Goal: Transaction & Acquisition: Book appointment/travel/reservation

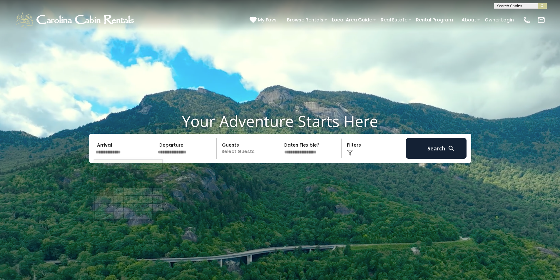
click at [118, 153] on input "text" at bounding box center [123, 148] width 61 height 21
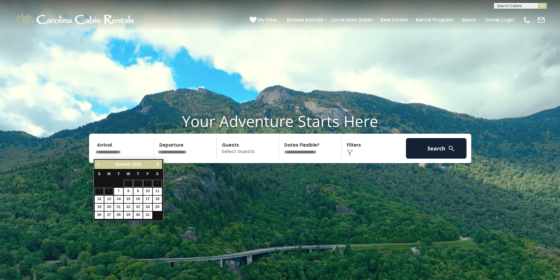
click at [157, 163] on span "Next" at bounding box center [158, 164] width 5 height 5
click at [100, 166] on span "Previous" at bounding box center [98, 164] width 5 height 5
click at [97, 163] on span "Previous" at bounding box center [98, 164] width 5 height 5
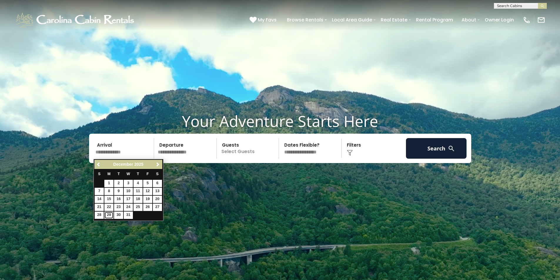
click at [108, 215] on link "29" at bounding box center [108, 215] width 9 height 7
type input "********"
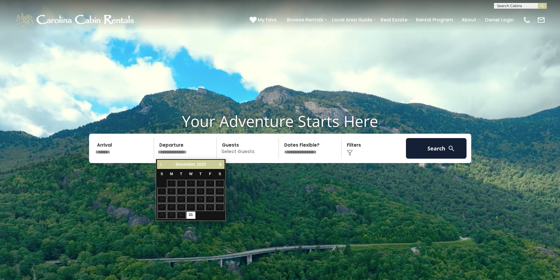
click at [220, 165] on span "Next" at bounding box center [220, 164] width 5 height 5
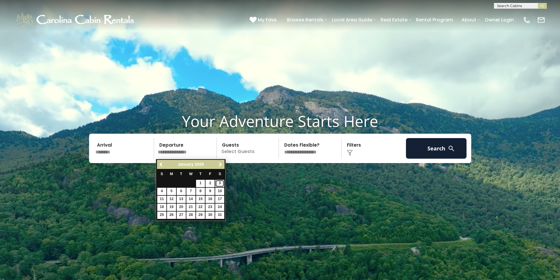
click at [219, 181] on link "3" at bounding box center [219, 183] width 9 height 7
type input "******"
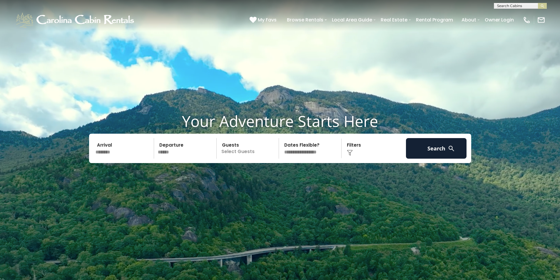
click at [239, 155] on p "Select Guests" at bounding box center [248, 148] width 61 height 21
click at [276, 173] on span "+" at bounding box center [277, 173] width 2 height 6
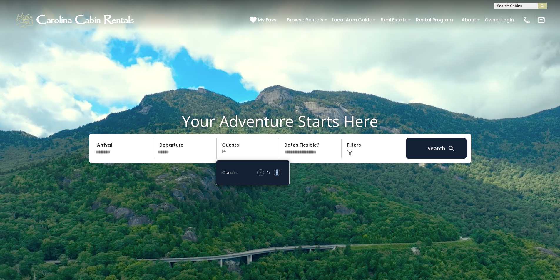
click at [276, 173] on span "+" at bounding box center [277, 173] width 2 height 6
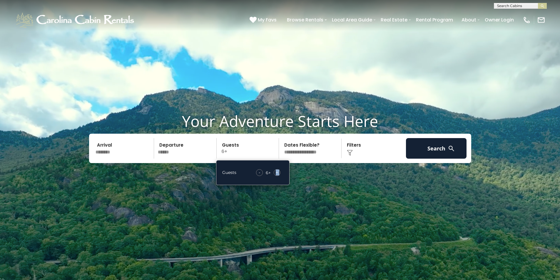
click at [276, 173] on span "+" at bounding box center [277, 173] width 2 height 6
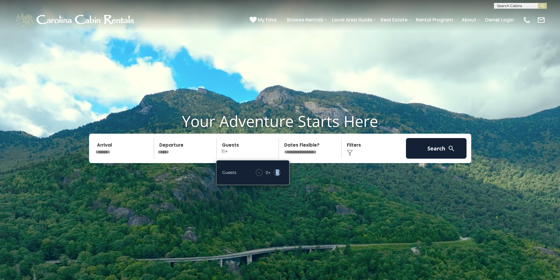
click at [276, 173] on span "+" at bounding box center [277, 173] width 2 height 6
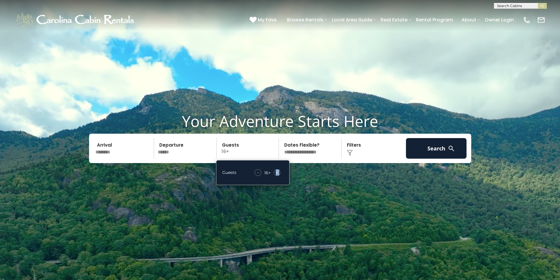
click at [276, 173] on span "+" at bounding box center [277, 173] width 2 height 6
click at [308, 153] on select "**********" at bounding box center [311, 148] width 61 height 21
click at [281, 138] on select "**********" at bounding box center [311, 148] width 61 height 21
click at [354, 152] on div "Click to Choose" at bounding box center [373, 148] width 61 height 21
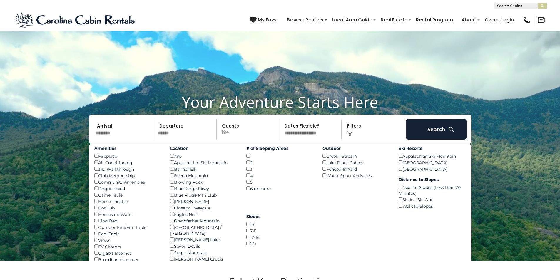
scroll to position [29, 0]
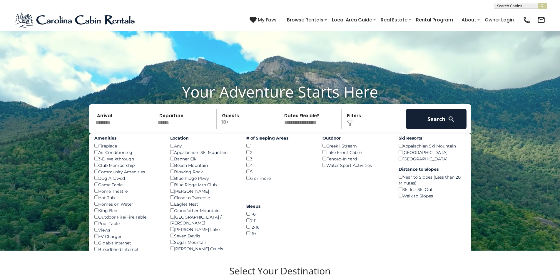
click at [399, 180] on div "Near to Slopes (Less than 20 Minutes) ()" at bounding box center [432, 180] width 67 height 12
click at [401, 179] on div "Near to Slopes (Less than 20 Minutes) ()" at bounding box center [432, 180] width 67 height 12
click at [419, 122] on button "Search" at bounding box center [436, 119] width 61 height 21
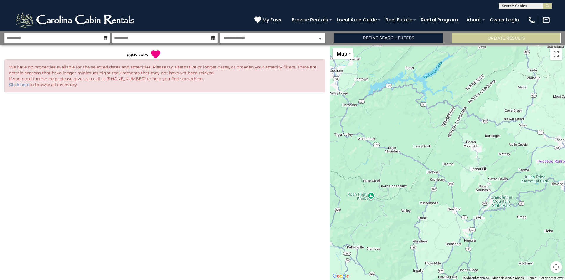
click at [214, 39] on icon at bounding box center [213, 38] width 4 height 4
click at [213, 37] on icon at bounding box center [213, 38] width 4 height 4
click at [212, 38] on icon at bounding box center [213, 38] width 4 height 4
click at [382, 35] on link "Refine Search Filters" at bounding box center [388, 38] width 109 height 10
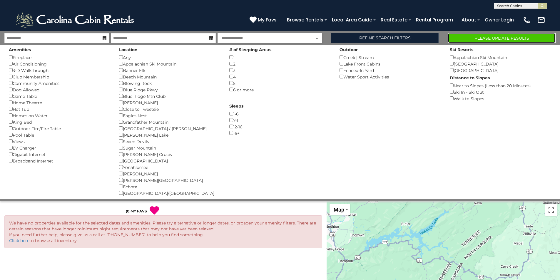
click at [476, 33] on button "Please Update Results" at bounding box center [502, 38] width 108 height 10
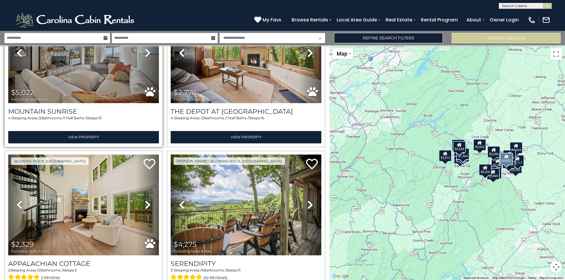
scroll to position [235, 0]
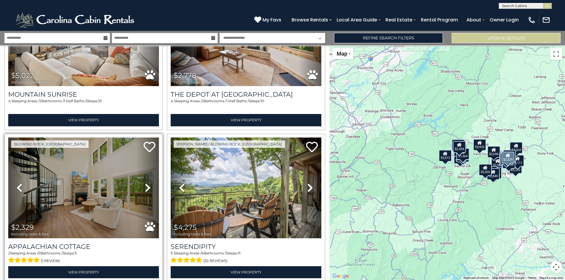
click at [148, 186] on icon at bounding box center [148, 187] width 6 height 9
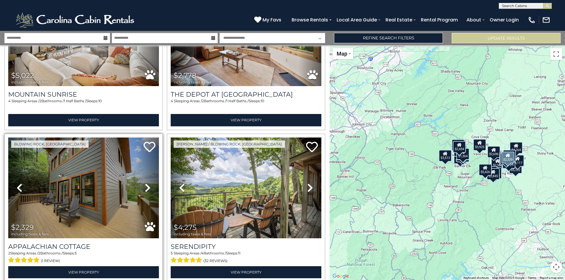
click at [146, 186] on icon at bounding box center [148, 187] width 6 height 9
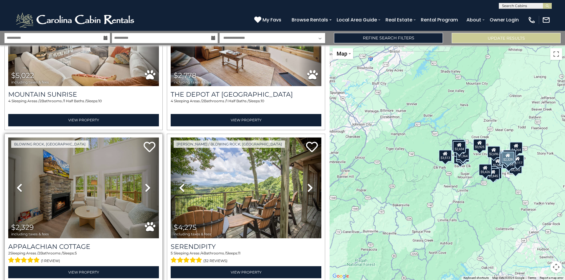
click at [146, 186] on icon at bounding box center [148, 187] width 6 height 9
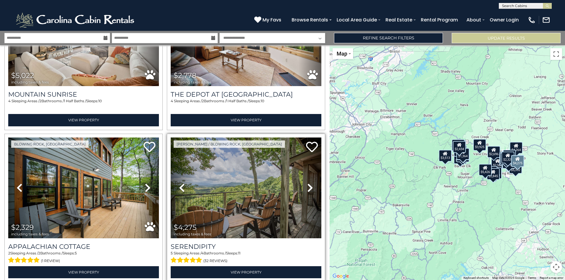
click at [307, 189] on icon at bounding box center [310, 187] width 6 height 9
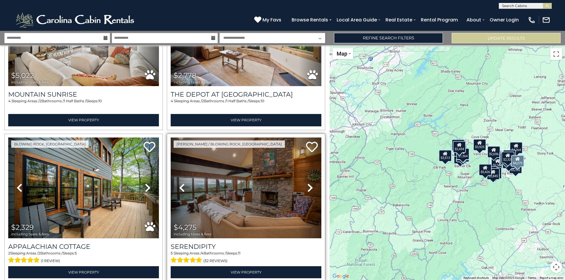
click at [307, 189] on icon at bounding box center [310, 187] width 6 height 9
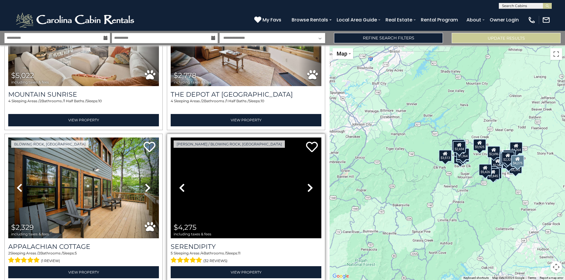
click at [289, 195] on div at bounding box center [246, 188] width 151 height 101
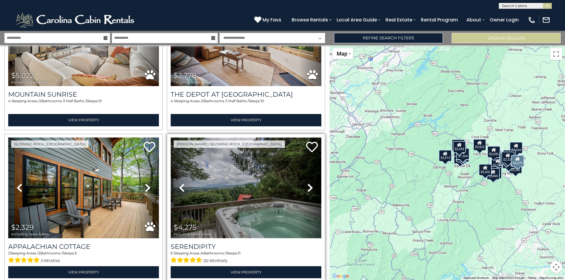
click at [280, 198] on img at bounding box center [246, 188] width 151 height 101
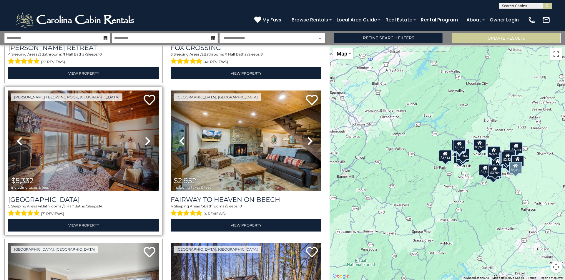
scroll to position [617, 0]
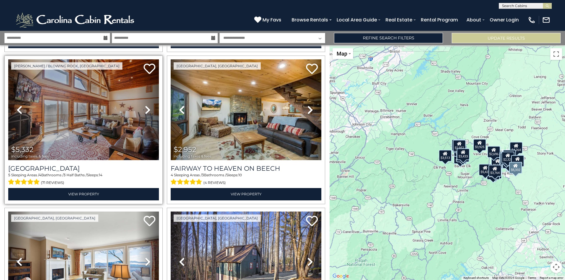
click at [146, 108] on icon at bounding box center [148, 109] width 6 height 9
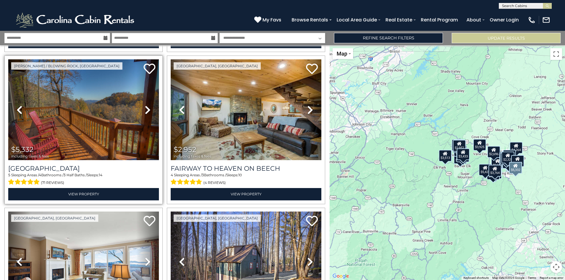
click at [146, 108] on icon at bounding box center [148, 109] width 6 height 9
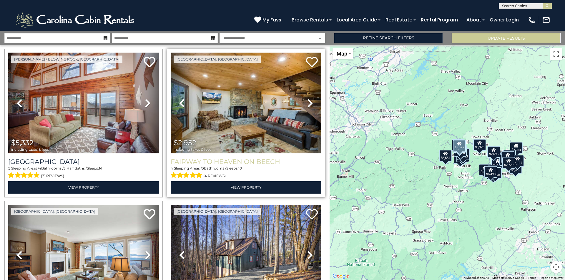
scroll to position [614, 0]
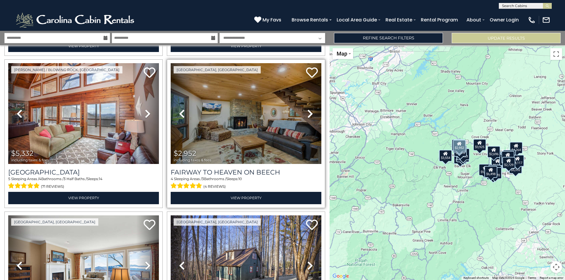
click at [307, 109] on icon at bounding box center [310, 113] width 6 height 9
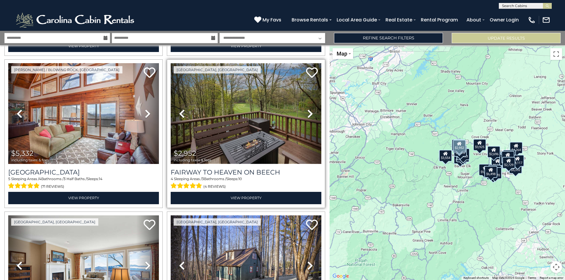
click at [270, 123] on img at bounding box center [246, 113] width 151 height 101
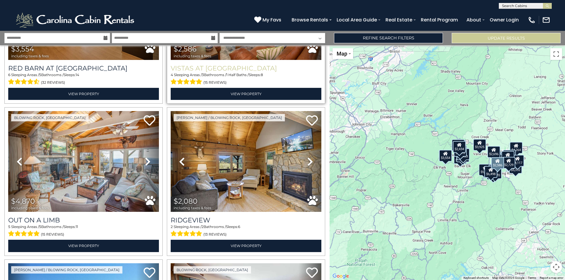
scroll to position [1025, 0]
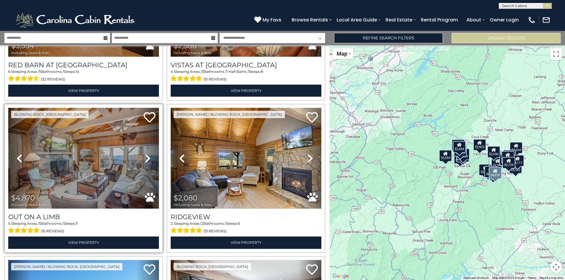
click at [145, 154] on icon at bounding box center [148, 158] width 6 height 9
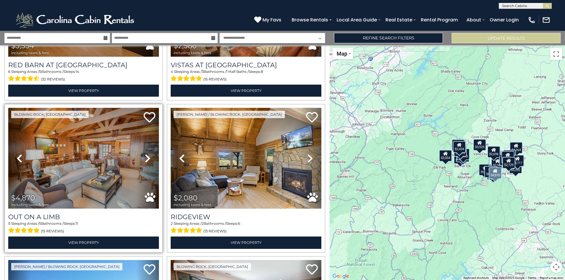
click at [147, 154] on icon at bounding box center [148, 158] width 6 height 9
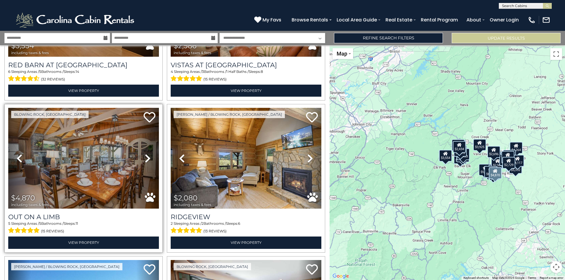
click at [147, 154] on icon at bounding box center [148, 158] width 6 height 9
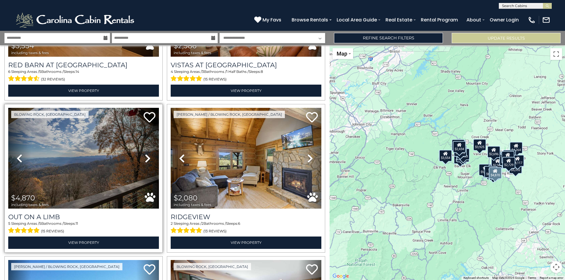
click at [145, 154] on icon at bounding box center [148, 158] width 6 height 9
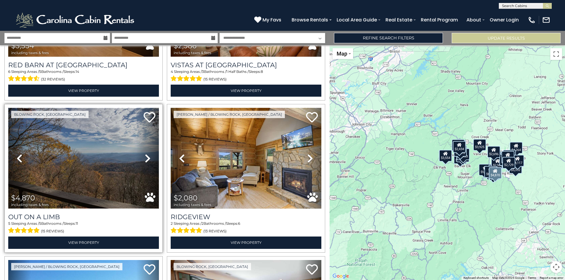
click at [114, 164] on img at bounding box center [83, 158] width 151 height 101
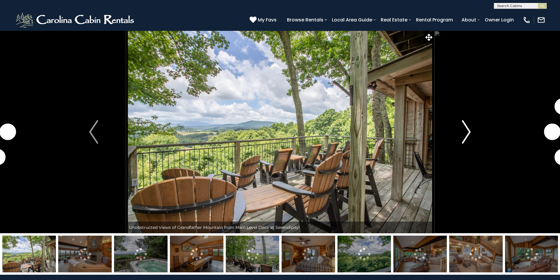
click at [467, 133] on img "Next" at bounding box center [466, 132] width 9 height 24
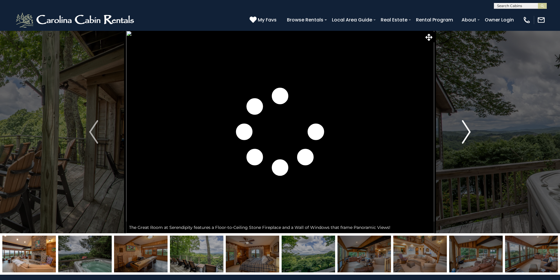
click at [467, 133] on img "Next" at bounding box center [466, 132] width 9 height 24
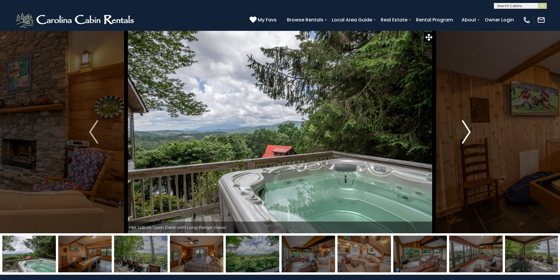
click at [467, 133] on img "Next" at bounding box center [466, 132] width 9 height 24
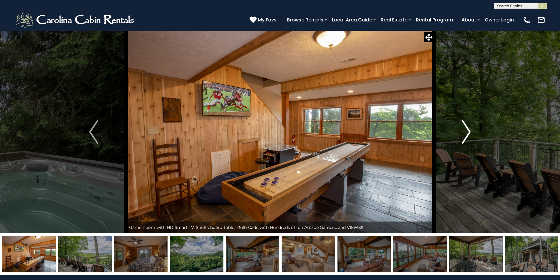
click at [467, 133] on img "Next" at bounding box center [466, 132] width 9 height 24
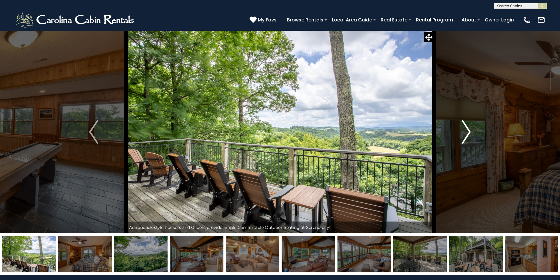
click at [467, 133] on img "Next" at bounding box center [466, 132] width 9 height 24
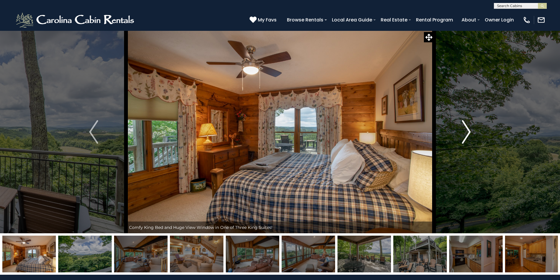
click at [467, 133] on img "Next" at bounding box center [466, 132] width 9 height 24
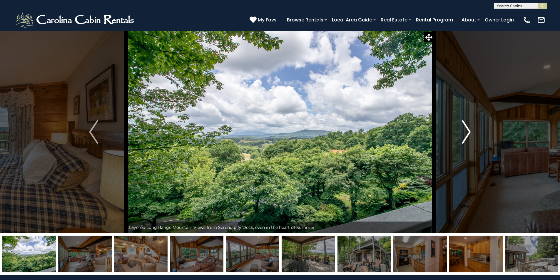
click at [467, 133] on img "Next" at bounding box center [466, 132] width 9 height 24
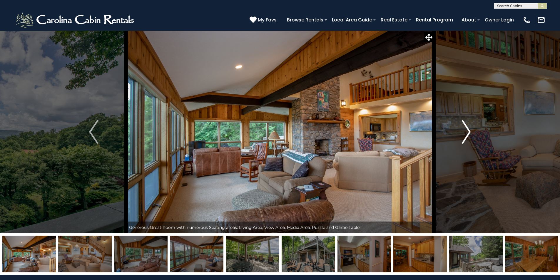
click at [467, 133] on img "Next" at bounding box center [466, 132] width 9 height 24
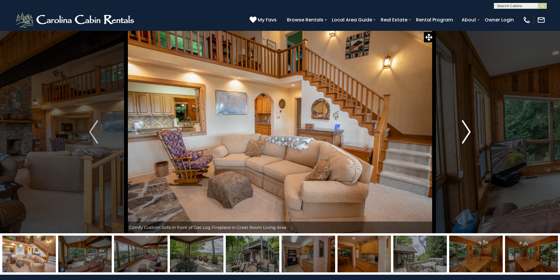
click at [467, 133] on img "Next" at bounding box center [466, 132] width 9 height 24
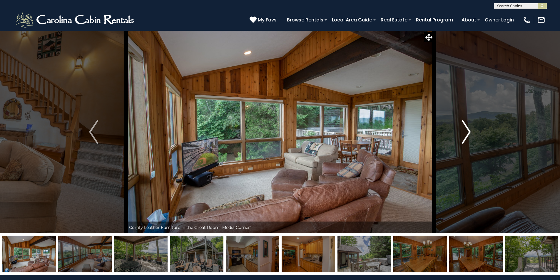
click at [467, 133] on img "Next" at bounding box center [466, 132] width 9 height 24
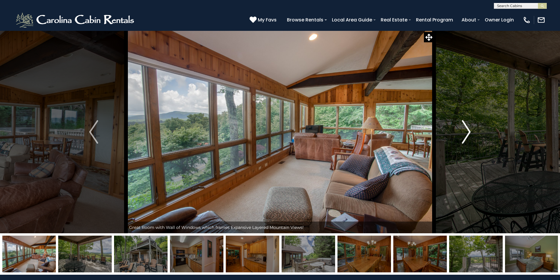
click at [467, 133] on img "Next" at bounding box center [466, 132] width 9 height 24
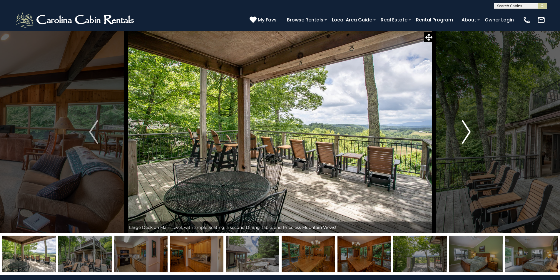
click at [467, 133] on img "Next" at bounding box center [466, 132] width 9 height 24
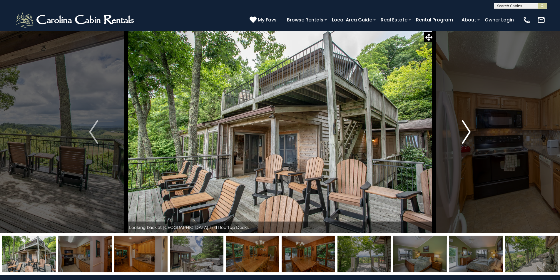
click at [467, 133] on img "Next" at bounding box center [466, 132] width 9 height 24
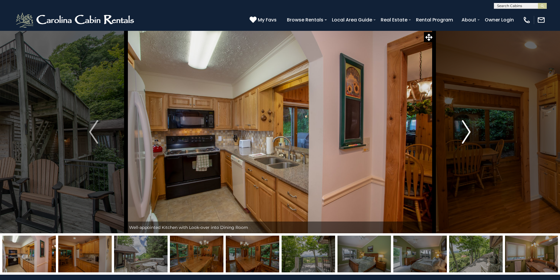
click at [467, 133] on img "Next" at bounding box center [466, 132] width 9 height 24
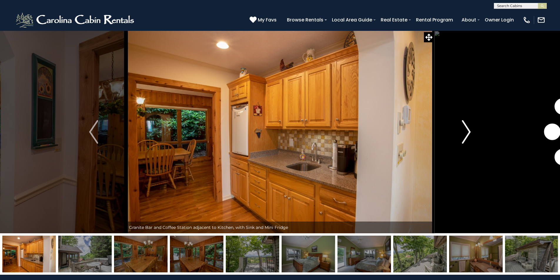
click at [467, 133] on img "Next" at bounding box center [466, 132] width 9 height 24
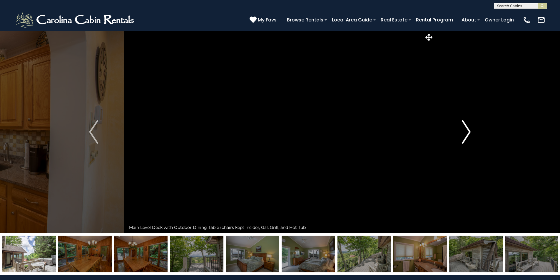
click at [467, 133] on img "Next" at bounding box center [466, 132] width 9 height 24
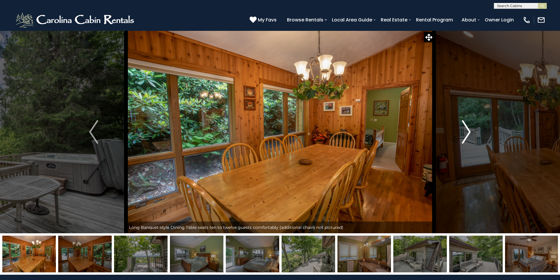
click at [467, 133] on img "Next" at bounding box center [466, 132] width 9 height 24
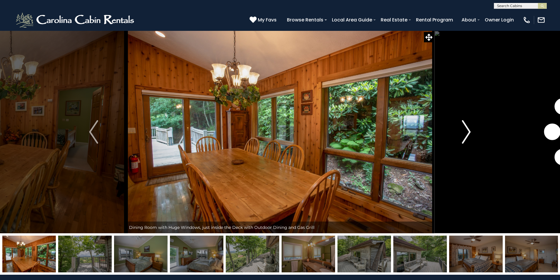
click at [467, 133] on img "Next" at bounding box center [466, 132] width 9 height 24
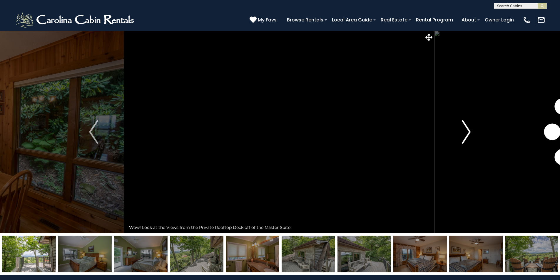
click at [467, 133] on img "Next" at bounding box center [466, 132] width 9 height 24
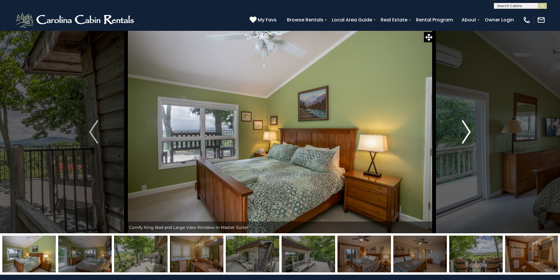
click at [467, 133] on img "Next" at bounding box center [466, 132] width 9 height 24
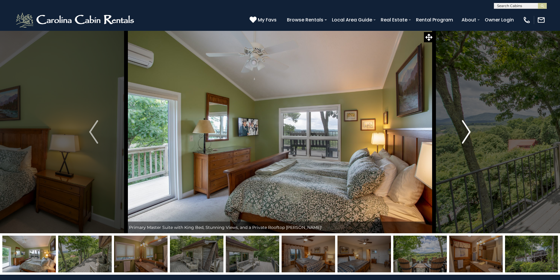
click at [467, 133] on img "Next" at bounding box center [466, 132] width 9 height 24
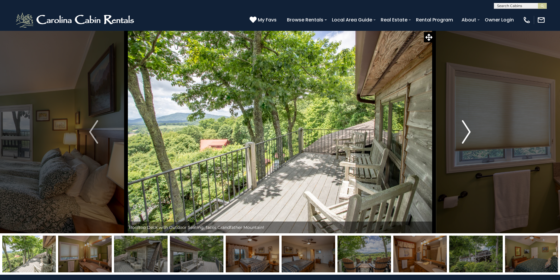
click at [467, 133] on img "Next" at bounding box center [466, 132] width 9 height 24
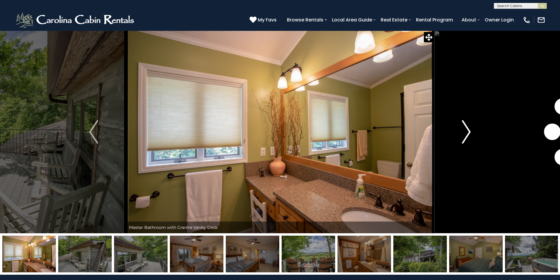
click at [467, 133] on img "Next" at bounding box center [466, 132] width 9 height 24
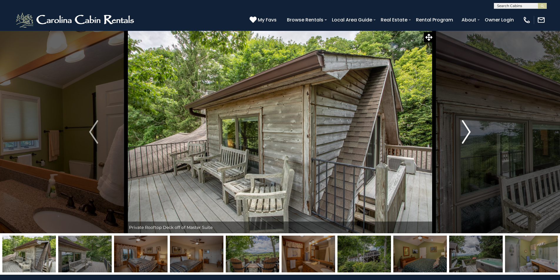
click at [467, 133] on img "Next" at bounding box center [466, 132] width 9 height 24
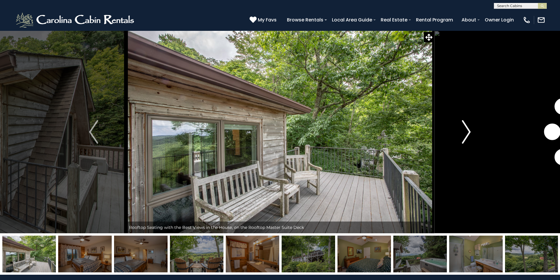
click at [467, 133] on img "Next" at bounding box center [466, 132] width 9 height 24
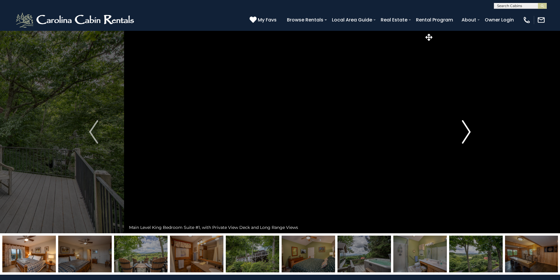
click at [467, 133] on img "Next" at bounding box center [466, 132] width 9 height 24
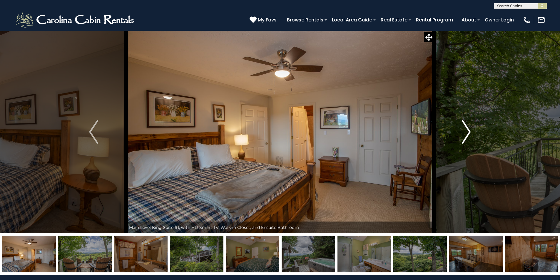
click at [467, 133] on img "Next" at bounding box center [466, 132] width 9 height 24
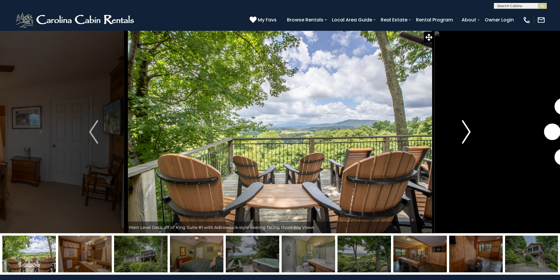
click at [467, 133] on img "Next" at bounding box center [466, 132] width 9 height 24
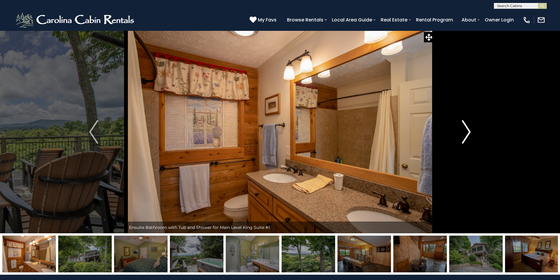
click at [467, 133] on img "Next" at bounding box center [466, 132] width 9 height 24
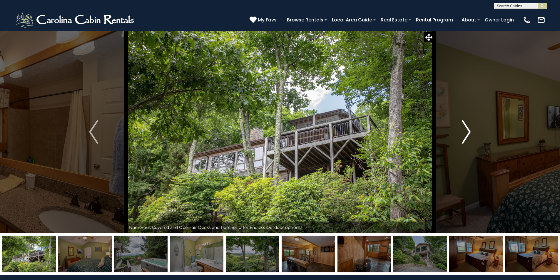
click at [467, 133] on img "Next" at bounding box center [466, 132] width 9 height 24
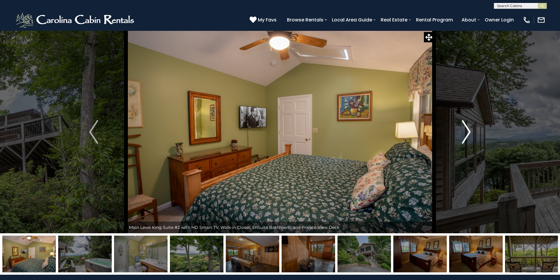
click at [467, 133] on img "Next" at bounding box center [466, 132] width 9 height 24
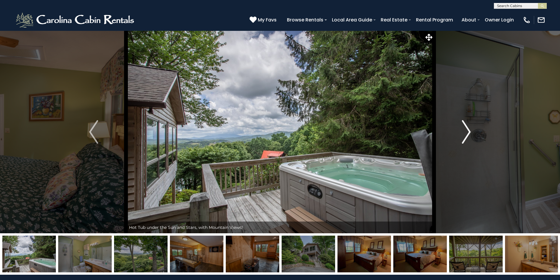
click at [467, 133] on img "Next" at bounding box center [466, 132] width 9 height 24
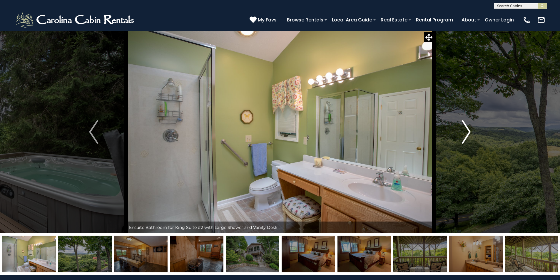
click at [467, 133] on img "Next" at bounding box center [466, 132] width 9 height 24
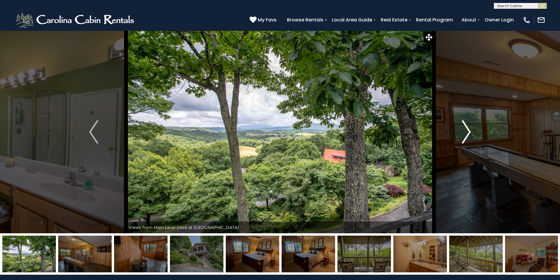
click at [467, 133] on img "Next" at bounding box center [466, 132] width 9 height 24
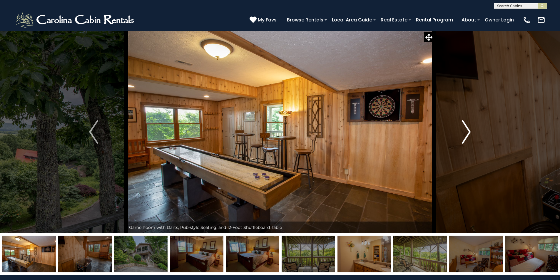
click at [467, 133] on img "Next" at bounding box center [466, 132] width 9 height 24
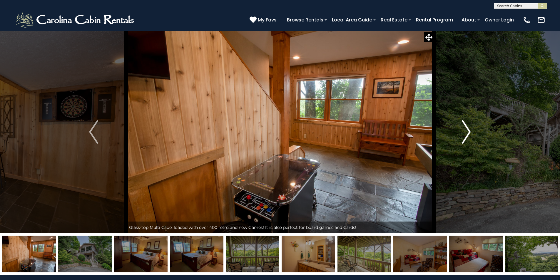
click at [467, 133] on img "Next" at bounding box center [466, 132] width 9 height 24
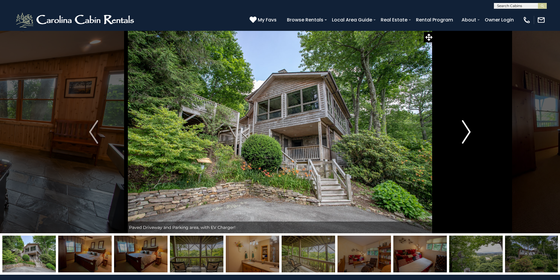
click at [467, 133] on img "Next" at bounding box center [466, 132] width 9 height 24
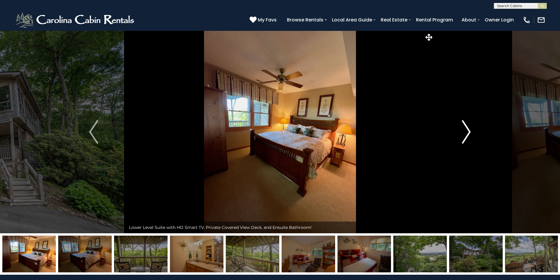
click at [467, 133] on img "Next" at bounding box center [466, 132] width 9 height 24
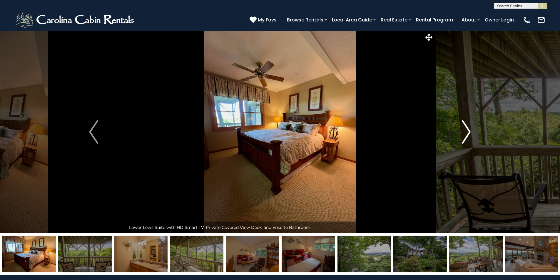
click at [467, 133] on img "Next" at bounding box center [466, 132] width 9 height 24
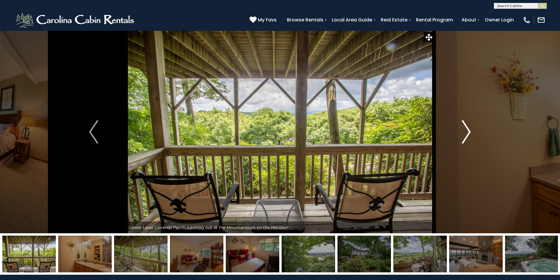
click at [467, 133] on img "Next" at bounding box center [466, 132] width 9 height 24
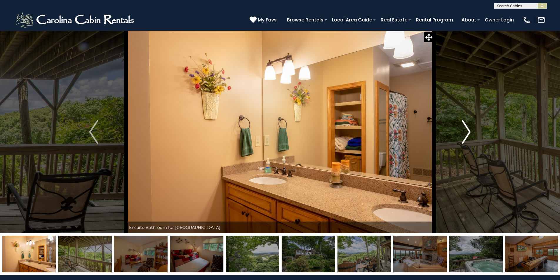
click at [467, 133] on img "Next" at bounding box center [466, 132] width 9 height 24
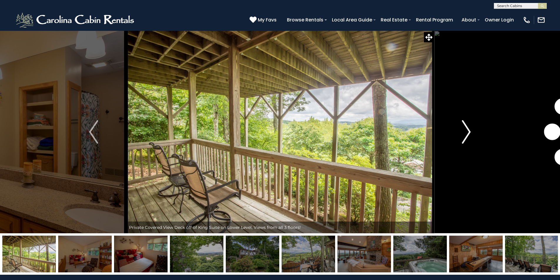
click at [467, 133] on img "Next" at bounding box center [466, 132] width 9 height 24
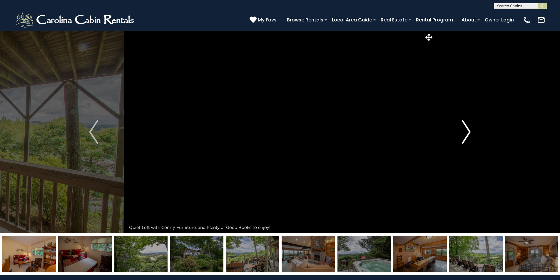
click at [467, 133] on img "Next" at bounding box center [466, 132] width 9 height 24
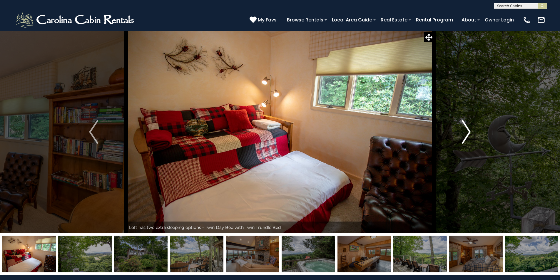
click at [467, 133] on img "Next" at bounding box center [466, 132] width 9 height 24
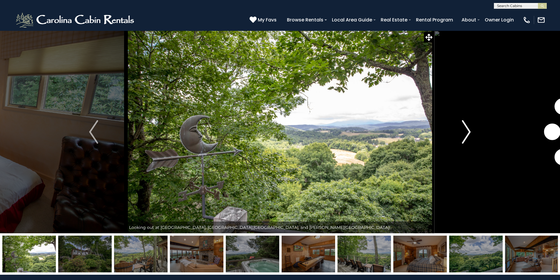
click at [467, 133] on img "Next" at bounding box center [466, 132] width 9 height 24
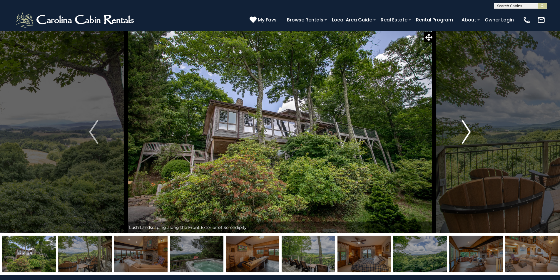
click at [467, 133] on img "Next" at bounding box center [466, 132] width 9 height 24
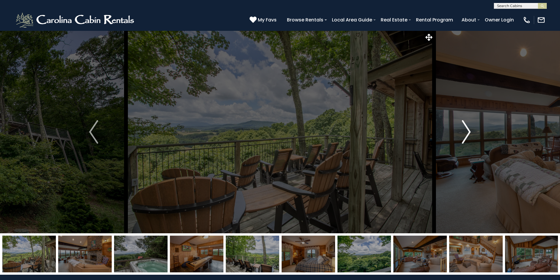
click at [467, 133] on img "Next" at bounding box center [466, 132] width 9 height 24
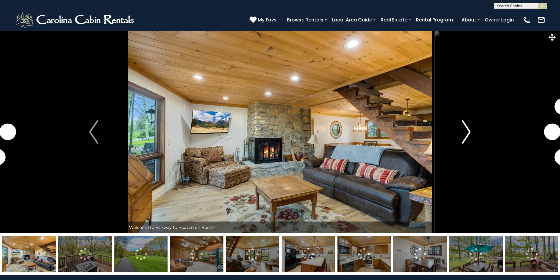
click at [470, 128] on img "Next" at bounding box center [466, 132] width 9 height 24
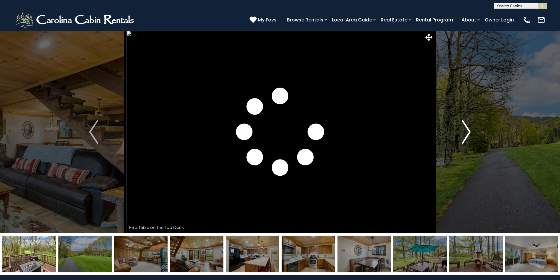
click at [470, 128] on img "Next" at bounding box center [466, 132] width 9 height 24
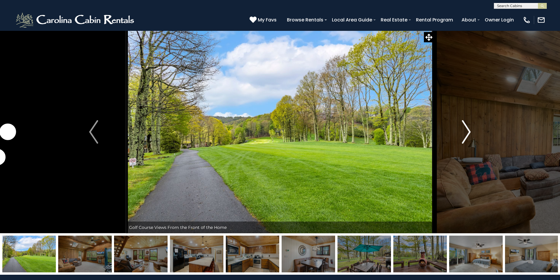
click at [470, 128] on img "Next" at bounding box center [466, 132] width 9 height 24
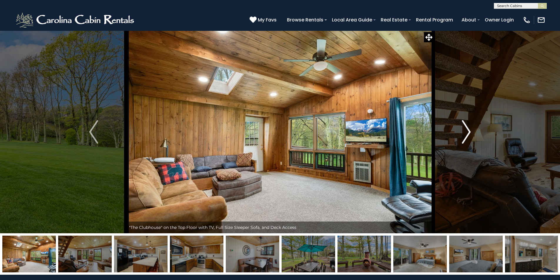
click at [470, 128] on img "Next" at bounding box center [466, 132] width 9 height 24
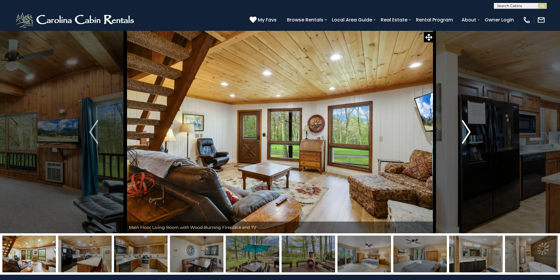
click at [470, 128] on img "Next" at bounding box center [466, 132] width 9 height 24
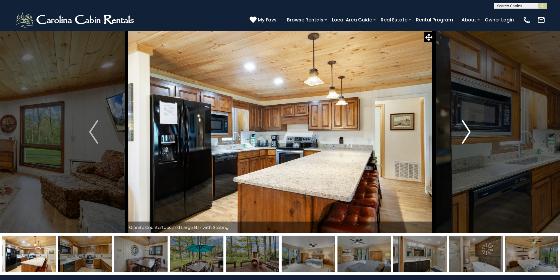
click at [470, 128] on img "Next" at bounding box center [466, 132] width 9 height 24
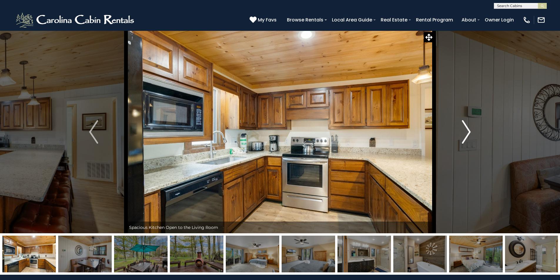
click at [470, 128] on img "Next" at bounding box center [466, 132] width 9 height 24
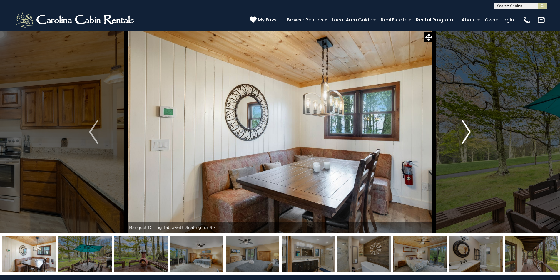
click at [470, 128] on img "Next" at bounding box center [466, 132] width 9 height 24
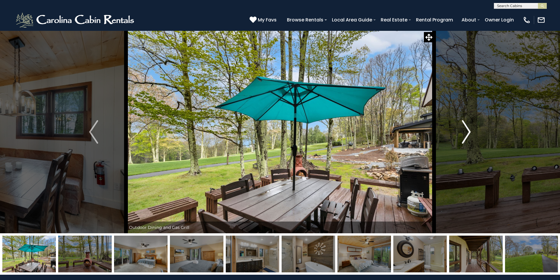
click at [470, 128] on img "Next" at bounding box center [466, 132] width 9 height 24
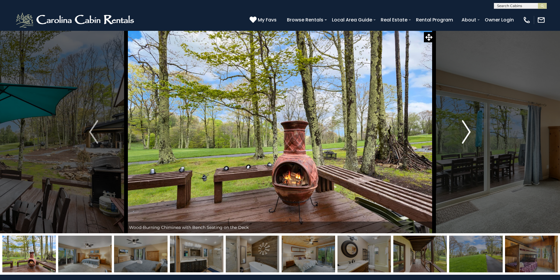
click at [470, 128] on img "Next" at bounding box center [466, 132] width 9 height 24
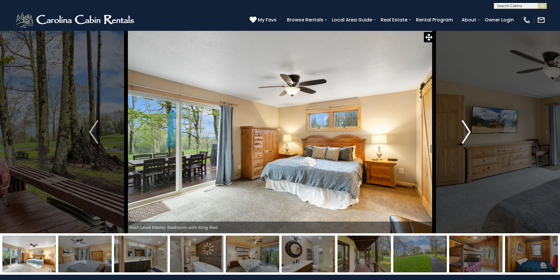
click at [470, 128] on img "Next" at bounding box center [466, 132] width 9 height 24
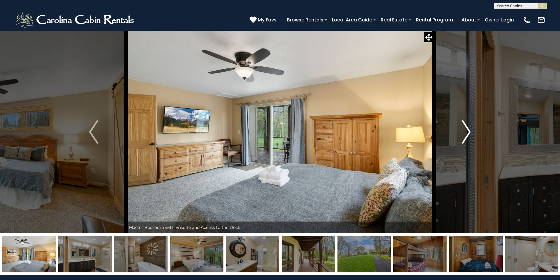
click at [470, 128] on img "Next" at bounding box center [466, 132] width 9 height 24
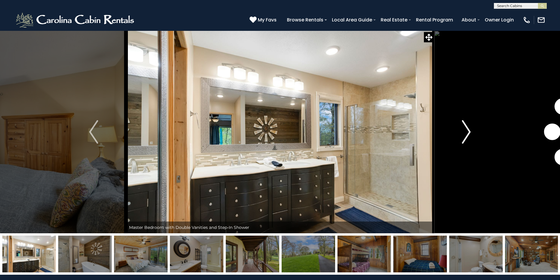
click at [470, 128] on img "Next" at bounding box center [466, 132] width 9 height 24
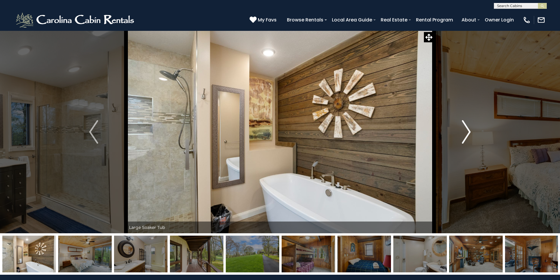
click at [470, 128] on img "Next" at bounding box center [466, 132] width 9 height 24
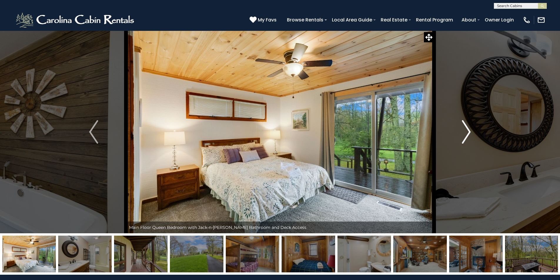
click at [470, 128] on img "Next" at bounding box center [466, 132] width 9 height 24
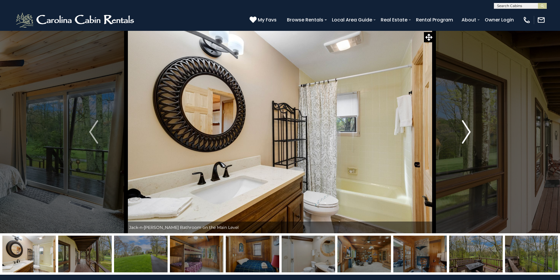
click at [470, 128] on img "Next" at bounding box center [466, 132] width 9 height 24
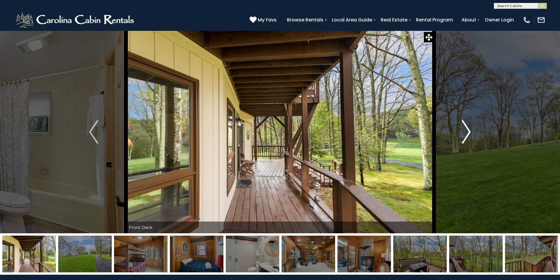
click at [470, 128] on img "Next" at bounding box center [466, 132] width 9 height 24
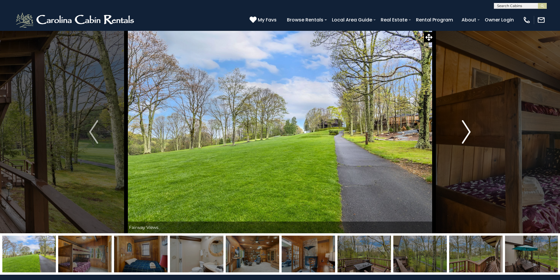
click at [470, 128] on img "Next" at bounding box center [466, 132] width 9 height 24
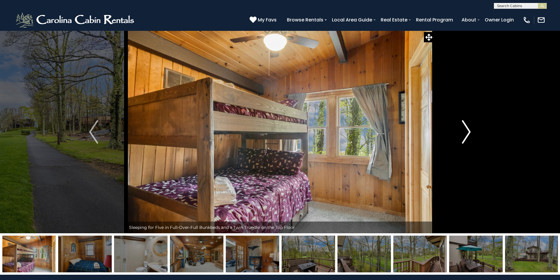
click at [470, 128] on img "Next" at bounding box center [466, 132] width 9 height 24
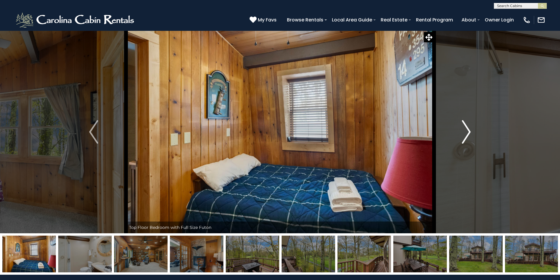
click at [470, 128] on img "Next" at bounding box center [466, 132] width 9 height 24
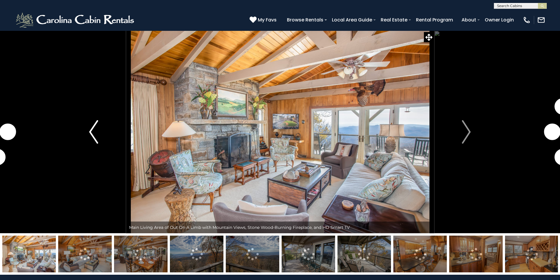
click at [100, 137] on button "Previous" at bounding box center [93, 132] width 65 height 203
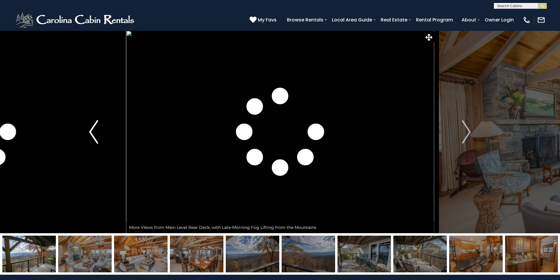
click at [97, 138] on img "Previous" at bounding box center [93, 132] width 9 height 24
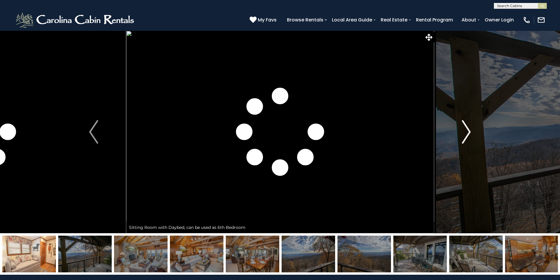
click at [472, 128] on button "Next" at bounding box center [466, 132] width 65 height 203
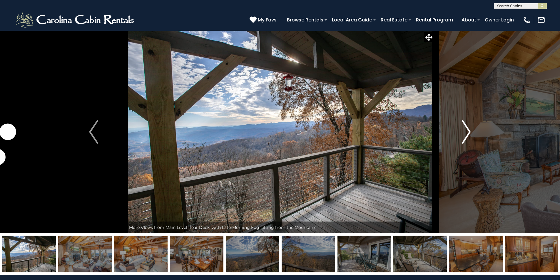
click at [472, 128] on button "Next" at bounding box center [466, 132] width 65 height 203
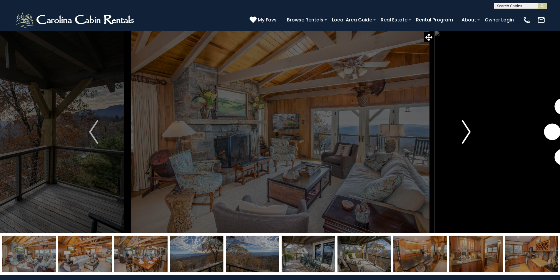
click at [472, 128] on button "Next" at bounding box center [466, 132] width 65 height 203
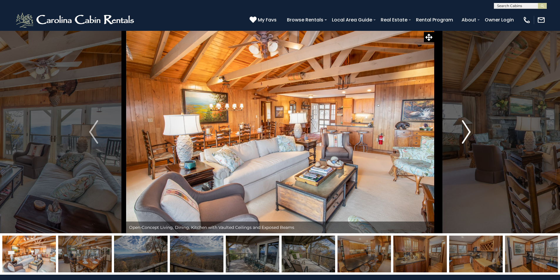
click at [472, 128] on button "Next" at bounding box center [466, 132] width 65 height 203
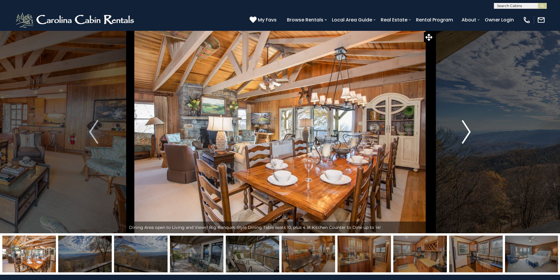
click at [472, 128] on button "Next" at bounding box center [466, 132] width 65 height 203
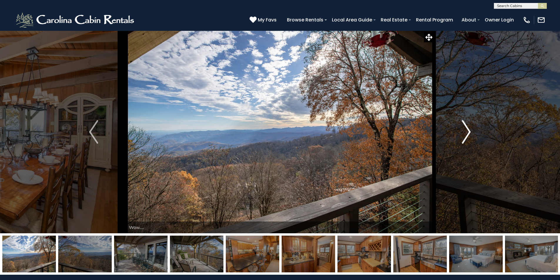
click at [472, 128] on button "Next" at bounding box center [466, 132] width 65 height 203
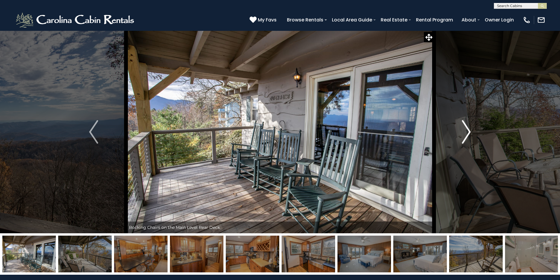
click at [472, 128] on button "Next" at bounding box center [466, 132] width 65 height 203
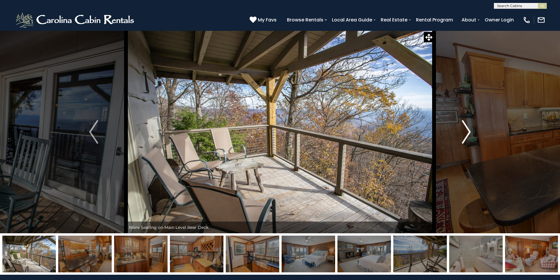
click at [472, 128] on button "Next" at bounding box center [466, 132] width 65 height 203
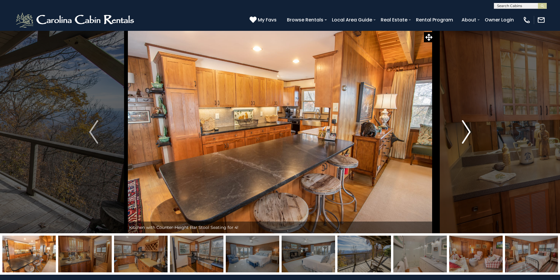
click at [472, 128] on button "Next" at bounding box center [466, 132] width 65 height 203
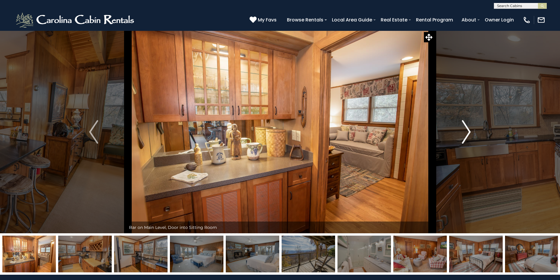
click at [472, 128] on button "Next" at bounding box center [466, 132] width 65 height 203
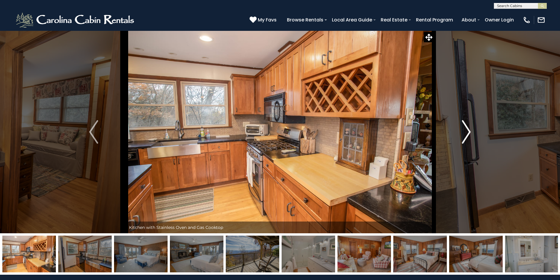
click at [472, 128] on button "Next" at bounding box center [466, 132] width 65 height 203
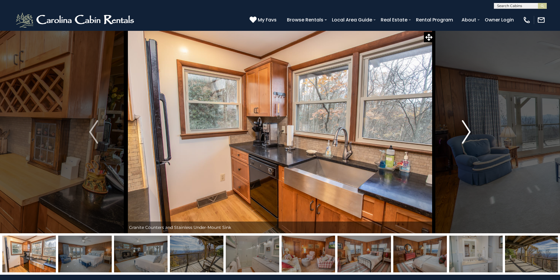
click at [472, 128] on button "Next" at bounding box center [466, 132] width 65 height 203
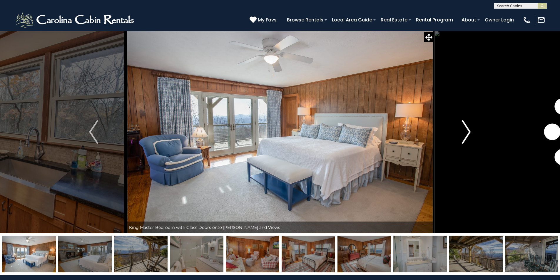
click at [472, 128] on button "Next" at bounding box center [466, 132] width 65 height 203
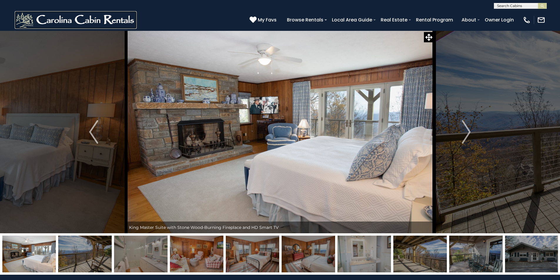
click at [76, 25] on img at bounding box center [76, 20] width 122 height 18
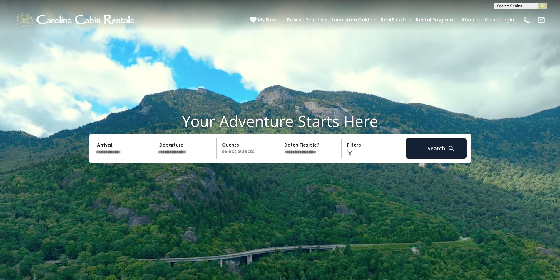
click at [130, 151] on input "text" at bounding box center [123, 148] width 61 height 21
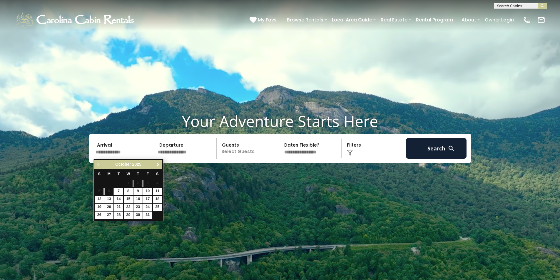
click at [157, 166] on span "Next" at bounding box center [158, 164] width 5 height 5
click at [160, 164] on span "Next" at bounding box center [158, 164] width 5 height 5
click at [159, 164] on span "Next" at bounding box center [158, 164] width 5 height 5
click at [109, 198] on link "12" at bounding box center [108, 199] width 9 height 7
type input "*******"
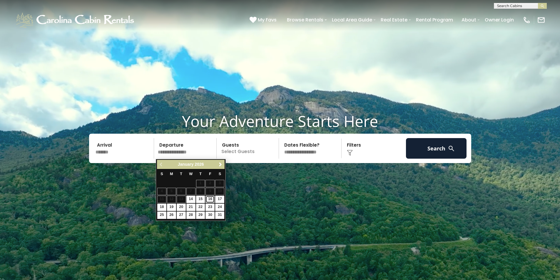
click at [211, 198] on link "16" at bounding box center [210, 199] width 9 height 7
type input "*******"
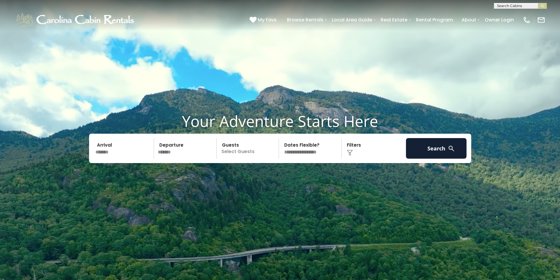
click at [246, 153] on p "Select Guests" at bounding box center [248, 148] width 61 height 21
click at [279, 172] on div "+" at bounding box center [277, 172] width 7 height 7
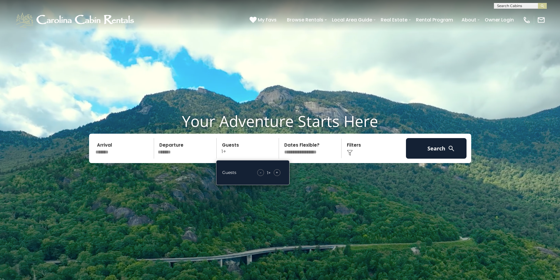
click at [279, 172] on div "+" at bounding box center [277, 172] width 7 height 7
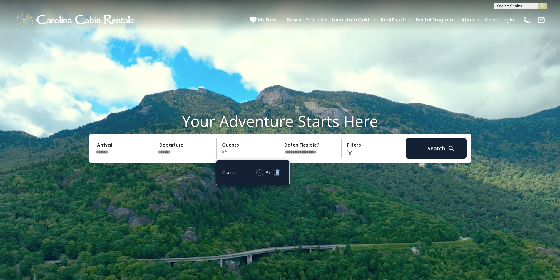
click at [279, 172] on div "+" at bounding box center [277, 172] width 7 height 7
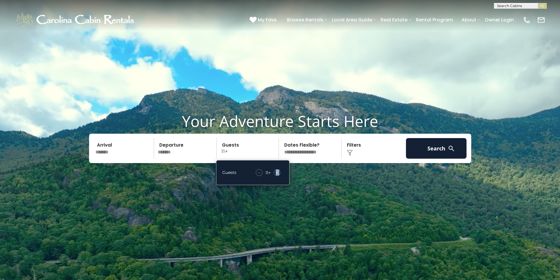
click at [279, 172] on div "+" at bounding box center [277, 172] width 7 height 7
click at [430, 153] on button "Search" at bounding box center [436, 148] width 61 height 21
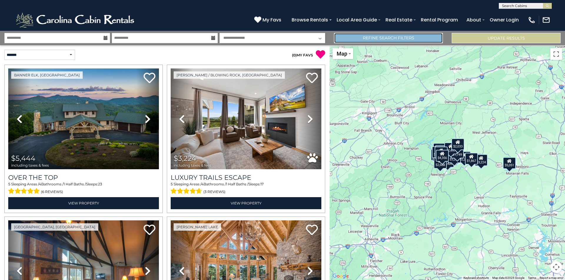
click at [422, 37] on link "Refine Search Filters" at bounding box center [388, 38] width 109 height 10
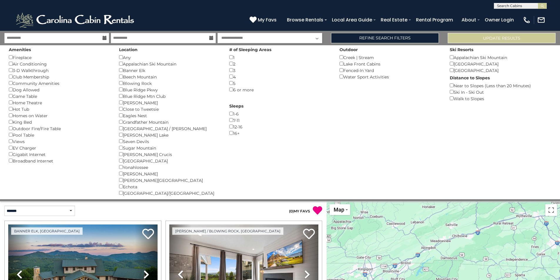
click at [453, 59] on div "Appalachian Ski Mountain ()" at bounding box center [500, 57] width 101 height 6
click at [449, 64] on div "Ski Resorts [GEOGRAPHIC_DATA] () [GEOGRAPHIC_DATA] () [GEOGRAPHIC_DATA] ()" at bounding box center [500, 59] width 110 height 28
click at [465, 40] on button "Please Update Results" at bounding box center [502, 38] width 108 height 10
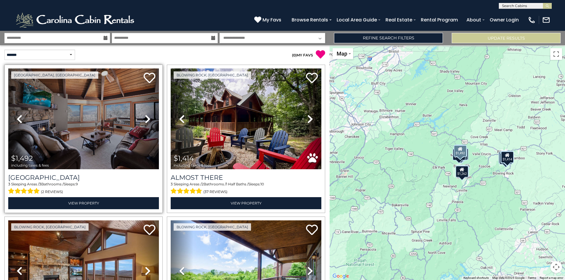
click at [146, 119] on icon at bounding box center [148, 118] width 6 height 9
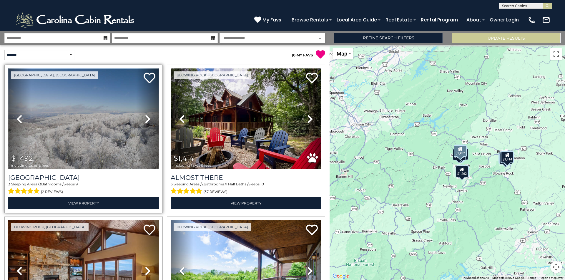
click at [91, 133] on img at bounding box center [83, 119] width 151 height 101
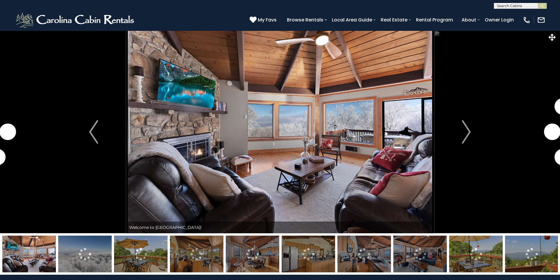
click at [472, 134] on button "Next" at bounding box center [466, 132] width 65 height 203
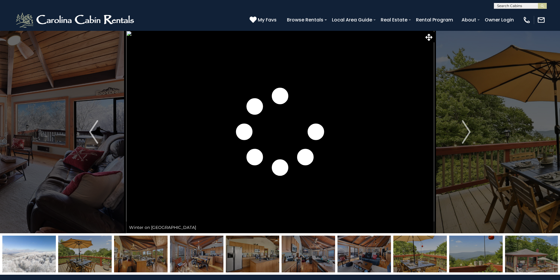
click at [472, 134] on button "Next" at bounding box center [466, 132] width 65 height 203
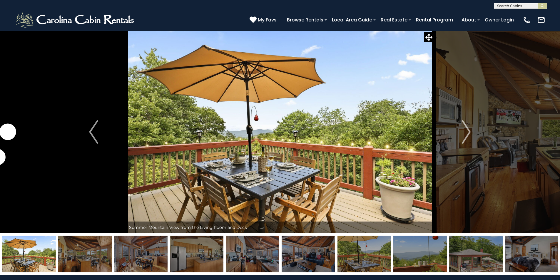
click at [472, 134] on button "Next" at bounding box center [466, 132] width 65 height 203
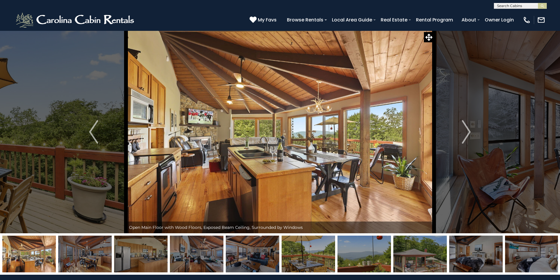
click at [472, 134] on button "Next" at bounding box center [466, 132] width 65 height 203
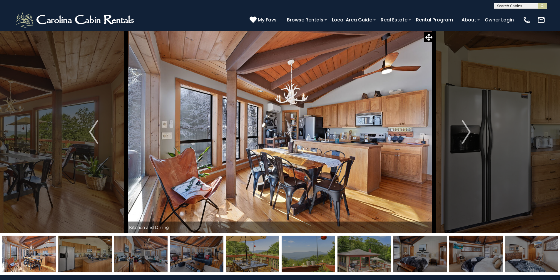
click at [472, 134] on button "Next" at bounding box center [466, 132] width 65 height 203
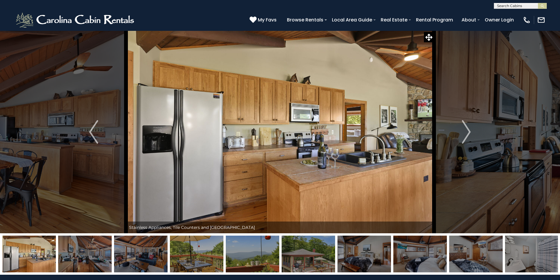
click at [472, 134] on button "Next" at bounding box center [466, 132] width 65 height 203
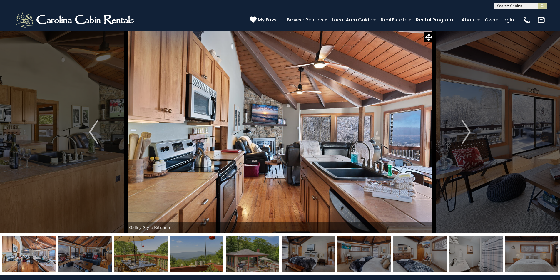
click at [472, 134] on button "Next" at bounding box center [466, 132] width 65 height 203
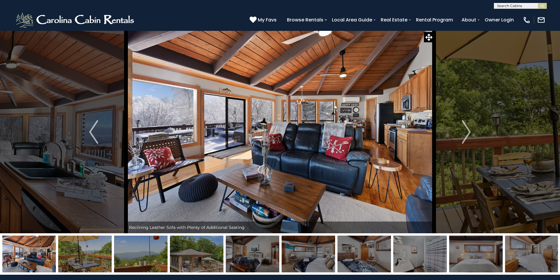
click at [472, 134] on button "Next" at bounding box center [466, 132] width 65 height 203
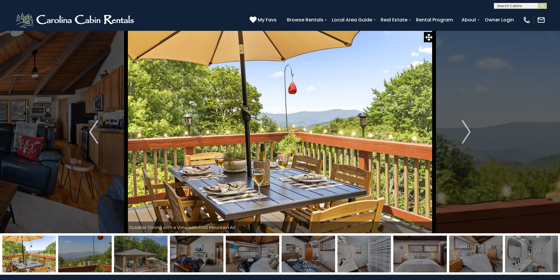
click at [472, 134] on button "Next" at bounding box center [466, 132] width 65 height 203
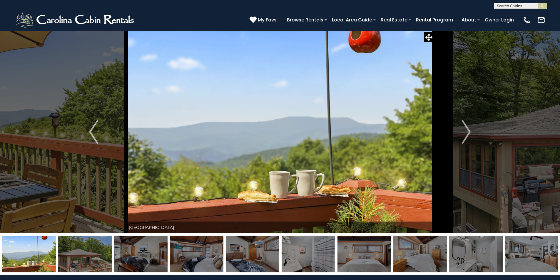
click at [472, 134] on button "Next" at bounding box center [466, 132] width 65 height 203
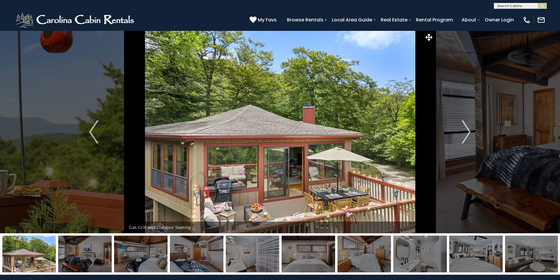
click at [472, 134] on button "Next" at bounding box center [466, 132] width 65 height 203
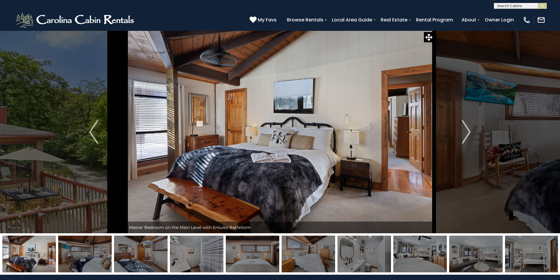
click at [472, 134] on button "Next" at bounding box center [466, 132] width 65 height 203
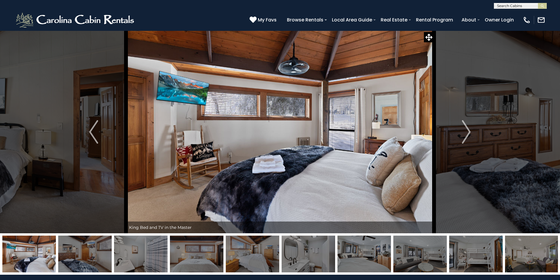
click at [472, 134] on button "Next" at bounding box center [466, 132] width 65 height 203
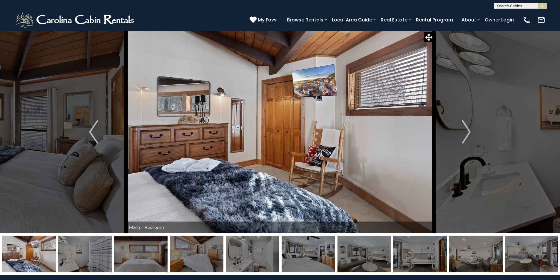
click at [472, 134] on button "Next" at bounding box center [466, 132] width 65 height 203
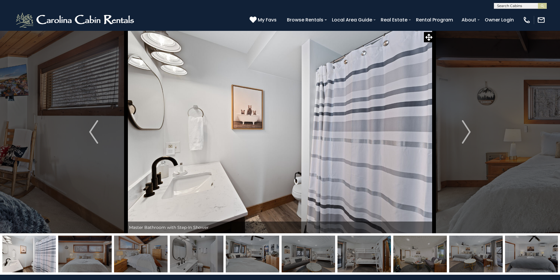
click at [472, 134] on button "Next" at bounding box center [466, 132] width 65 height 203
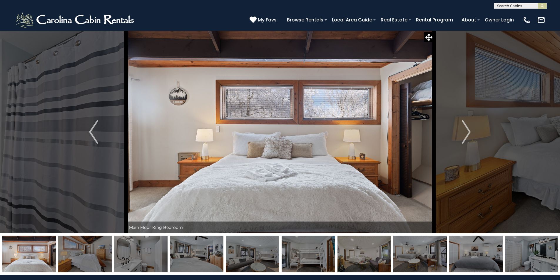
click at [472, 134] on button "Next" at bounding box center [466, 132] width 65 height 203
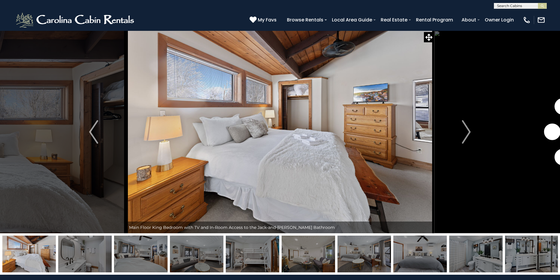
click at [472, 134] on button "Next" at bounding box center [466, 132] width 65 height 203
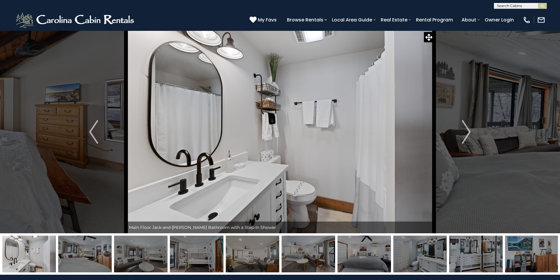
click at [472, 134] on button "Next" at bounding box center [466, 132] width 65 height 203
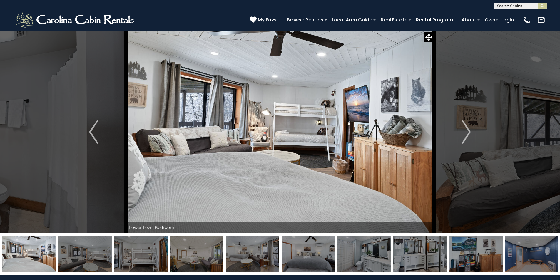
click at [472, 134] on button "Next" at bounding box center [466, 132] width 65 height 203
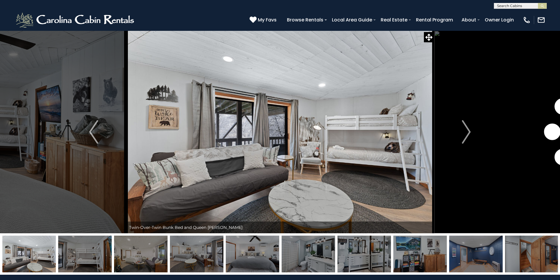
click at [472, 134] on button "Next" at bounding box center [466, 132] width 65 height 203
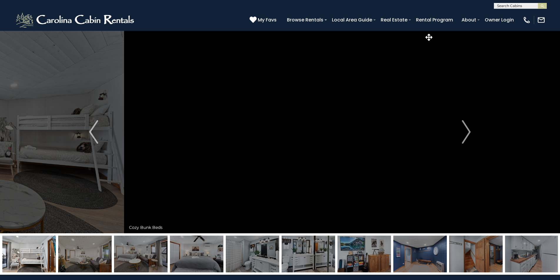
click at [472, 134] on button "Next" at bounding box center [466, 132] width 65 height 203
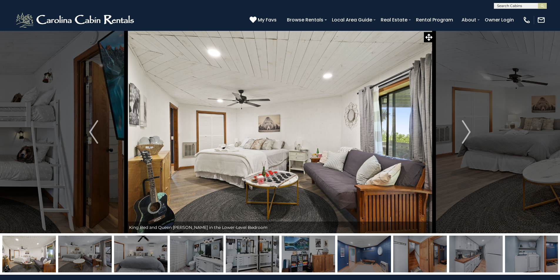
click at [472, 134] on button "Next" at bounding box center [466, 132] width 65 height 203
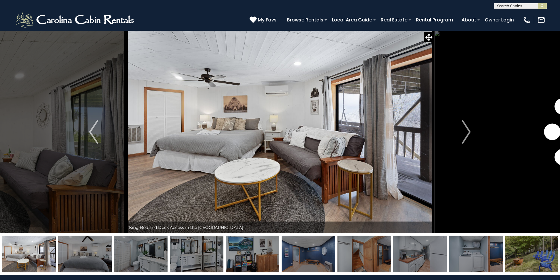
click at [472, 134] on button "Next" at bounding box center [466, 132] width 65 height 203
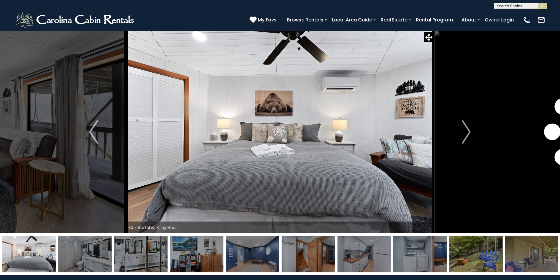
click at [472, 134] on button "Next" at bounding box center [466, 132] width 65 height 203
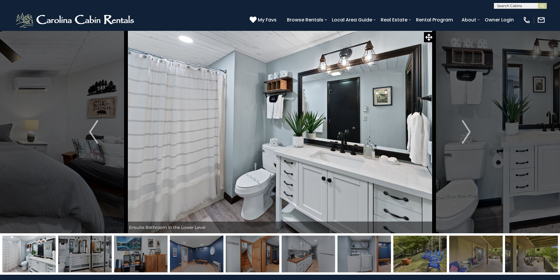
click at [472, 134] on button "Next" at bounding box center [466, 132] width 65 height 203
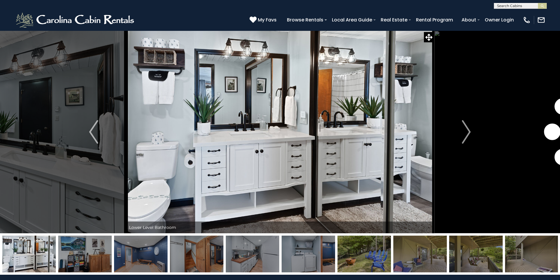
click at [472, 134] on button "Next" at bounding box center [466, 132] width 65 height 203
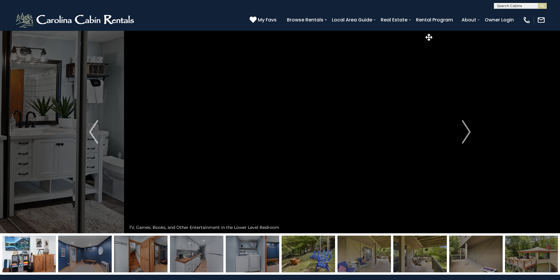
click at [472, 134] on button "Next" at bounding box center [466, 132] width 65 height 203
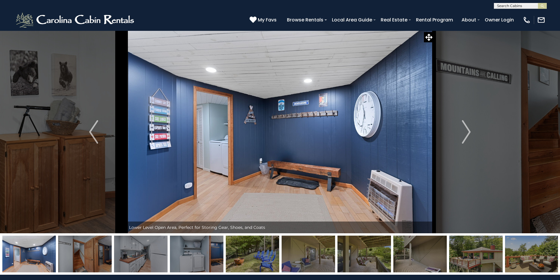
click at [472, 134] on button "Next" at bounding box center [466, 132] width 65 height 203
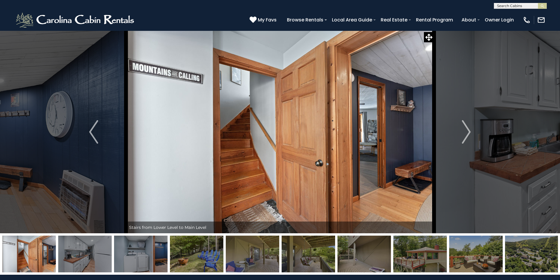
click at [472, 134] on button "Next" at bounding box center [466, 132] width 65 height 203
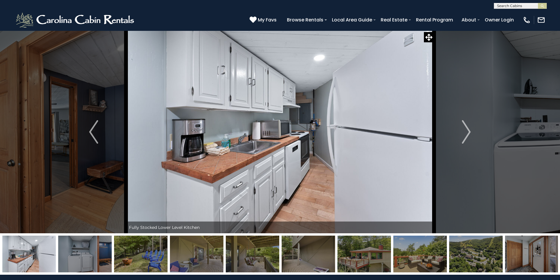
click at [472, 134] on button "Next" at bounding box center [466, 132] width 65 height 203
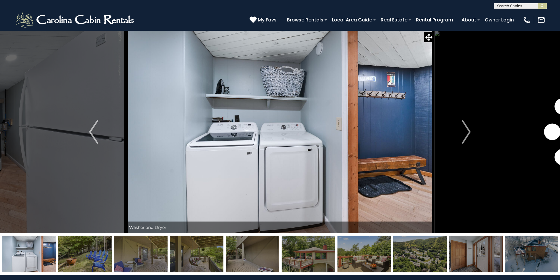
click at [472, 134] on button "Next" at bounding box center [466, 132] width 65 height 203
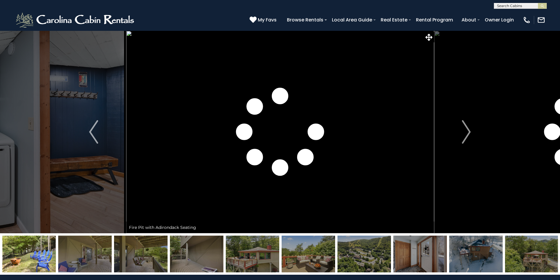
click at [472, 134] on button "Next" at bounding box center [466, 132] width 65 height 203
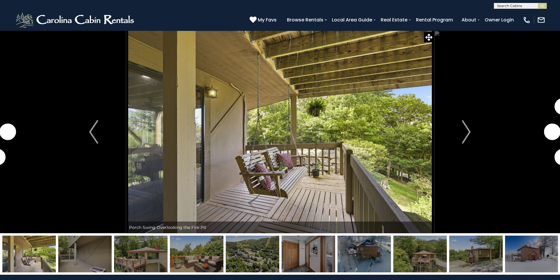
click at [472, 134] on button "Next" at bounding box center [466, 132] width 65 height 203
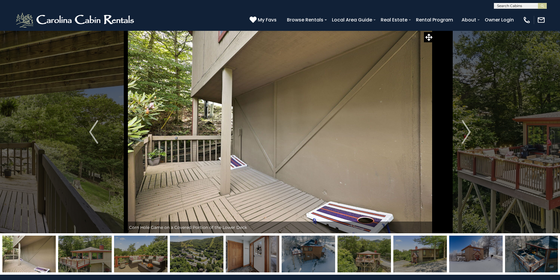
click at [472, 134] on button "Next" at bounding box center [466, 132] width 65 height 203
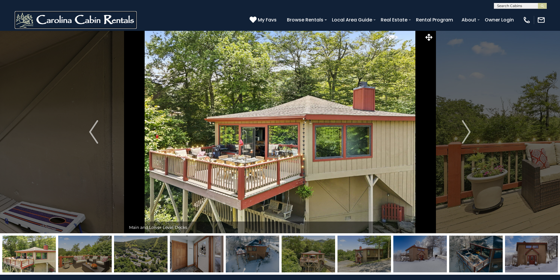
click at [108, 19] on img at bounding box center [76, 20] width 122 height 18
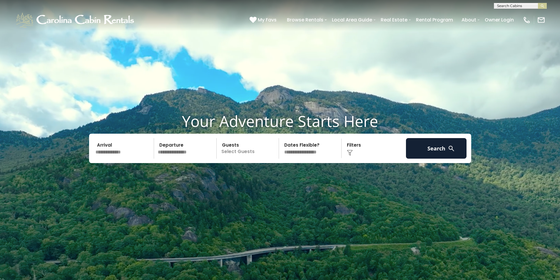
click at [111, 152] on input "text" at bounding box center [123, 148] width 61 height 21
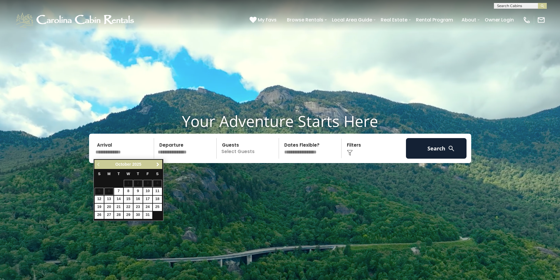
click at [158, 164] on span "Next" at bounding box center [158, 164] width 5 height 5
click at [107, 214] on link "29" at bounding box center [108, 215] width 9 height 7
type input "********"
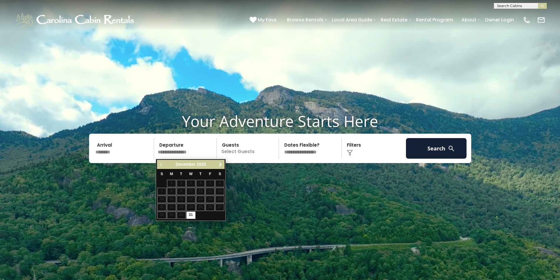
click at [221, 163] on span "Next" at bounding box center [220, 164] width 5 height 5
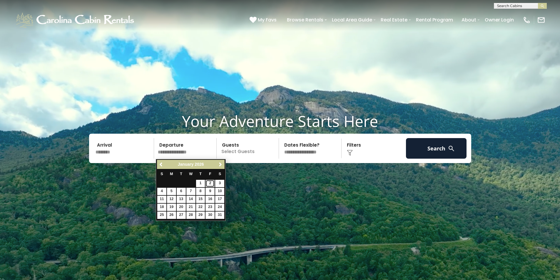
click at [209, 184] on link "2" at bounding box center [210, 183] width 9 height 7
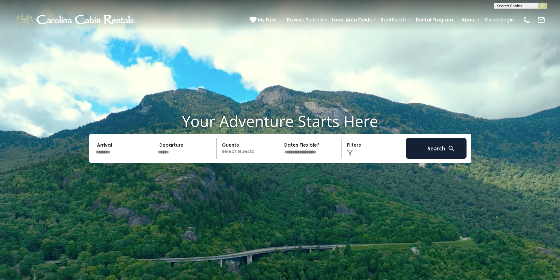
click at [167, 153] on input "******" at bounding box center [186, 148] width 61 height 21
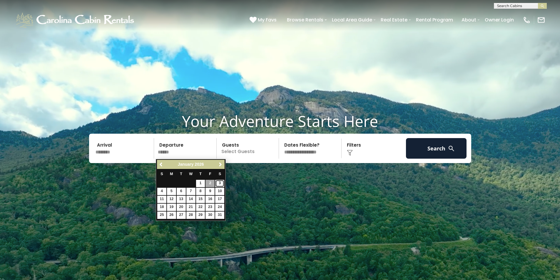
click at [219, 182] on link "3" at bounding box center [219, 183] width 9 height 7
type input "******"
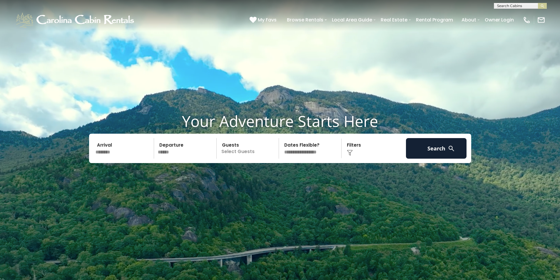
click at [244, 150] on p "Select Guests" at bounding box center [248, 148] width 61 height 21
click at [277, 171] on span "+" at bounding box center [277, 173] width 2 height 6
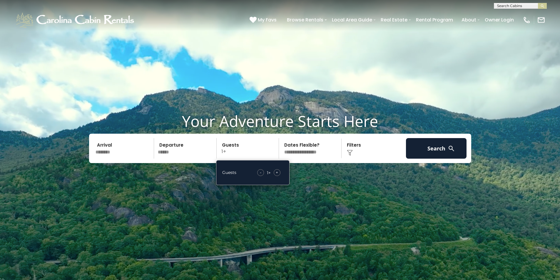
click at [277, 171] on span "+" at bounding box center [277, 173] width 2 height 6
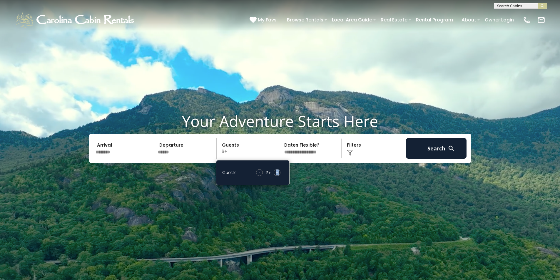
click at [277, 171] on span "+" at bounding box center [277, 173] width 2 height 6
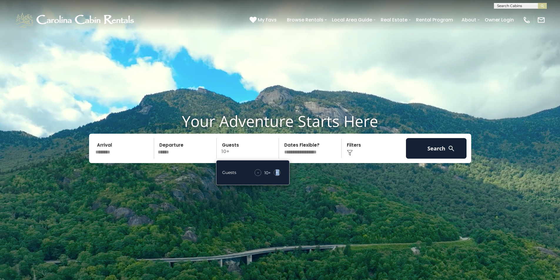
click at [277, 171] on span "+" at bounding box center [277, 173] width 2 height 6
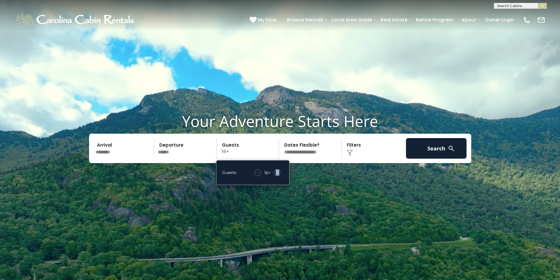
click at [277, 171] on span "+" at bounding box center [277, 173] width 2 height 6
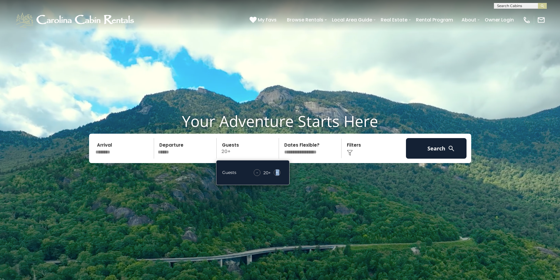
click at [277, 171] on span "+" at bounding box center [277, 173] width 2 height 6
click at [356, 149] on div "Click to Choose" at bounding box center [373, 148] width 61 height 21
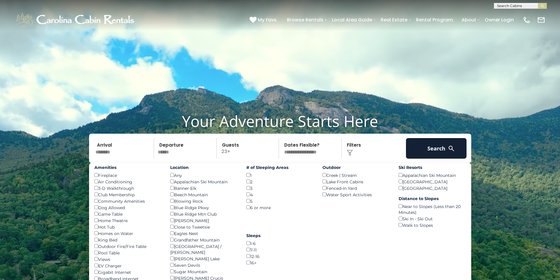
click at [403, 177] on div "Appalachian Ski Mountain ()" at bounding box center [432, 175] width 67 height 6
click at [425, 148] on button "Search" at bounding box center [436, 148] width 61 height 21
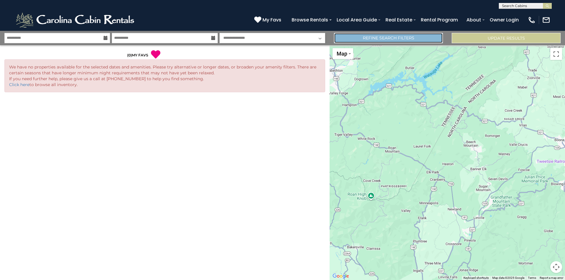
click at [418, 35] on link "Refine Search Filters" at bounding box center [388, 38] width 109 height 10
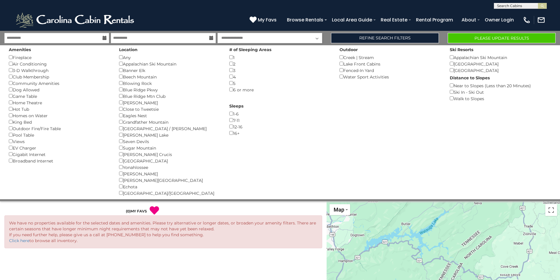
click at [231, 116] on div "1-6 ()" at bounding box center [279, 114] width 101 height 6
click at [477, 36] on button "Please Update Results" at bounding box center [502, 38] width 108 height 10
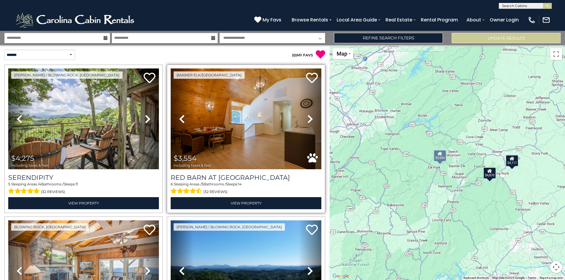
click at [183, 161] on span "$3,554" at bounding box center [184, 158] width 23 height 9
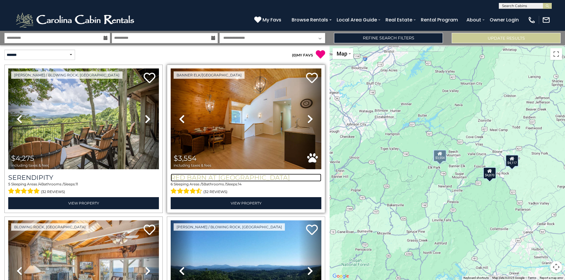
click at [214, 174] on h3 "Red Barn at [GEOGRAPHIC_DATA]" at bounding box center [246, 178] width 151 height 8
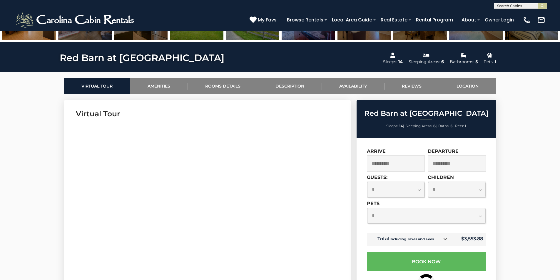
scroll to position [265, 0]
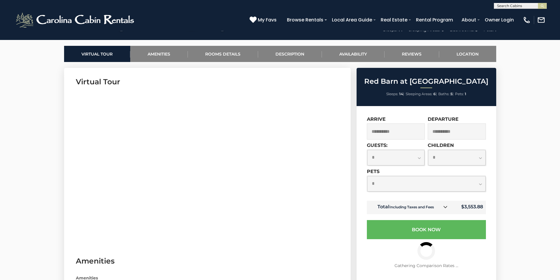
click at [416, 160] on select "**********" at bounding box center [396, 158] width 58 height 16
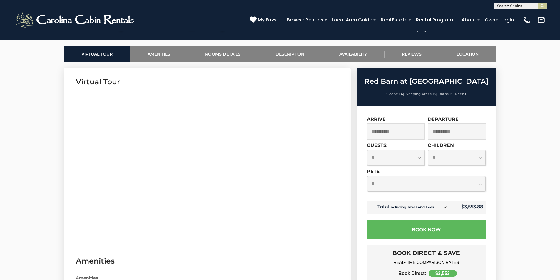
select select "**"
click at [367, 150] on select "**********" at bounding box center [396, 158] width 58 height 16
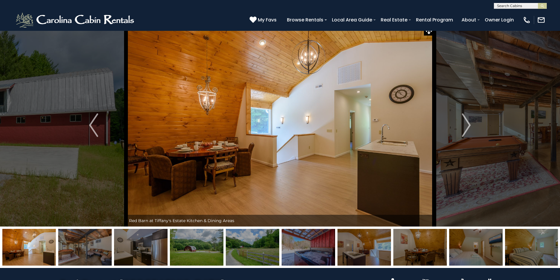
scroll to position [0, 0]
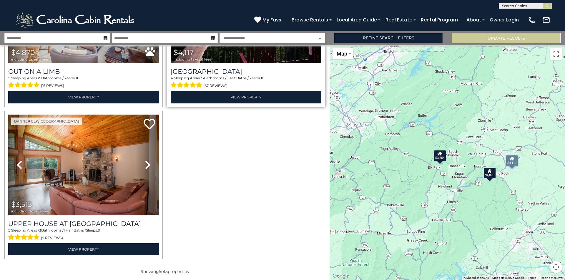
scroll to position [258, 0]
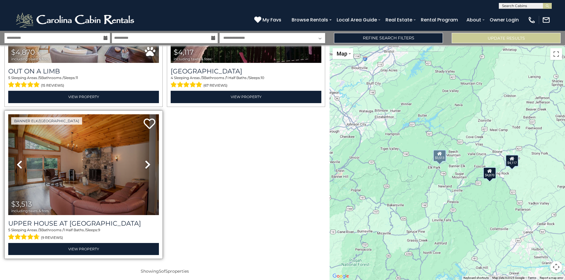
click at [145, 163] on icon at bounding box center [148, 164] width 6 height 9
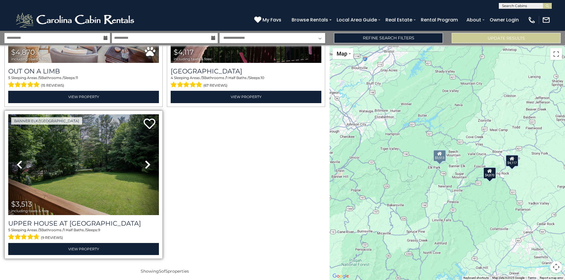
click at [145, 163] on icon at bounding box center [148, 164] width 6 height 9
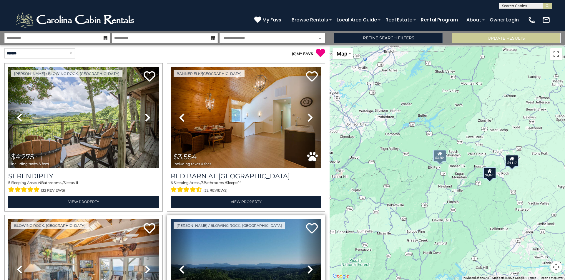
scroll to position [0, 0]
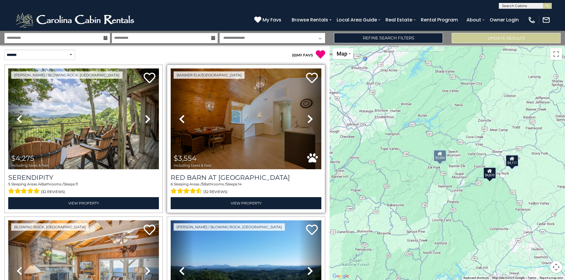
click at [180, 117] on icon at bounding box center [182, 118] width 6 height 9
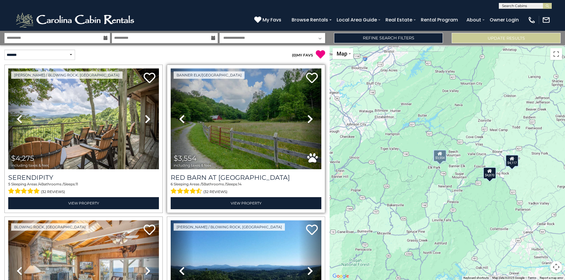
click at [180, 117] on icon at bounding box center [182, 118] width 6 height 9
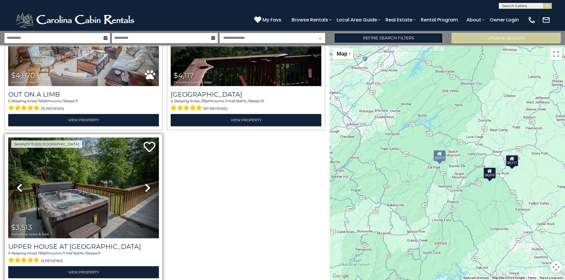
scroll to position [258, 0]
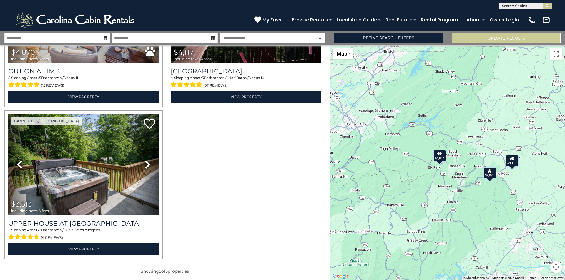
click at [517, 189] on div "$4,275 $3,554 $4,870 $4,117 $3,513" at bounding box center [446, 162] width 235 height 235
click at [512, 177] on div "$4,275 $3,554 $4,870 $4,117 $3,513" at bounding box center [446, 162] width 235 height 235
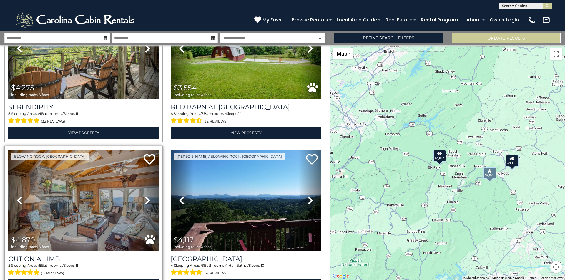
scroll to position [0, 0]
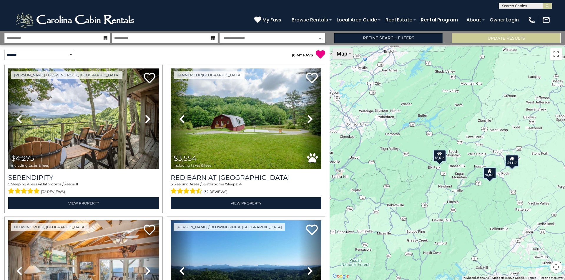
click at [348, 59] on button "Map" at bounding box center [342, 53] width 21 height 11
click at [345, 75] on li "Map" at bounding box center [350, 73] width 34 height 9
click at [351, 61] on li "Satellite" at bounding box center [350, 64] width 34 height 9
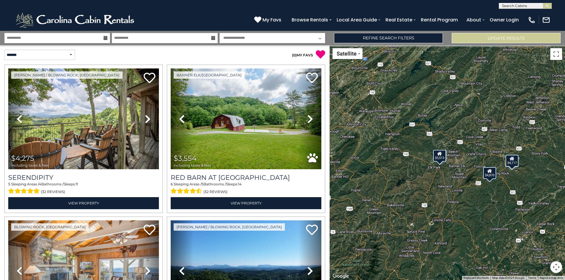
click at [461, 112] on div "$4,275 $3,554 $4,870 $4,117 $3,513" at bounding box center [446, 162] width 235 height 235
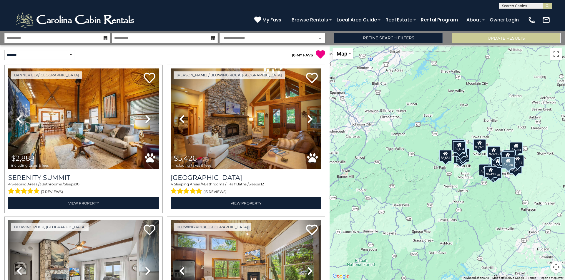
scroll to position [1025, 0]
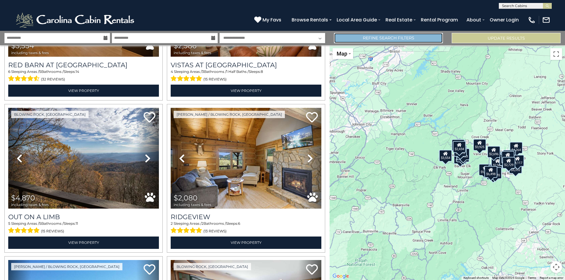
click at [430, 36] on link "Refine Search Filters" at bounding box center [388, 38] width 109 height 10
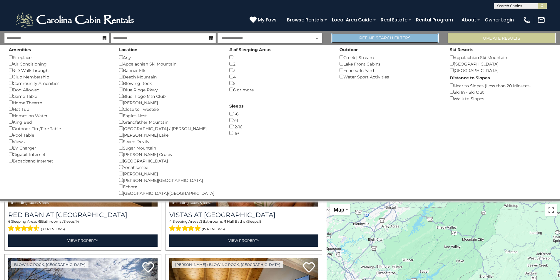
scroll to position [1020, 0]
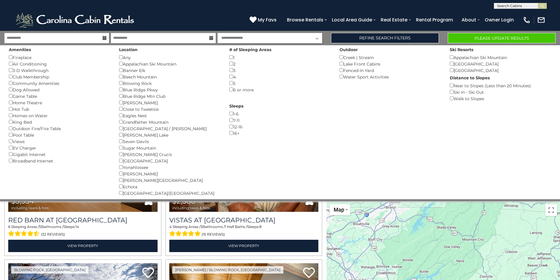
click at [121, 66] on div "Appalachian Ski Mountain ()" at bounding box center [169, 64] width 101 height 6
click at [481, 40] on button "Please Update Results" at bounding box center [502, 38] width 108 height 10
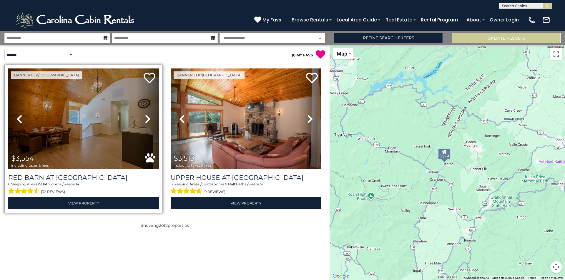
click at [146, 117] on icon at bounding box center [148, 118] width 6 height 9
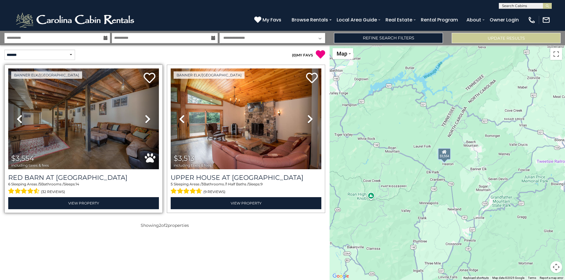
click at [146, 117] on icon at bounding box center [148, 118] width 6 height 9
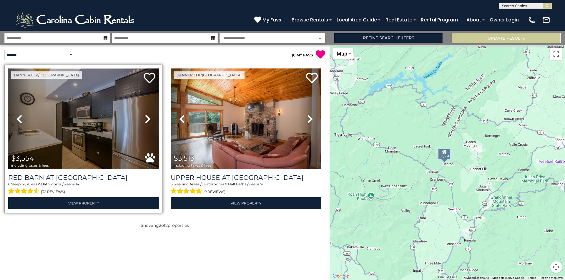
click at [101, 145] on img at bounding box center [83, 119] width 151 height 101
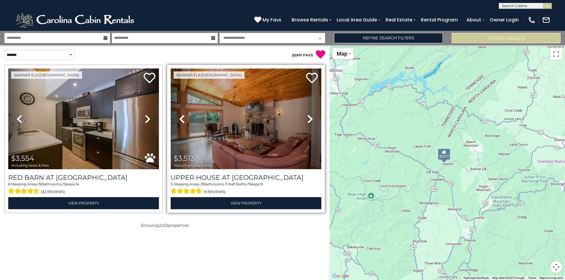
click at [247, 156] on img at bounding box center [246, 119] width 151 height 101
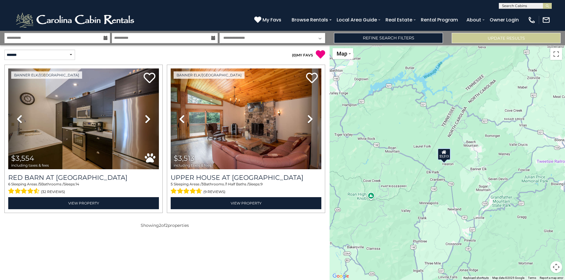
click at [415, 32] on div "**********" at bounding box center [282, 38] width 565 height 14
click at [412, 35] on link "Refine Search Filters" at bounding box center [388, 38] width 109 height 10
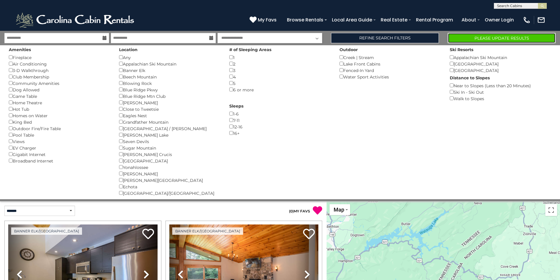
click at [469, 36] on button "Please Update Results" at bounding box center [502, 38] width 108 height 10
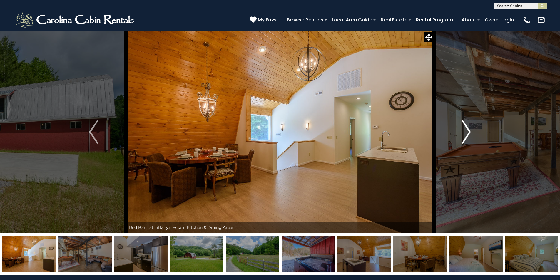
click at [467, 135] on img "Next" at bounding box center [466, 132] width 9 height 24
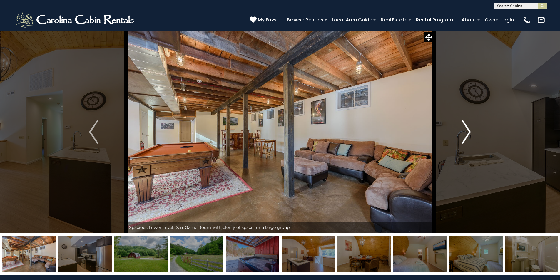
click at [467, 135] on img "Next" at bounding box center [466, 132] width 9 height 24
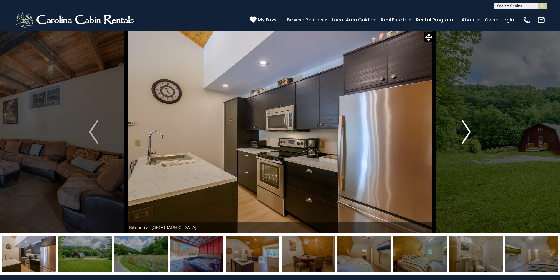
click at [467, 135] on img "Next" at bounding box center [466, 132] width 9 height 24
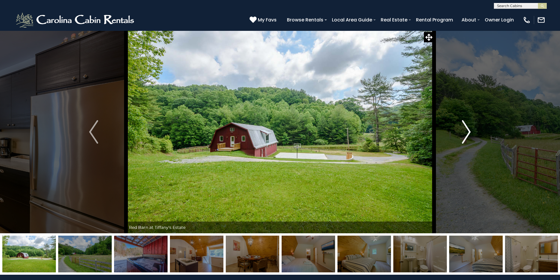
click at [467, 135] on img "Next" at bounding box center [466, 132] width 9 height 24
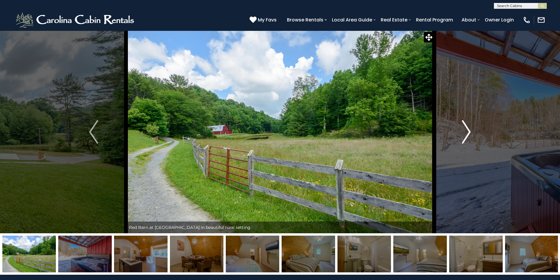
click at [467, 135] on img "Next" at bounding box center [466, 132] width 9 height 24
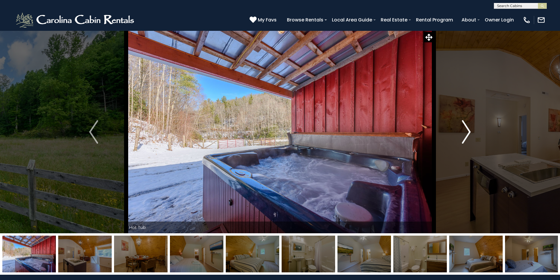
click at [467, 135] on img "Next" at bounding box center [466, 132] width 9 height 24
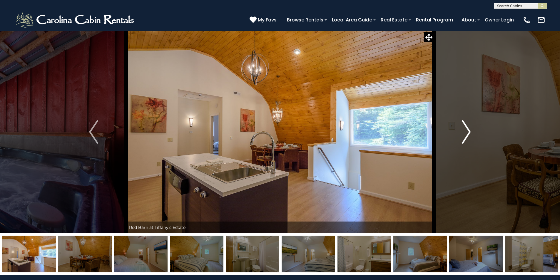
click at [467, 135] on img "Next" at bounding box center [466, 132] width 9 height 24
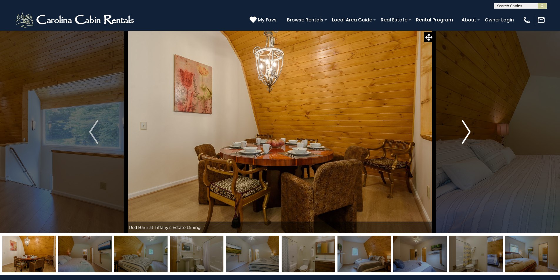
click at [467, 135] on img "Next" at bounding box center [466, 132] width 9 height 24
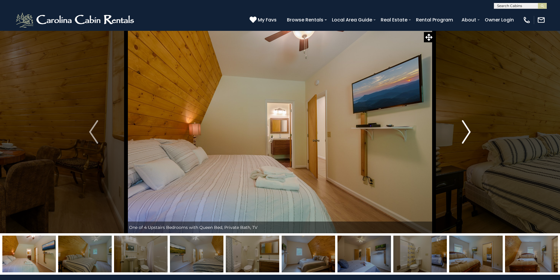
click at [467, 135] on img "Next" at bounding box center [466, 132] width 9 height 24
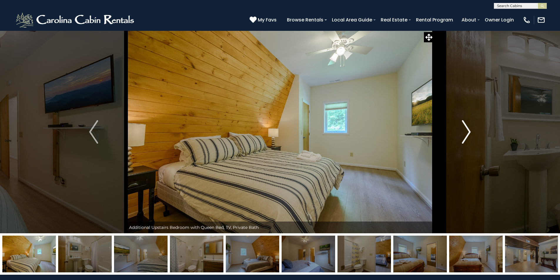
click at [467, 135] on img "Next" at bounding box center [466, 132] width 9 height 24
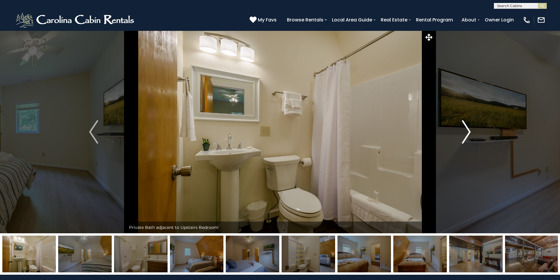
click at [467, 135] on img "Next" at bounding box center [466, 132] width 9 height 24
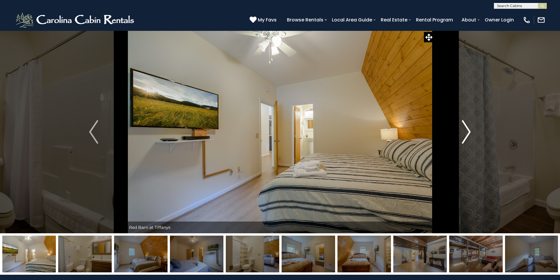
click at [467, 135] on img "Next" at bounding box center [466, 132] width 9 height 24
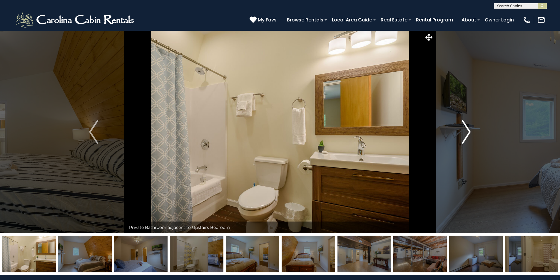
click at [467, 135] on img "Next" at bounding box center [466, 132] width 9 height 24
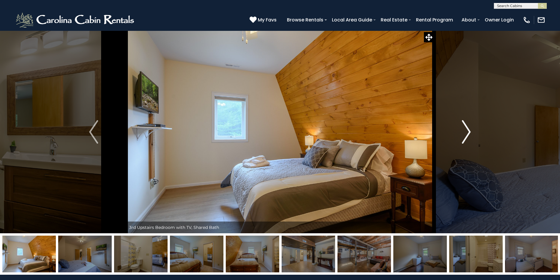
click at [467, 135] on img "Next" at bounding box center [466, 132] width 9 height 24
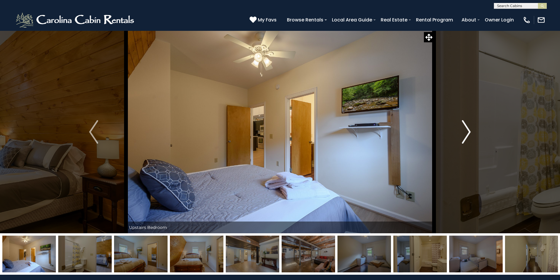
click at [467, 135] on img "Next" at bounding box center [466, 132] width 9 height 24
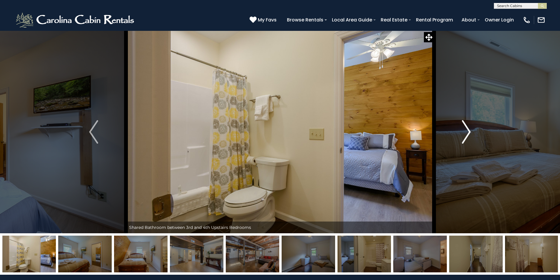
click at [467, 135] on img "Next" at bounding box center [466, 132] width 9 height 24
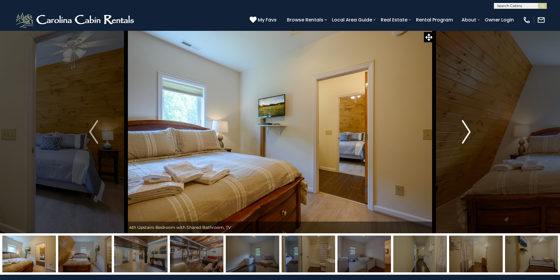
click at [467, 135] on img "Next" at bounding box center [466, 132] width 9 height 24
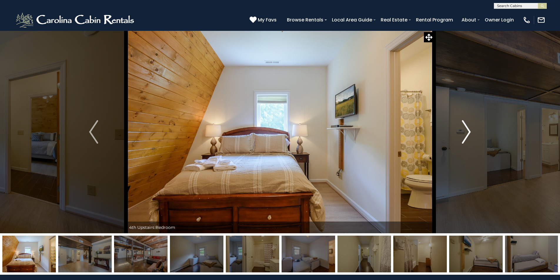
click at [467, 135] on img "Next" at bounding box center [466, 132] width 9 height 24
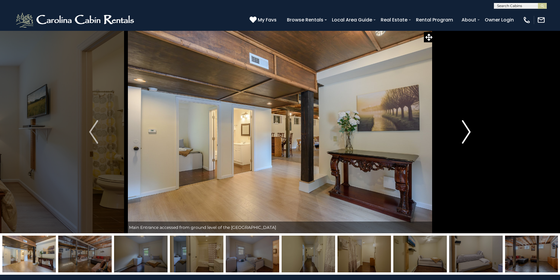
click at [467, 135] on img "Next" at bounding box center [466, 132] width 9 height 24
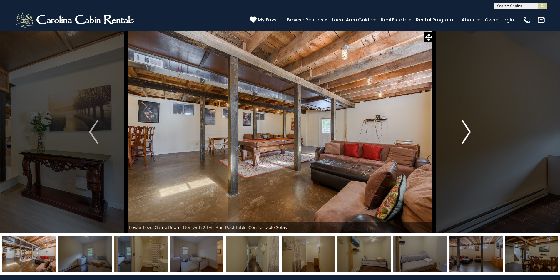
click at [467, 135] on img "Next" at bounding box center [466, 132] width 9 height 24
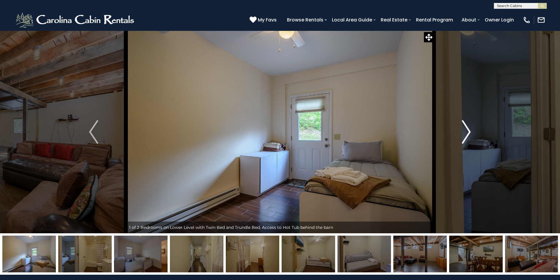
click at [467, 135] on img "Next" at bounding box center [466, 132] width 9 height 24
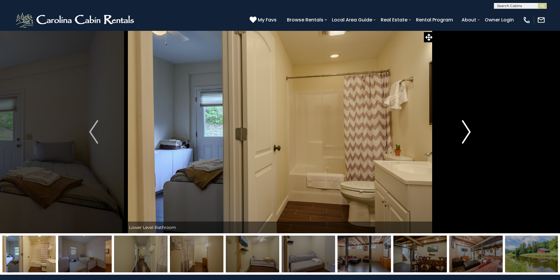
click at [467, 135] on img "Next" at bounding box center [466, 132] width 9 height 24
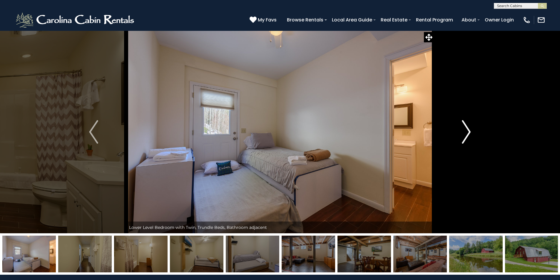
click at [467, 135] on img "Next" at bounding box center [466, 132] width 9 height 24
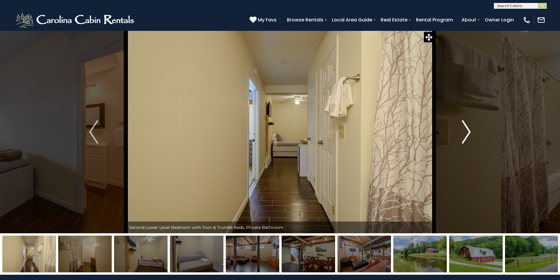
click at [467, 135] on img "Next" at bounding box center [466, 132] width 9 height 24
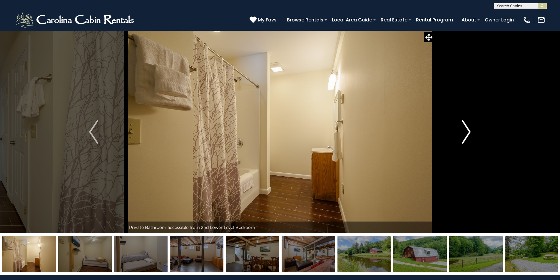
click at [467, 135] on img "Next" at bounding box center [466, 132] width 9 height 24
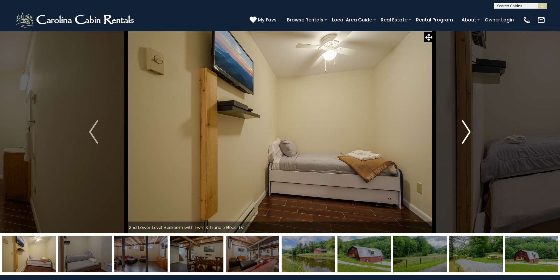
click at [467, 135] on img "Next" at bounding box center [466, 132] width 9 height 24
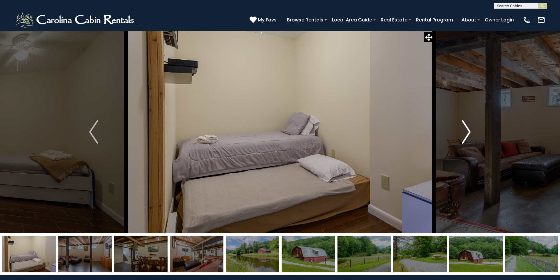
click at [467, 135] on img "Next" at bounding box center [466, 132] width 9 height 24
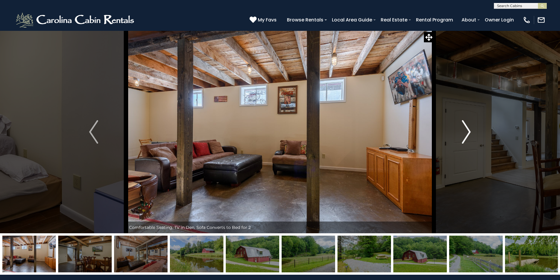
click at [467, 135] on img "Next" at bounding box center [466, 132] width 9 height 24
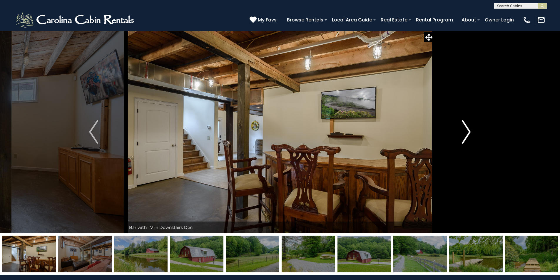
click at [467, 135] on img "Next" at bounding box center [466, 132] width 9 height 24
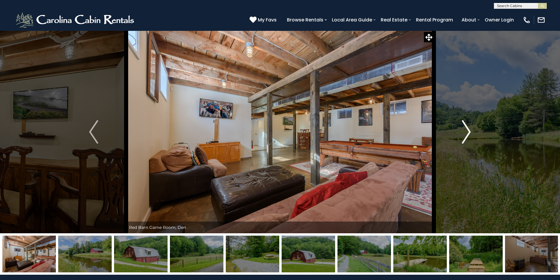
click at [467, 135] on img "Next" at bounding box center [466, 132] width 9 height 24
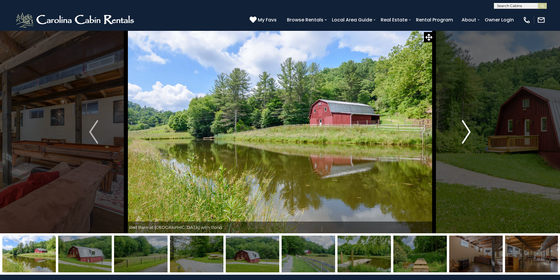
click at [467, 135] on img "Next" at bounding box center [466, 132] width 9 height 24
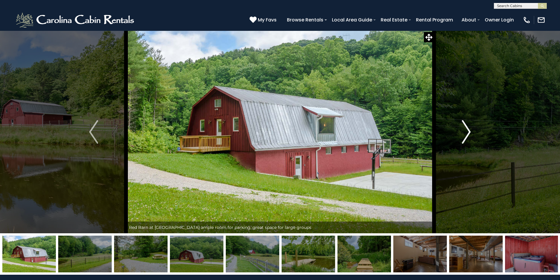
click at [467, 135] on img "Next" at bounding box center [466, 132] width 9 height 24
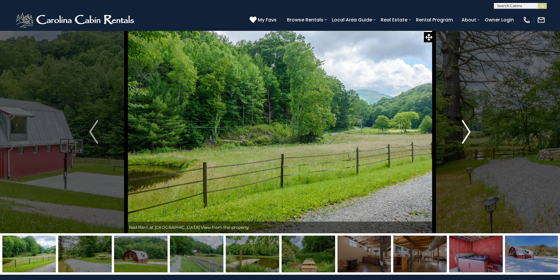
click at [467, 135] on img "Next" at bounding box center [466, 132] width 9 height 24
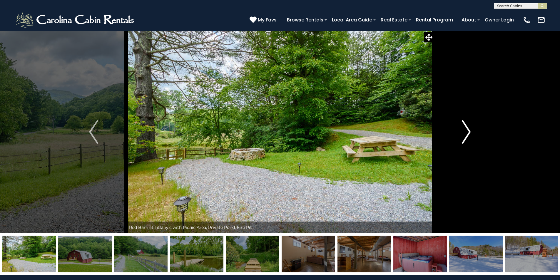
click at [467, 135] on img "Next" at bounding box center [466, 132] width 9 height 24
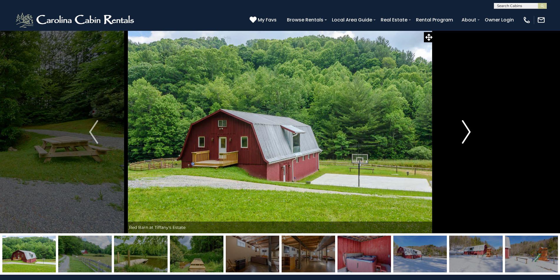
click at [467, 135] on img "Next" at bounding box center [466, 132] width 9 height 24
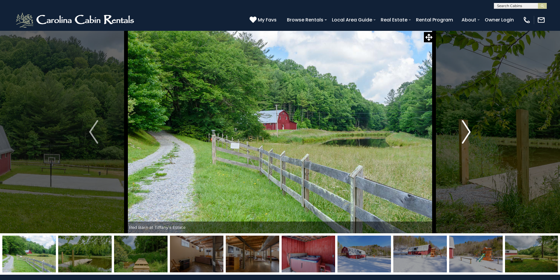
click at [467, 135] on img "Next" at bounding box center [466, 132] width 9 height 24
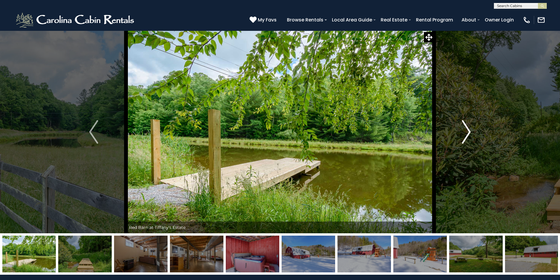
click at [467, 135] on img "Next" at bounding box center [466, 132] width 9 height 24
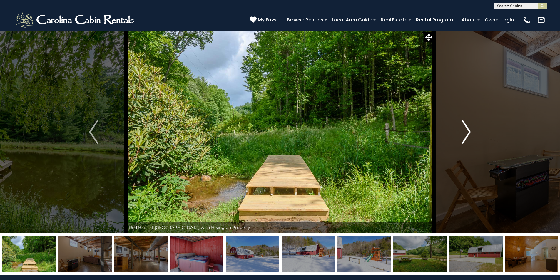
click at [467, 135] on img "Next" at bounding box center [466, 132] width 9 height 24
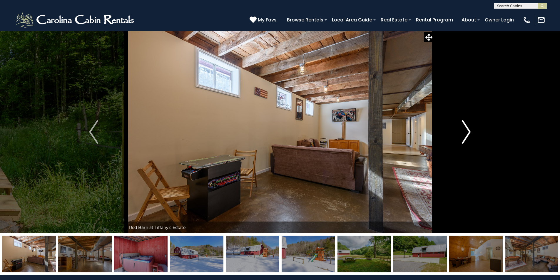
click at [467, 135] on img "Next" at bounding box center [466, 132] width 9 height 24
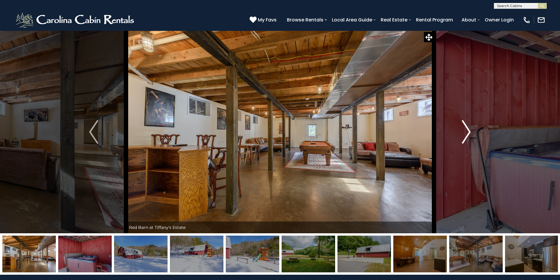
click at [467, 135] on img "Next" at bounding box center [466, 132] width 9 height 24
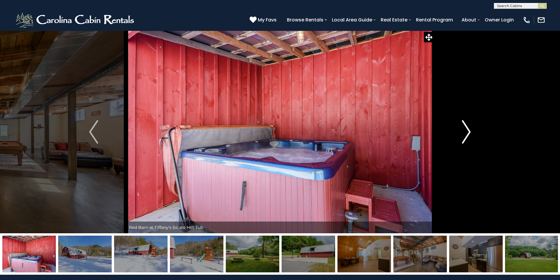
click at [467, 135] on img "Next" at bounding box center [466, 132] width 9 height 24
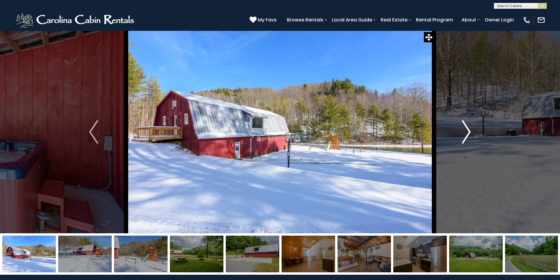
click at [467, 135] on img "Next" at bounding box center [466, 132] width 9 height 24
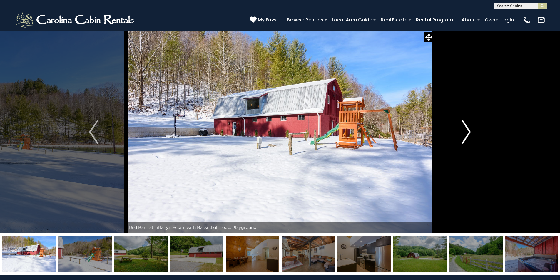
click at [467, 135] on img "Next" at bounding box center [466, 132] width 9 height 24
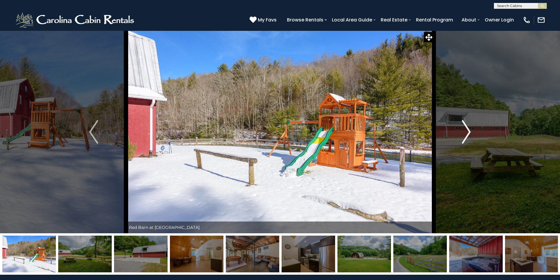
click at [467, 135] on img "Next" at bounding box center [466, 132] width 9 height 24
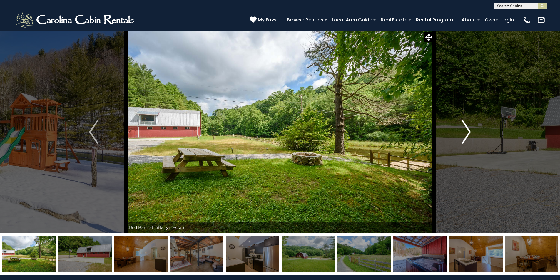
click at [467, 135] on img "Next" at bounding box center [466, 132] width 9 height 24
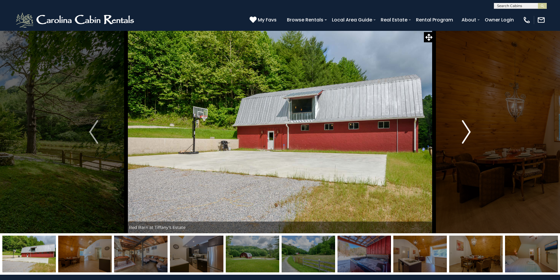
click at [467, 135] on img "Next" at bounding box center [466, 132] width 9 height 24
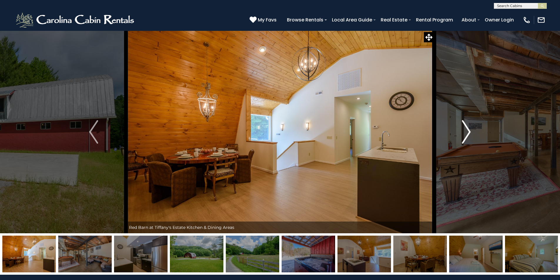
click at [467, 135] on img "Next" at bounding box center [466, 132] width 9 height 24
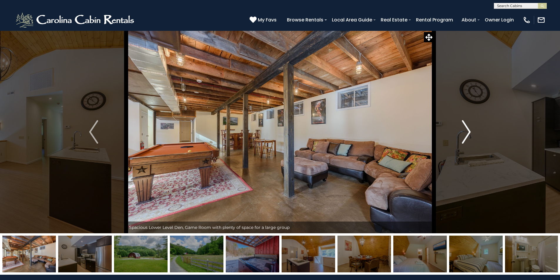
click at [467, 135] on img "Next" at bounding box center [466, 132] width 9 height 24
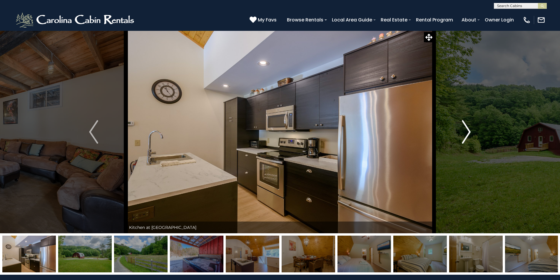
click at [467, 135] on img "Next" at bounding box center [466, 132] width 9 height 24
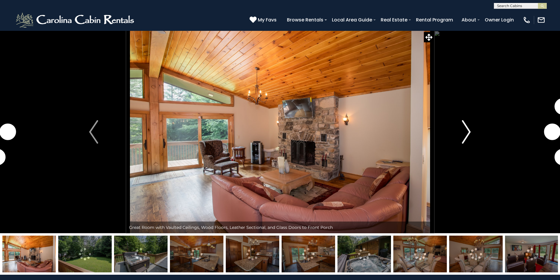
click at [463, 133] on img "Next" at bounding box center [466, 132] width 9 height 24
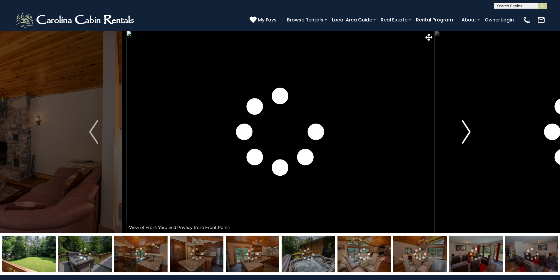
click at [463, 133] on img "Next" at bounding box center [466, 132] width 9 height 24
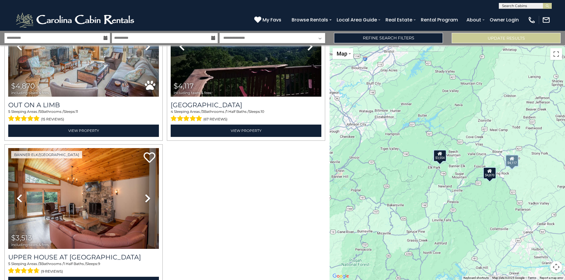
scroll to position [258, 0]
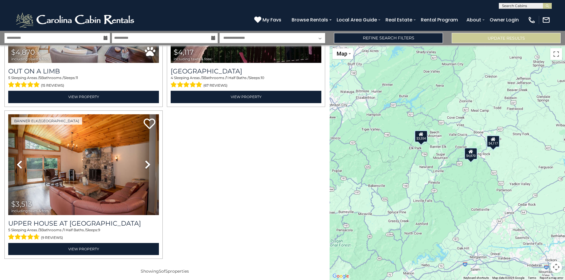
drag, startPoint x: 530, startPoint y: 186, endPoint x: 511, endPoint y: 167, distance: 27.2
click at [511, 167] on div "$4,275 $3,554 $4,870 $4,117 $3,513" at bounding box center [446, 162] width 235 height 235
click at [472, 141] on div "$4,275 $3,554 $4,870 $4,117 $3,513" at bounding box center [446, 162] width 235 height 235
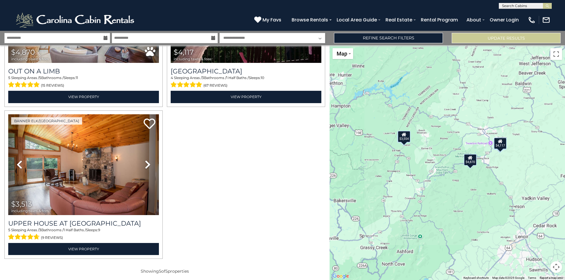
click at [472, 141] on div "$4,275 $3,554 $4,870 $4,117 $3,513" at bounding box center [446, 162] width 235 height 235
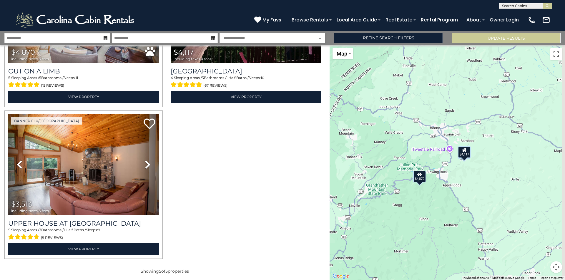
drag, startPoint x: 529, startPoint y: 176, endPoint x: 478, endPoint y: 181, distance: 51.1
click at [478, 181] on div "$4,275 $3,554 $4,870 $4,117 $3,513" at bounding box center [446, 162] width 235 height 235
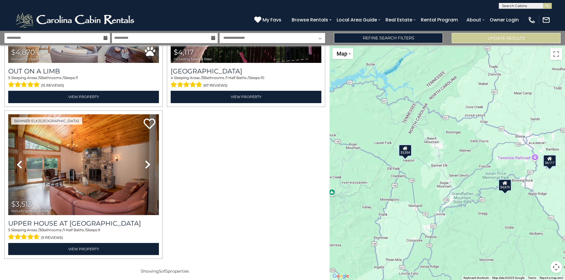
drag, startPoint x: 479, startPoint y: 181, endPoint x: 564, endPoint y: 190, distance: 86.1
click at [564, 190] on div "$4,275 $3,554 $4,870 $4,117 $3,513" at bounding box center [446, 162] width 235 height 235
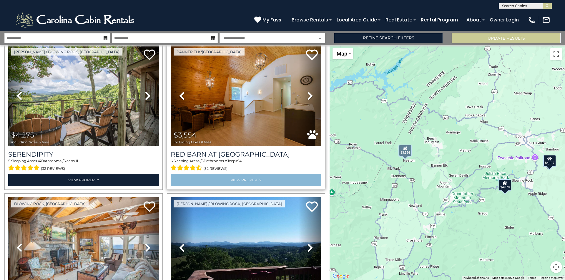
scroll to position [53, 0]
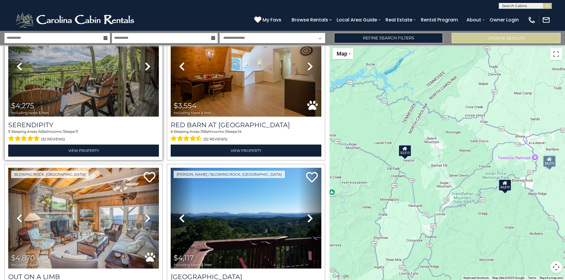
click at [89, 103] on img at bounding box center [83, 66] width 151 height 101
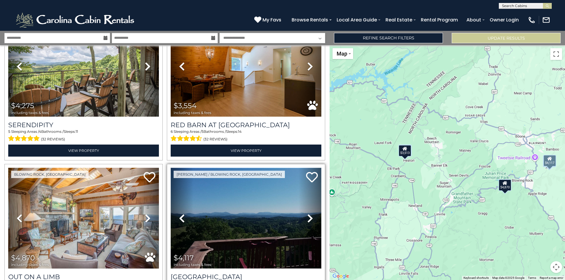
click at [252, 225] on img at bounding box center [246, 218] width 151 height 101
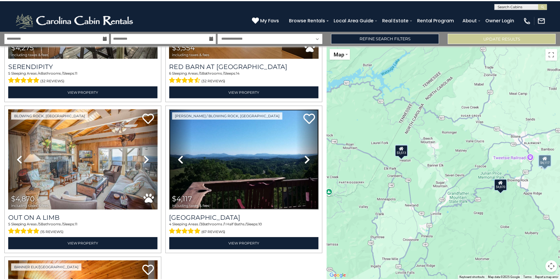
scroll to position [0, 0]
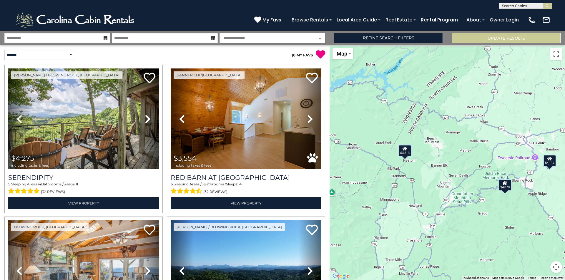
click at [104, 36] on icon at bounding box center [105, 38] width 4 height 4
click at [104, 38] on icon at bounding box center [105, 38] width 4 height 4
click at [77, 36] on input "**********" at bounding box center [57, 38] width 106 height 10
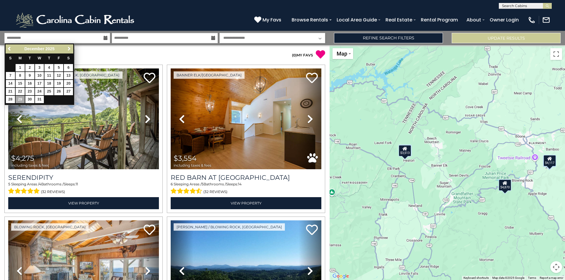
click at [70, 49] on span "Next" at bounding box center [69, 48] width 5 height 5
click at [6, 49] on link "Previous" at bounding box center [9, 48] width 7 height 7
click at [210, 39] on input "**********" at bounding box center [165, 38] width 106 height 10
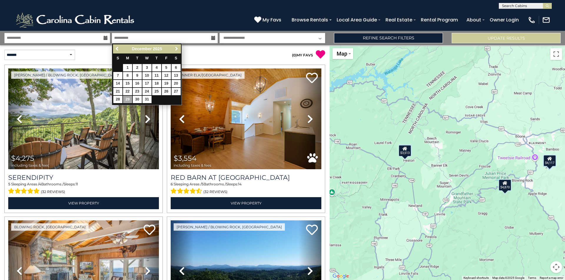
click at [177, 50] on span "Next" at bounding box center [176, 48] width 5 height 5
click at [176, 67] on link "3" at bounding box center [175, 67] width 9 height 7
type input "******"
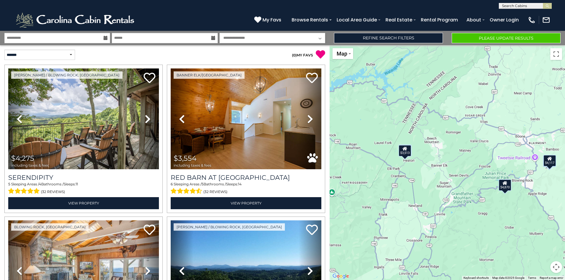
click at [105, 37] on icon at bounding box center [105, 38] width 4 height 4
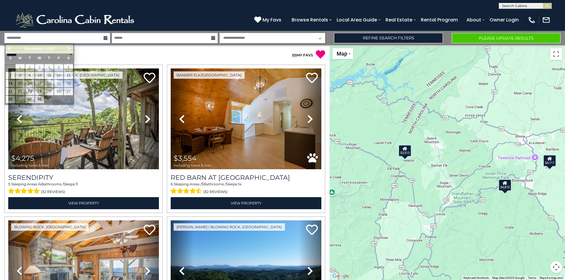
click at [103, 39] on input "**********" at bounding box center [57, 38] width 106 height 10
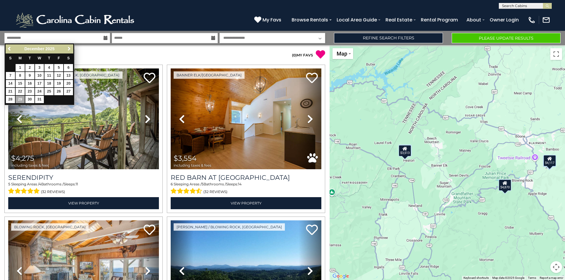
click at [70, 49] on span "Next" at bounding box center [69, 48] width 5 height 5
click at [57, 75] on link "9" at bounding box center [58, 75] width 9 height 7
type input "******"
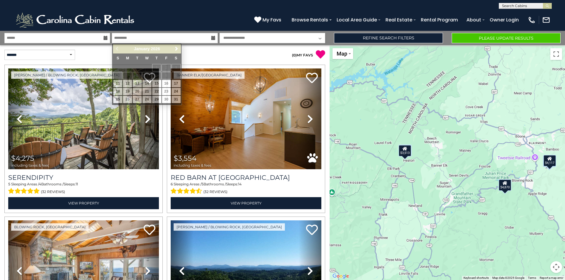
click at [106, 37] on icon at bounding box center [105, 38] width 4 height 4
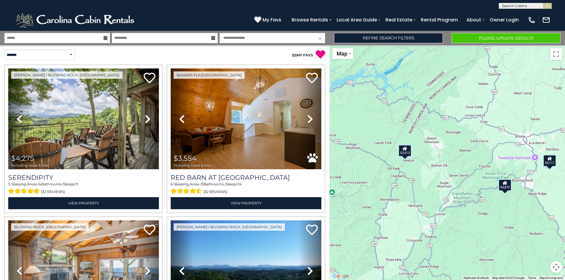
click at [106, 37] on icon at bounding box center [105, 38] width 4 height 4
click at [91, 38] on input "******" at bounding box center [57, 38] width 106 height 10
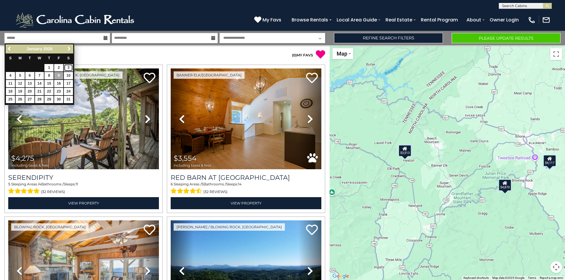
click at [68, 66] on link "3" at bounding box center [68, 67] width 9 height 7
type input "******"
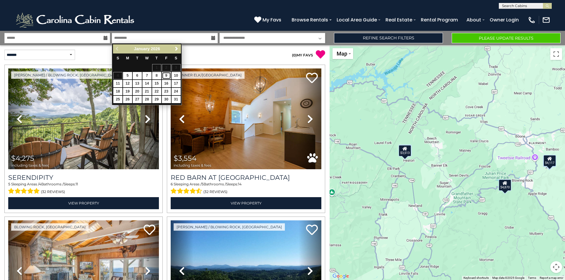
click at [169, 75] on link "9" at bounding box center [166, 75] width 9 height 7
type input "******"
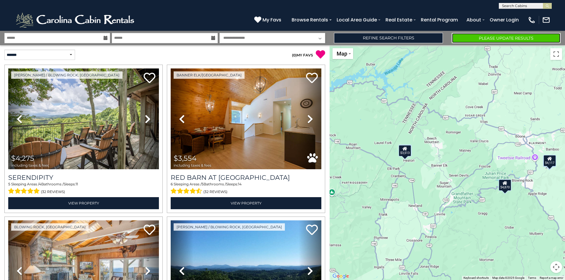
click at [477, 38] on button "Please Update Results" at bounding box center [505, 38] width 109 height 10
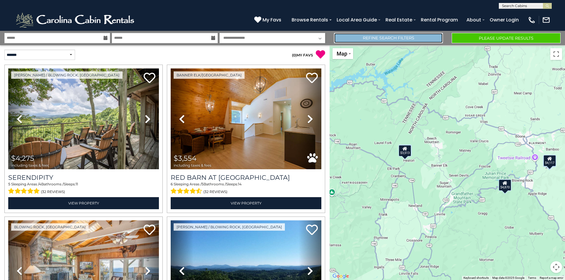
click at [375, 37] on link "Refine Search Filters" at bounding box center [388, 38] width 109 height 10
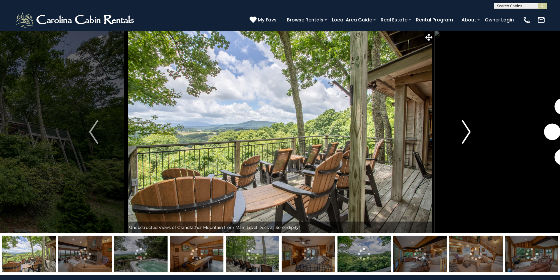
click at [466, 139] on img "Next" at bounding box center [466, 132] width 9 height 24
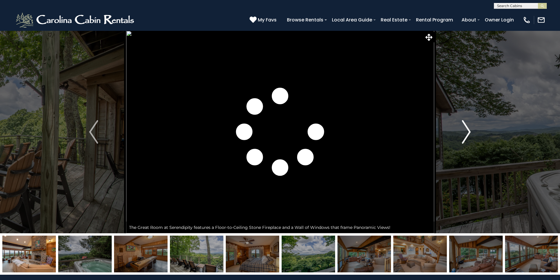
click at [466, 139] on img "Next" at bounding box center [466, 132] width 9 height 24
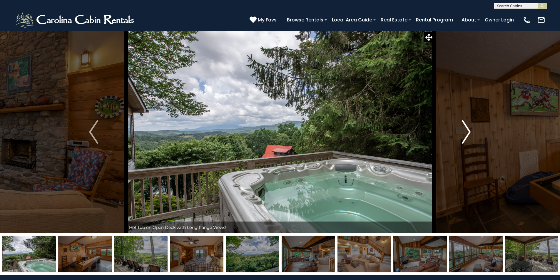
click at [464, 137] on img "Next" at bounding box center [466, 132] width 9 height 24
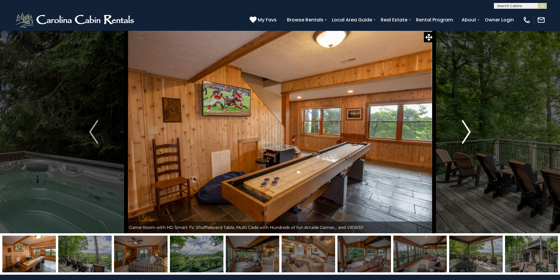
click at [464, 137] on img "Next" at bounding box center [466, 132] width 9 height 24
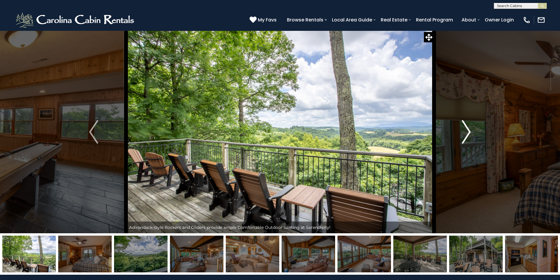
click at [464, 137] on img "Next" at bounding box center [466, 132] width 9 height 24
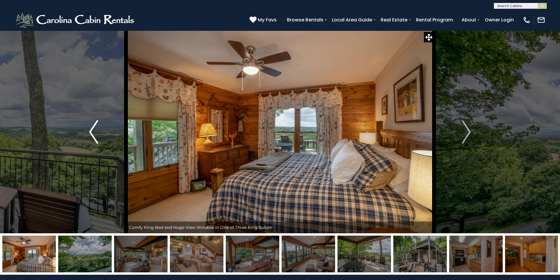
click at [92, 133] on img "Previous" at bounding box center [93, 132] width 9 height 24
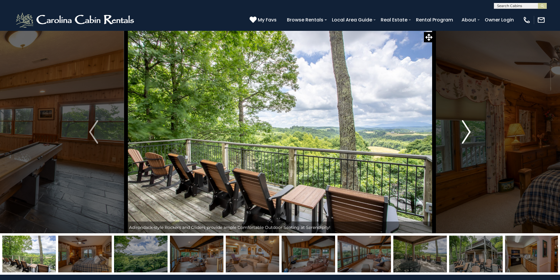
click at [468, 133] on img "Next" at bounding box center [466, 132] width 9 height 24
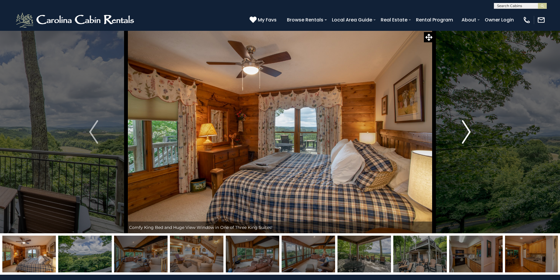
click at [468, 133] on img "Next" at bounding box center [466, 132] width 9 height 24
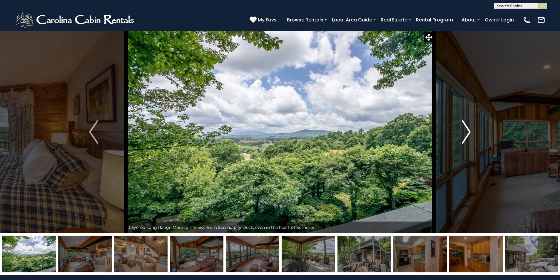
click at [468, 133] on img "Next" at bounding box center [466, 132] width 9 height 24
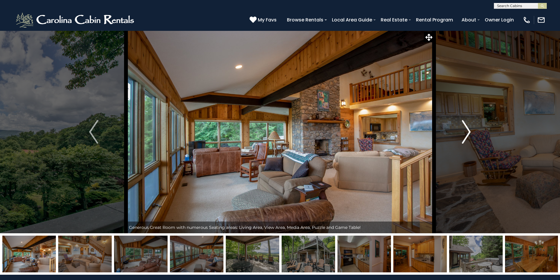
click at [468, 133] on img "Next" at bounding box center [466, 132] width 9 height 24
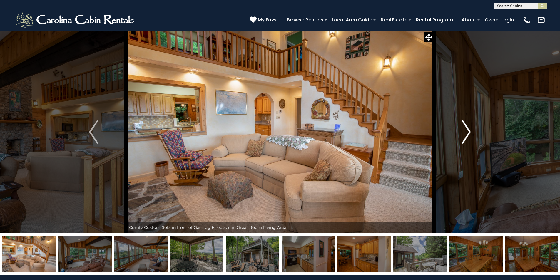
click at [468, 133] on img "Next" at bounding box center [466, 132] width 9 height 24
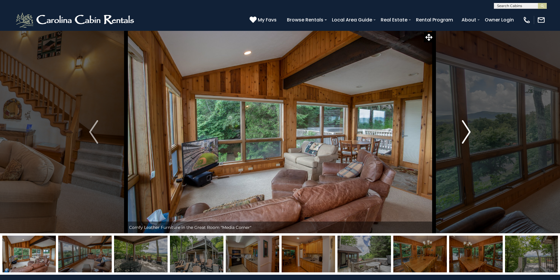
click at [468, 133] on img "Next" at bounding box center [466, 132] width 9 height 24
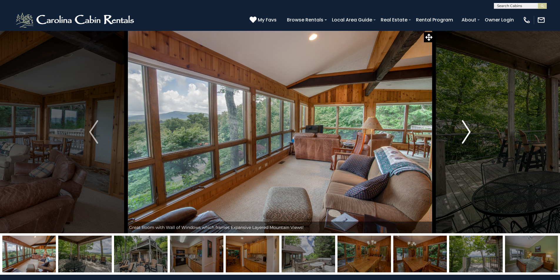
click at [468, 133] on img "Next" at bounding box center [466, 132] width 9 height 24
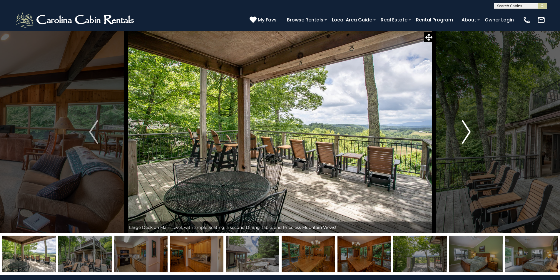
click at [468, 133] on img "Next" at bounding box center [466, 132] width 9 height 24
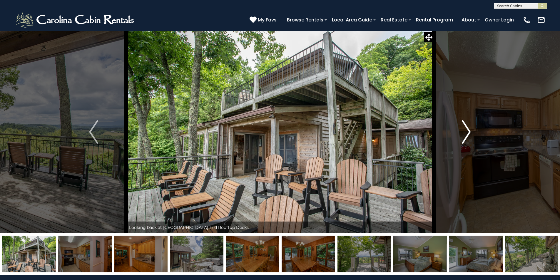
click at [468, 133] on img "Next" at bounding box center [466, 132] width 9 height 24
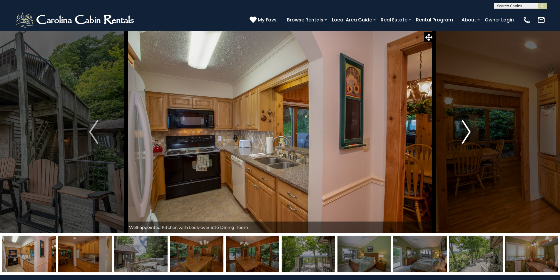
click at [468, 133] on img "Next" at bounding box center [466, 132] width 9 height 24
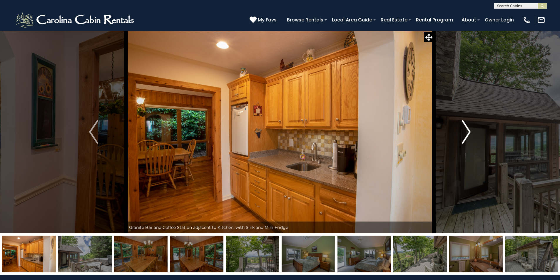
click at [468, 133] on img "Next" at bounding box center [466, 132] width 9 height 24
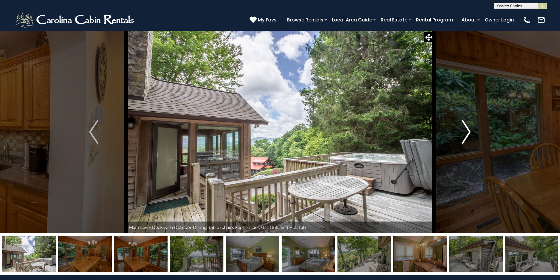
click at [468, 133] on img "Next" at bounding box center [466, 132] width 9 height 24
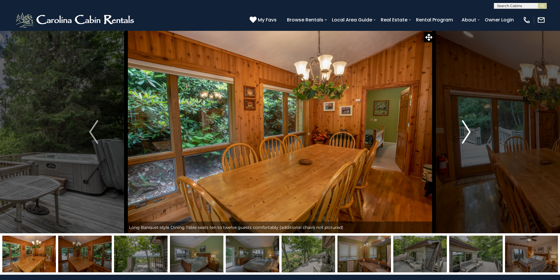
click at [468, 133] on img "Next" at bounding box center [466, 132] width 9 height 24
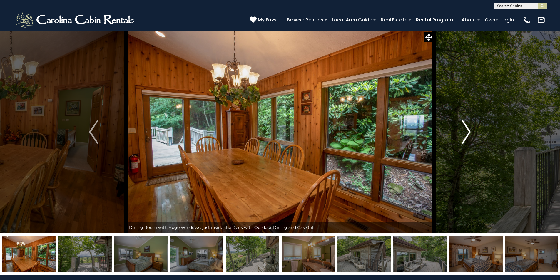
click at [468, 133] on img "Next" at bounding box center [466, 132] width 9 height 24
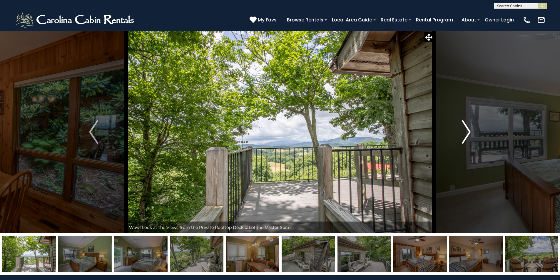
click at [468, 133] on img "Next" at bounding box center [466, 132] width 9 height 24
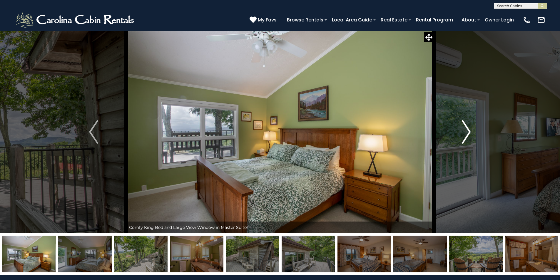
click at [468, 133] on img "Next" at bounding box center [466, 132] width 9 height 24
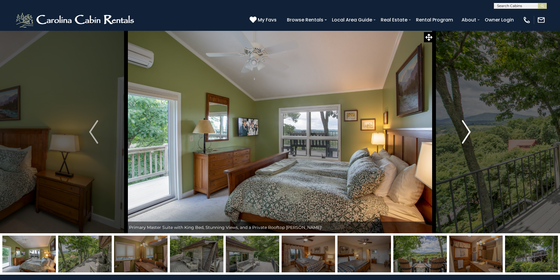
click at [468, 133] on img "Next" at bounding box center [466, 132] width 9 height 24
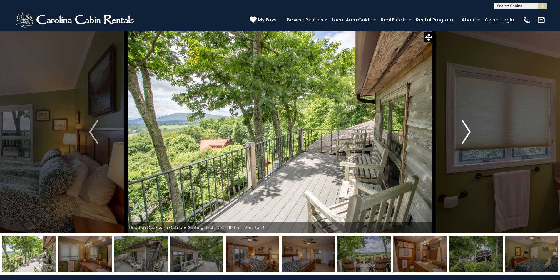
click at [468, 133] on img "Next" at bounding box center [466, 132] width 9 height 24
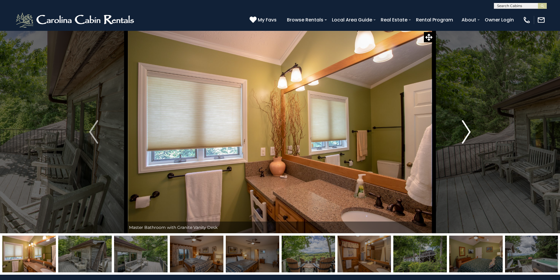
click at [468, 133] on img "Next" at bounding box center [466, 132] width 9 height 24
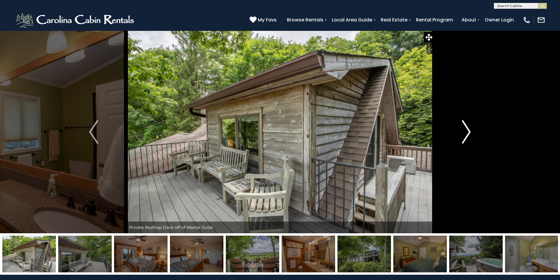
click at [468, 133] on img "Next" at bounding box center [466, 132] width 9 height 24
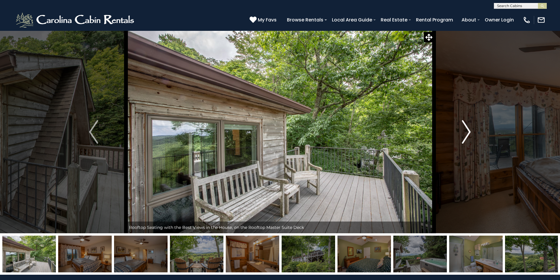
click at [468, 133] on img "Next" at bounding box center [466, 132] width 9 height 24
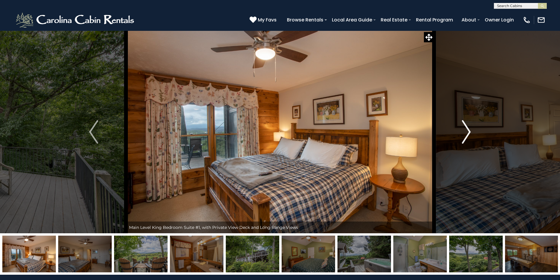
click at [468, 133] on img "Next" at bounding box center [466, 132] width 9 height 24
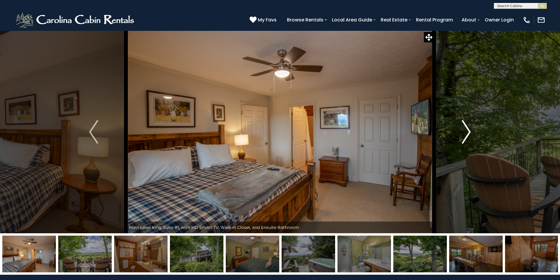
click at [468, 133] on img "Next" at bounding box center [466, 132] width 9 height 24
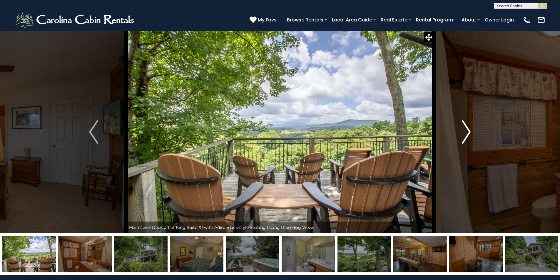
click at [468, 133] on img "Next" at bounding box center [466, 132] width 9 height 24
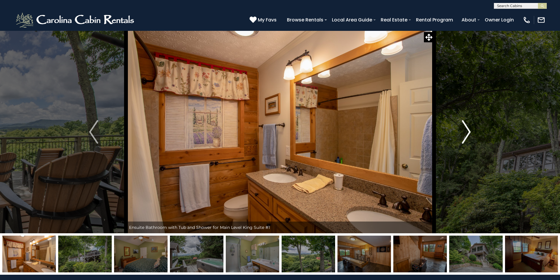
click at [468, 133] on img "Next" at bounding box center [466, 132] width 9 height 24
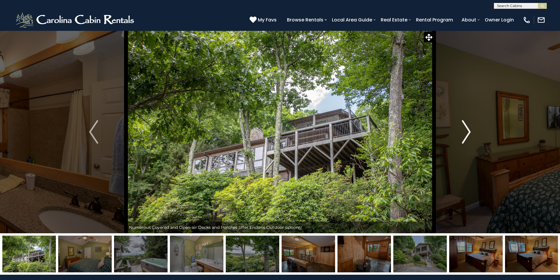
click at [468, 133] on img "Next" at bounding box center [466, 132] width 9 height 24
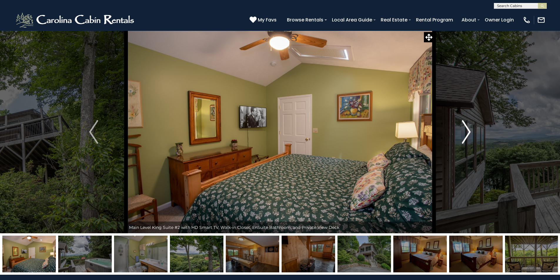
click at [468, 133] on img "Next" at bounding box center [466, 132] width 9 height 24
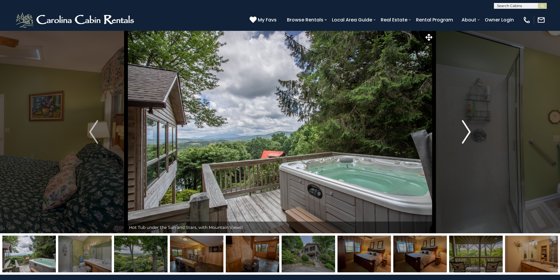
click at [468, 133] on img "Next" at bounding box center [466, 132] width 9 height 24
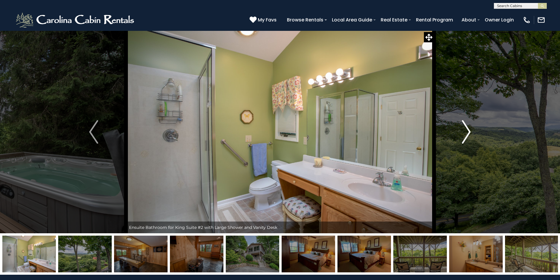
click at [468, 133] on img "Next" at bounding box center [466, 132] width 9 height 24
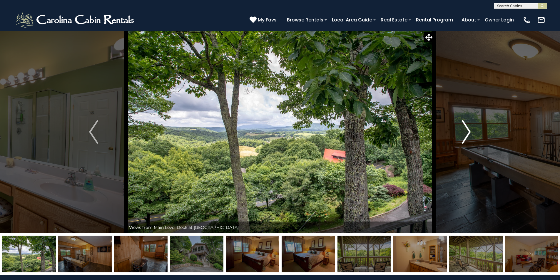
click at [468, 133] on img "Next" at bounding box center [466, 132] width 9 height 24
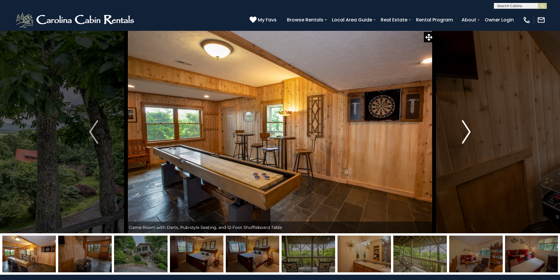
click at [468, 133] on img "Next" at bounding box center [466, 132] width 9 height 24
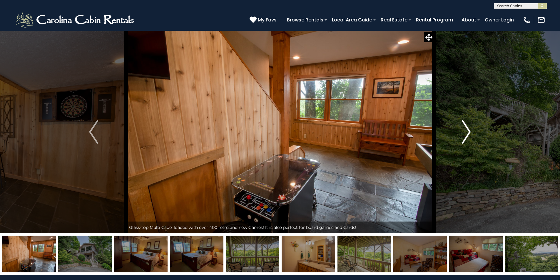
click at [468, 133] on img "Next" at bounding box center [466, 132] width 9 height 24
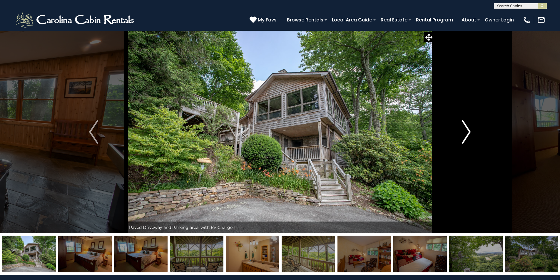
click at [468, 133] on img "Next" at bounding box center [466, 132] width 9 height 24
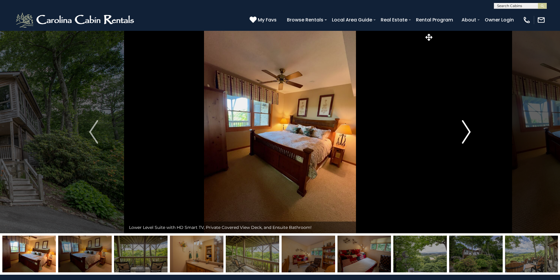
click at [468, 133] on img "Next" at bounding box center [466, 132] width 9 height 24
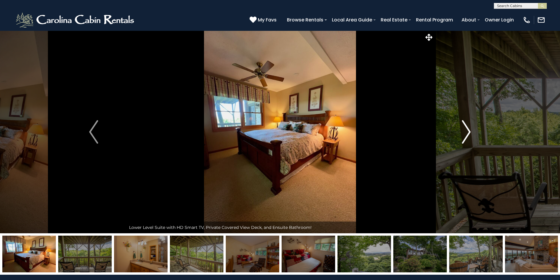
click at [468, 133] on img "Next" at bounding box center [466, 132] width 9 height 24
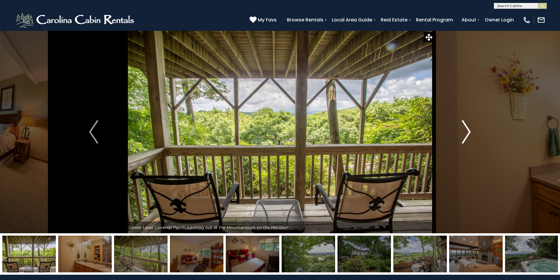
click at [468, 133] on img "Next" at bounding box center [466, 132] width 9 height 24
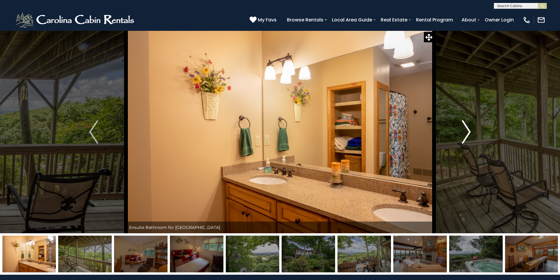
click at [468, 133] on img "Next" at bounding box center [466, 132] width 9 height 24
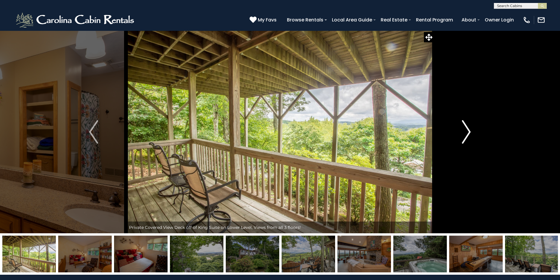
click at [468, 133] on img "Next" at bounding box center [466, 132] width 9 height 24
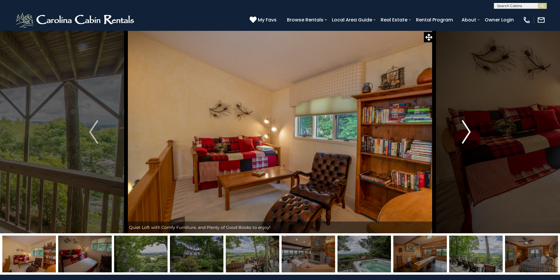
click at [468, 133] on img "Next" at bounding box center [466, 132] width 9 height 24
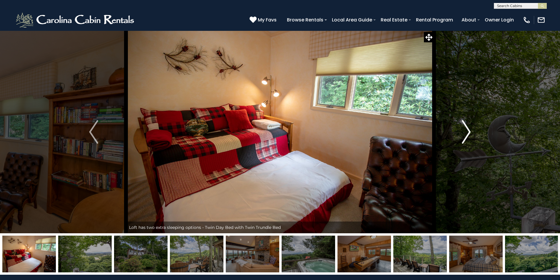
click at [468, 133] on img "Next" at bounding box center [466, 132] width 9 height 24
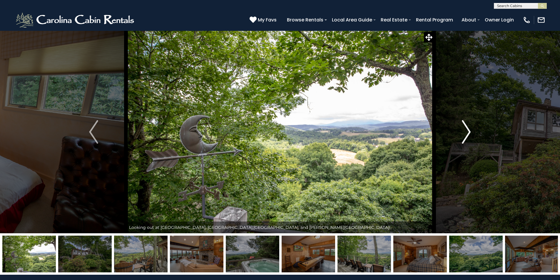
click at [468, 133] on img "Next" at bounding box center [466, 132] width 9 height 24
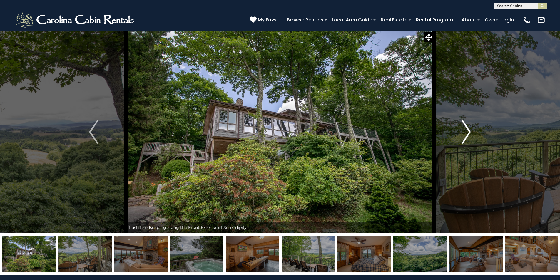
click at [468, 133] on img "Next" at bounding box center [466, 132] width 9 height 24
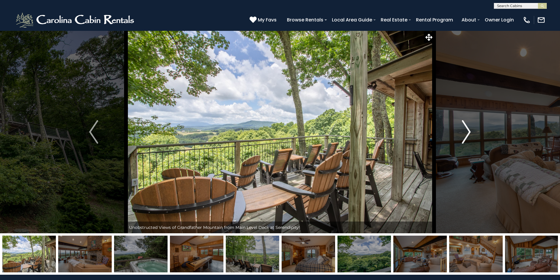
click at [468, 133] on img "Next" at bounding box center [466, 132] width 9 height 24
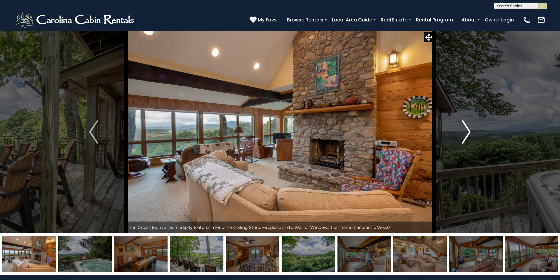
click at [468, 133] on img "Next" at bounding box center [466, 132] width 9 height 24
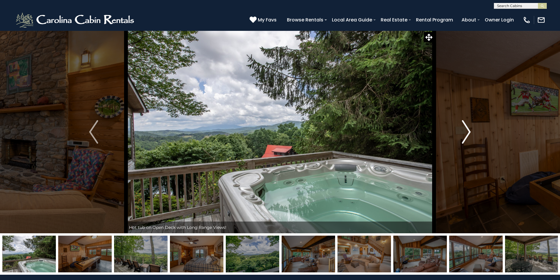
click at [468, 133] on img "Next" at bounding box center [466, 132] width 9 height 24
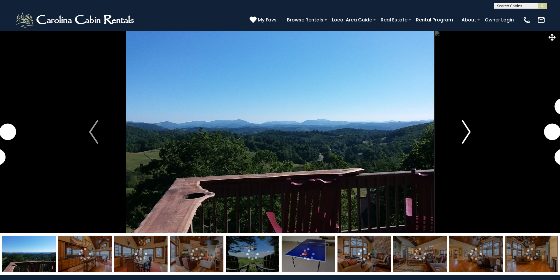
click at [475, 134] on button "Next" at bounding box center [466, 132] width 65 height 203
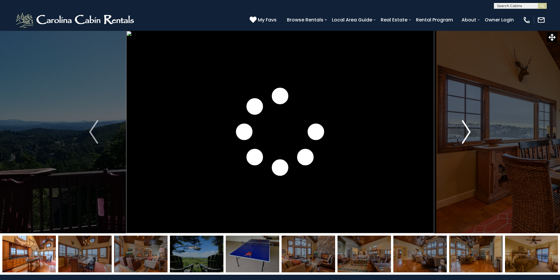
click at [474, 134] on button "Next" at bounding box center [466, 132] width 65 height 203
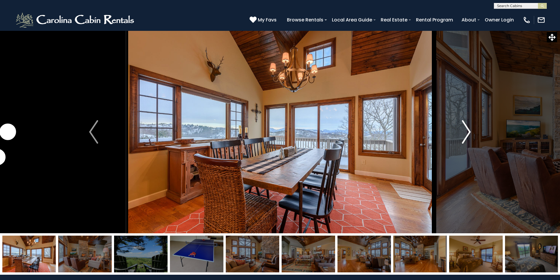
click at [474, 134] on button "Next" at bounding box center [466, 132] width 65 height 203
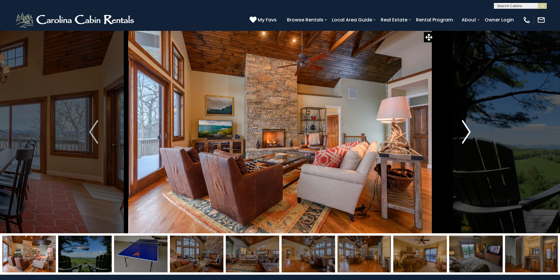
click at [474, 134] on button "Next" at bounding box center [466, 132] width 65 height 203
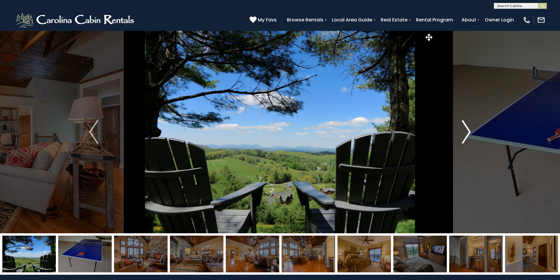
click at [474, 134] on button "Next" at bounding box center [466, 132] width 65 height 203
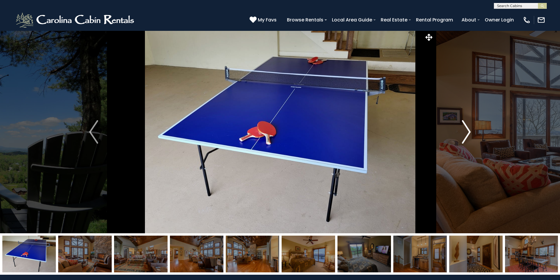
click at [474, 134] on button "Next" at bounding box center [466, 132] width 65 height 203
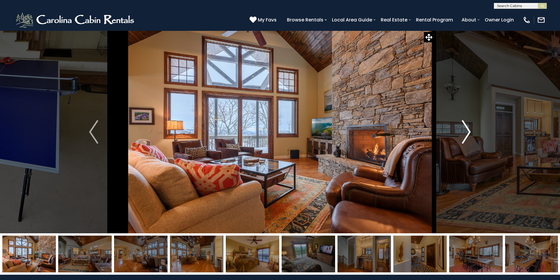
click at [474, 134] on button "Next" at bounding box center [466, 132] width 65 height 203
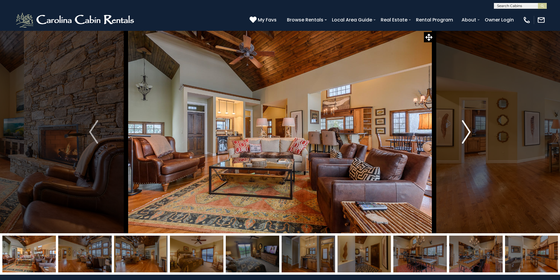
click at [474, 134] on button "Next" at bounding box center [466, 132] width 65 height 203
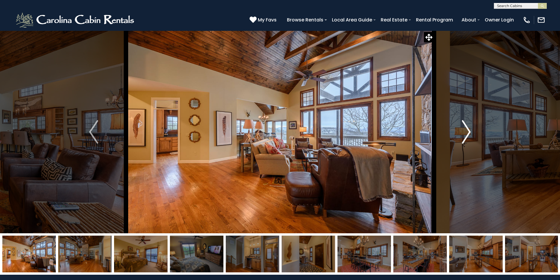
click at [474, 134] on button "Next" at bounding box center [466, 132] width 65 height 203
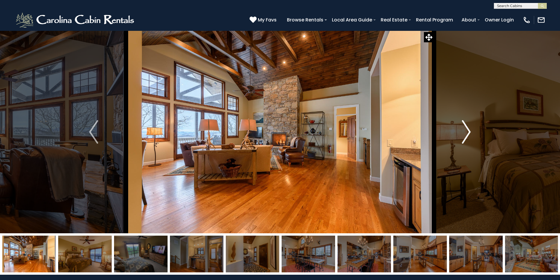
click at [474, 134] on button "Next" at bounding box center [466, 132] width 65 height 203
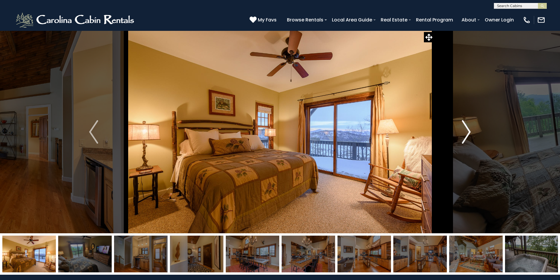
click at [474, 134] on button "Next" at bounding box center [466, 132] width 65 height 203
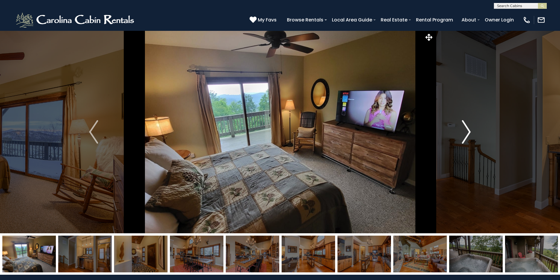
click at [474, 134] on button "Next" at bounding box center [466, 132] width 65 height 203
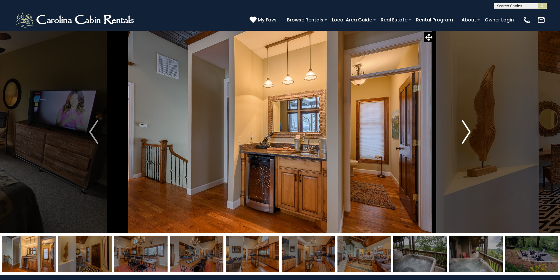
click at [474, 134] on button "Next" at bounding box center [466, 132] width 65 height 203
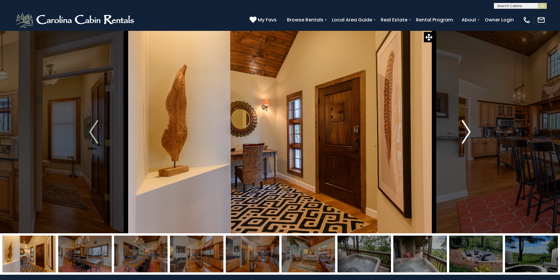
click at [474, 134] on button "Next" at bounding box center [466, 132] width 65 height 203
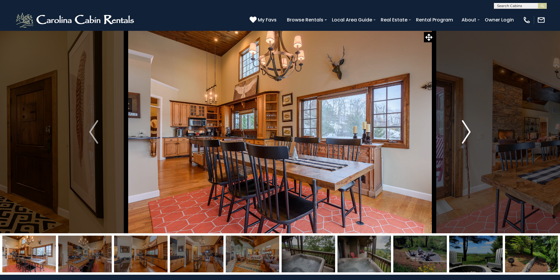
click at [474, 134] on button "Next" at bounding box center [466, 132] width 65 height 203
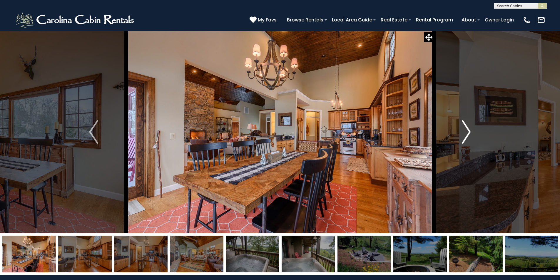
click at [474, 134] on button "Next" at bounding box center [466, 132] width 65 height 203
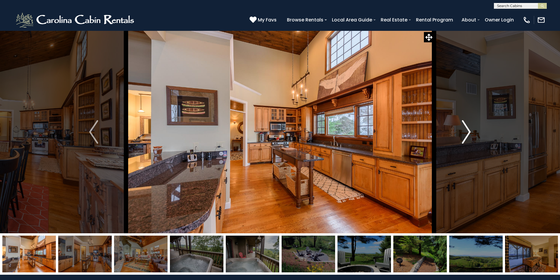
click at [474, 134] on button "Next" at bounding box center [466, 132] width 65 height 203
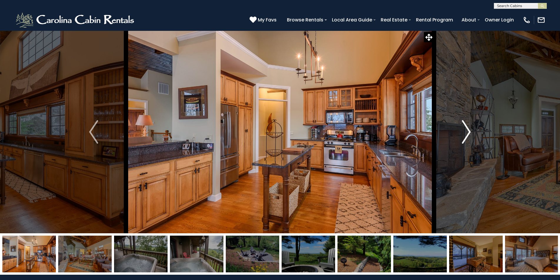
click at [474, 134] on button "Next" at bounding box center [466, 132] width 65 height 203
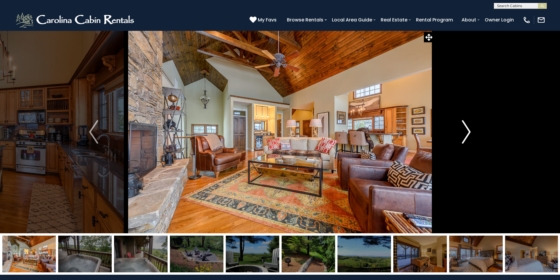
click at [474, 134] on button "Next" at bounding box center [466, 132] width 65 height 203
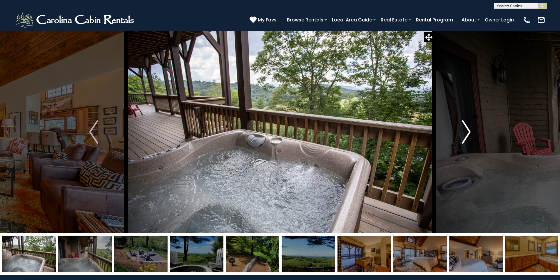
click at [474, 134] on button "Next" at bounding box center [466, 132] width 65 height 203
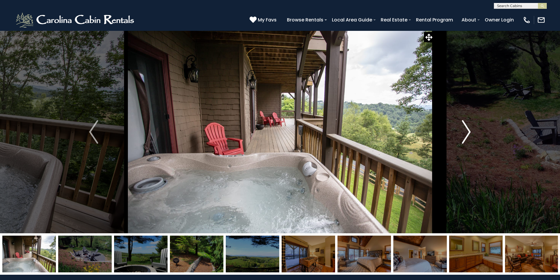
click at [474, 134] on button "Next" at bounding box center [466, 132] width 65 height 203
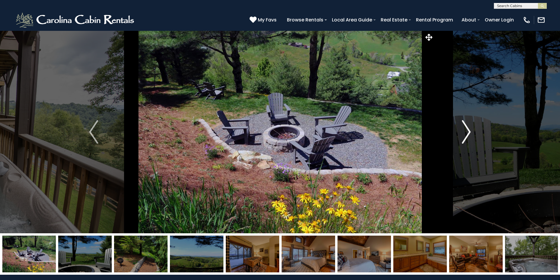
click at [474, 134] on button "Next" at bounding box center [466, 132] width 65 height 203
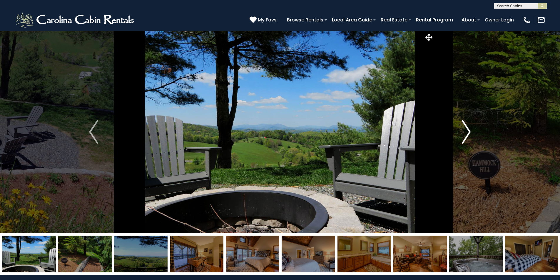
click at [465, 134] on img "Next" at bounding box center [466, 132] width 9 height 24
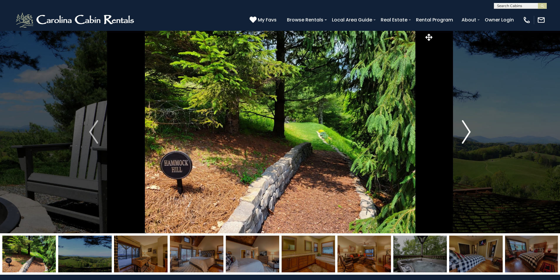
click at [465, 134] on img "Next" at bounding box center [466, 132] width 9 height 24
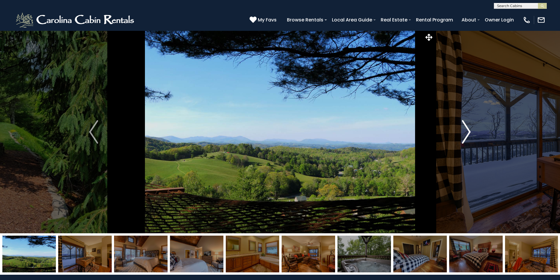
click at [463, 136] on img "Next" at bounding box center [466, 132] width 9 height 24
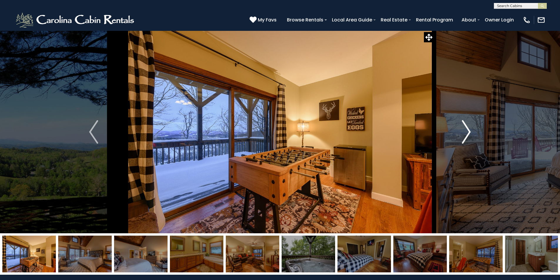
click at [463, 136] on img "Next" at bounding box center [466, 132] width 9 height 24
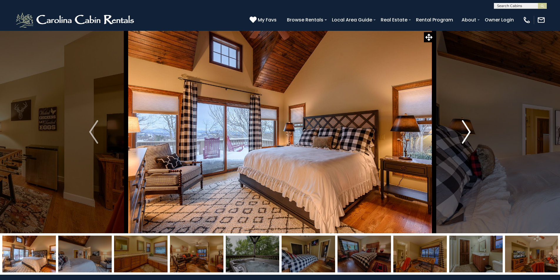
click at [445, 118] on button "Next" at bounding box center [466, 132] width 65 height 203
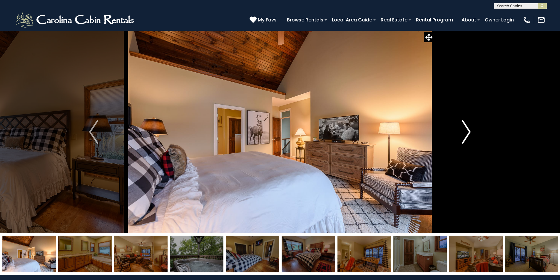
click at [445, 118] on button "Next" at bounding box center [466, 132] width 65 height 203
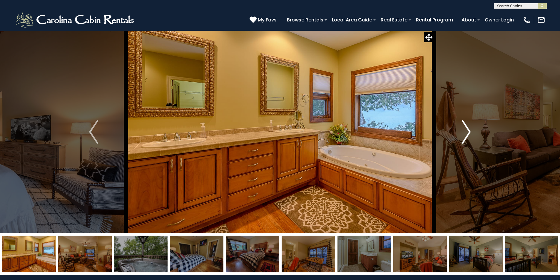
click at [444, 122] on button "Next" at bounding box center [466, 132] width 65 height 203
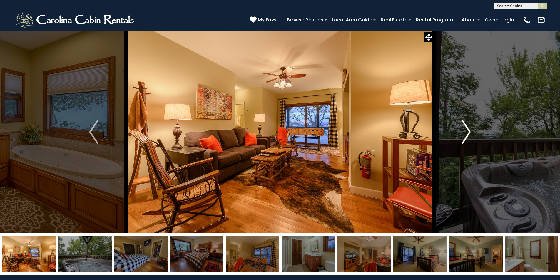
click at [444, 122] on button "Next" at bounding box center [466, 132] width 65 height 203
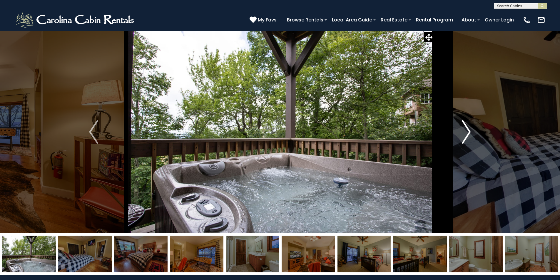
click at [444, 122] on button "Next" at bounding box center [466, 132] width 65 height 203
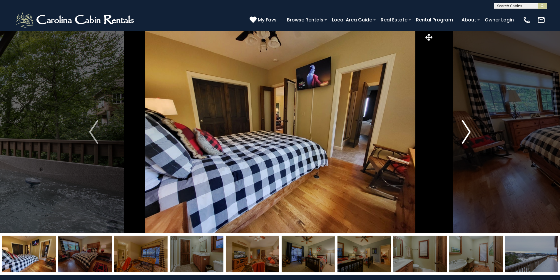
click at [444, 122] on button "Next" at bounding box center [466, 132] width 65 height 203
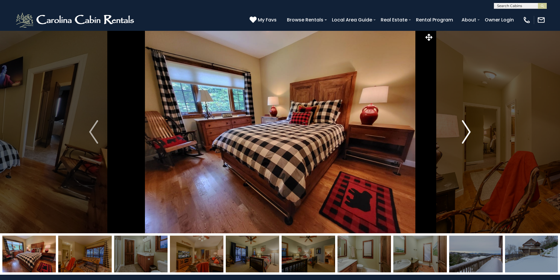
click at [444, 122] on button "Next" at bounding box center [466, 132] width 65 height 203
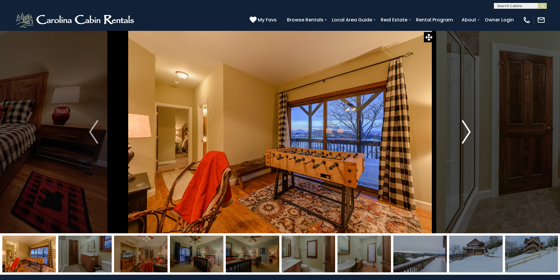
click at [444, 122] on button "Next" at bounding box center [466, 132] width 65 height 203
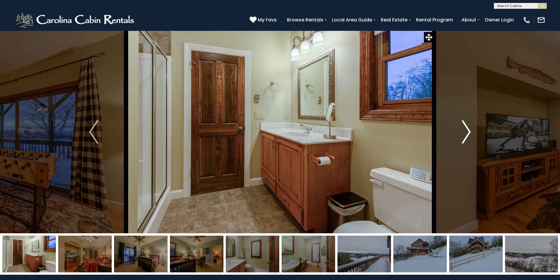
click at [444, 122] on button "Next" at bounding box center [466, 132] width 65 height 203
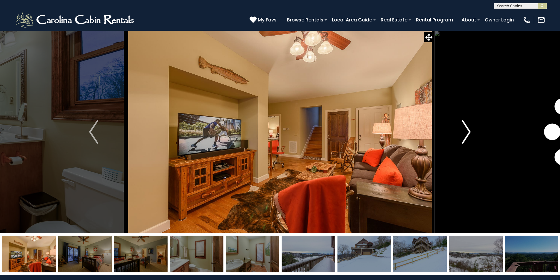
click at [444, 122] on button "Next" at bounding box center [466, 132] width 65 height 203
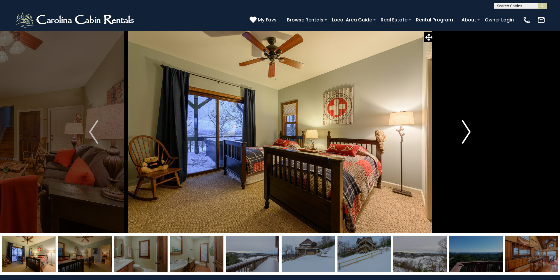
click at [447, 122] on button "Next" at bounding box center [466, 132] width 65 height 203
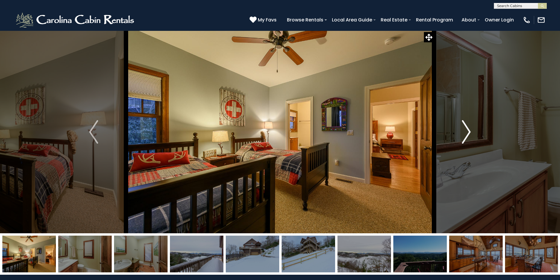
click at [458, 126] on button "Next" at bounding box center [466, 132] width 65 height 203
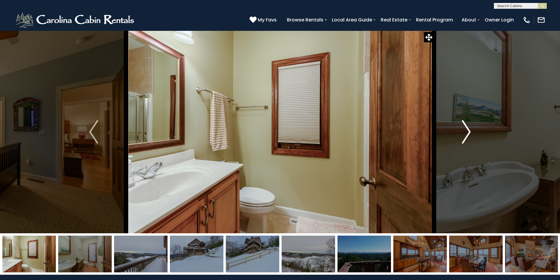
click at [458, 126] on button "Next" at bounding box center [466, 132] width 65 height 203
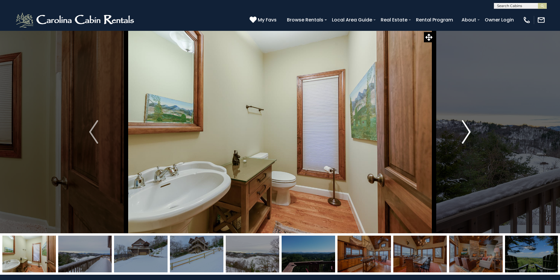
click at [458, 126] on button "Next" at bounding box center [466, 132] width 65 height 203
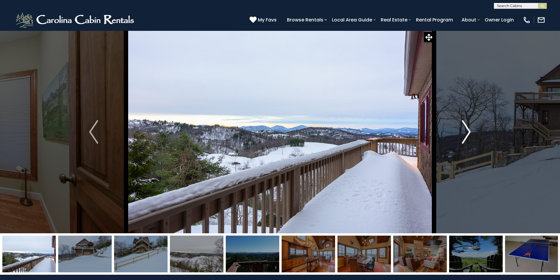
click at [458, 126] on button "Next" at bounding box center [466, 132] width 65 height 203
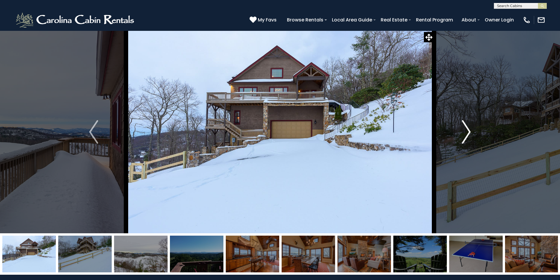
click at [458, 126] on button "Next" at bounding box center [466, 132] width 65 height 203
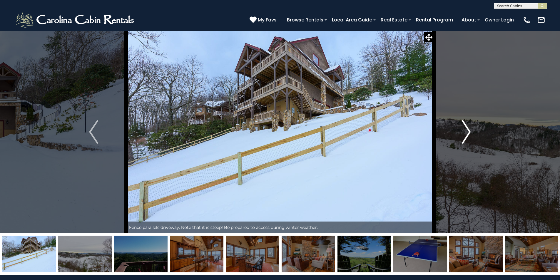
click at [458, 126] on button "Next" at bounding box center [466, 132] width 65 height 203
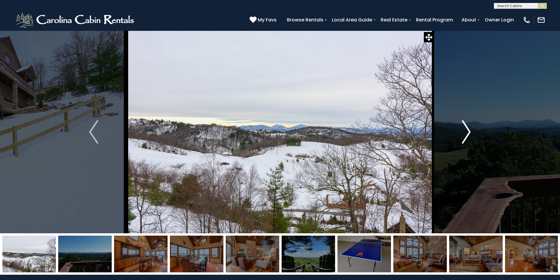
click at [458, 126] on button "Next" at bounding box center [466, 132] width 65 height 203
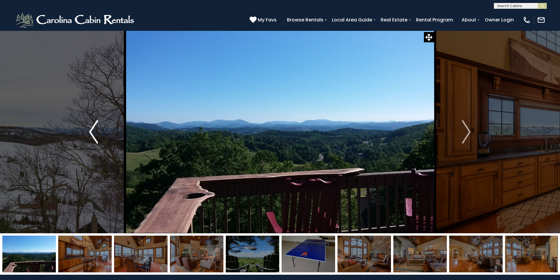
click at [91, 134] on img "Previous" at bounding box center [93, 132] width 9 height 24
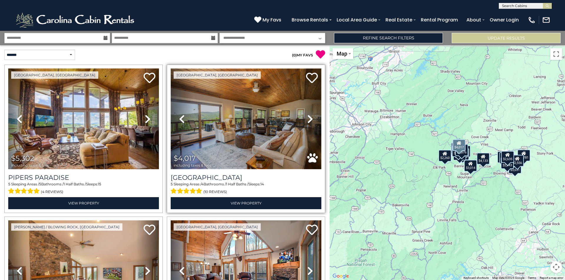
click at [254, 137] on img at bounding box center [246, 119] width 151 height 101
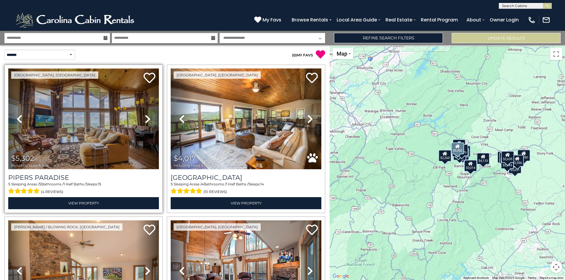
click at [107, 143] on img at bounding box center [83, 119] width 151 height 101
click at [59, 118] on img at bounding box center [83, 119] width 151 height 101
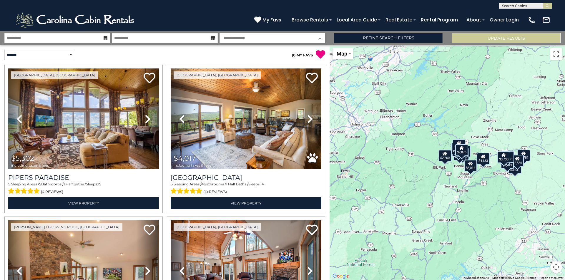
click at [105, 38] on icon at bounding box center [105, 38] width 4 height 4
click at [93, 40] on input "**********" at bounding box center [57, 38] width 106 height 10
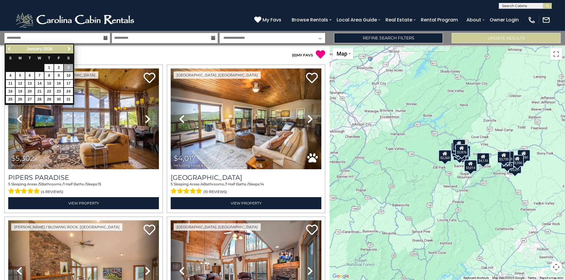
click at [9, 49] on span "Previous" at bounding box center [9, 48] width 5 height 5
click at [19, 101] on link "29" at bounding box center [20, 99] width 9 height 7
type input "********"
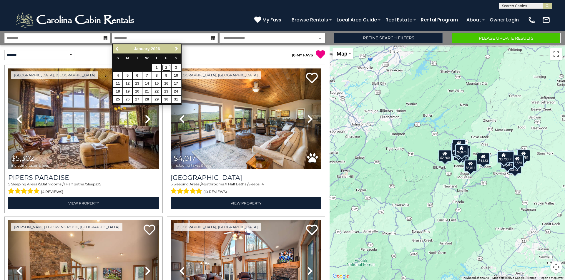
click at [165, 68] on link "2" at bounding box center [166, 67] width 9 height 7
type input "******"
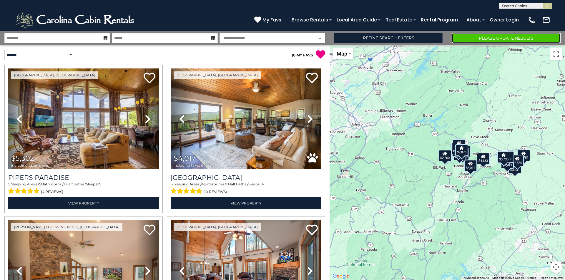
click at [488, 38] on button "Please Update Results" at bounding box center [505, 38] width 109 height 10
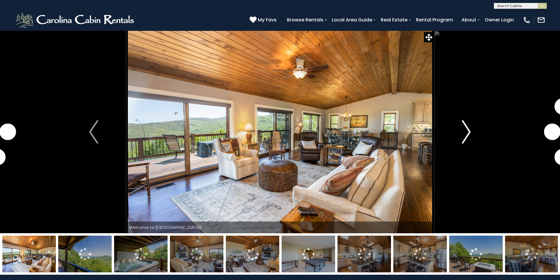
click at [467, 130] on img "Next" at bounding box center [466, 132] width 9 height 24
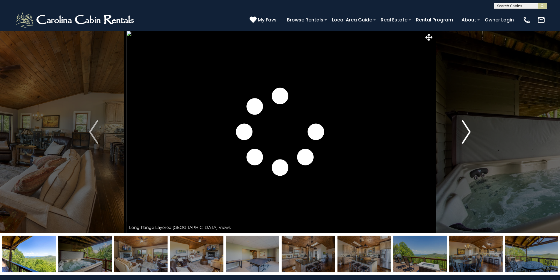
click at [467, 130] on img "Next" at bounding box center [466, 132] width 9 height 24
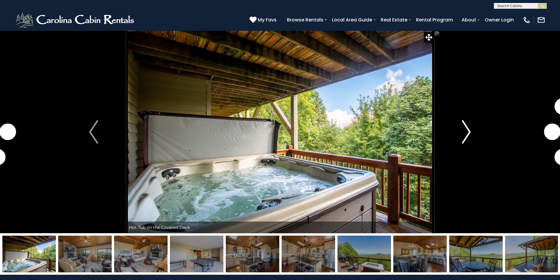
click at [467, 130] on img "Next" at bounding box center [466, 132] width 9 height 24
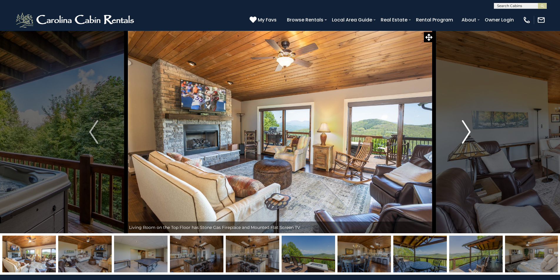
click at [467, 130] on img "Next" at bounding box center [466, 132] width 9 height 24
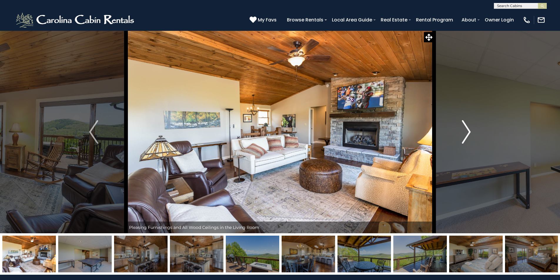
click at [467, 130] on img "Next" at bounding box center [466, 132] width 9 height 24
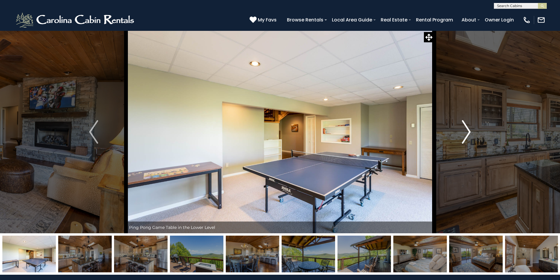
click at [467, 130] on img "Next" at bounding box center [466, 132] width 9 height 24
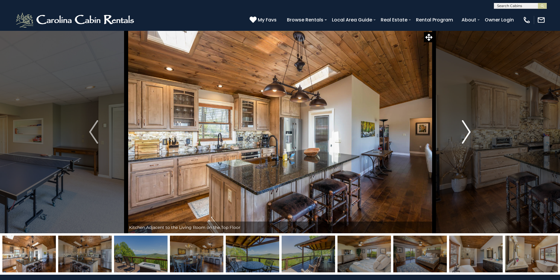
click at [467, 130] on img "Next" at bounding box center [466, 132] width 9 height 24
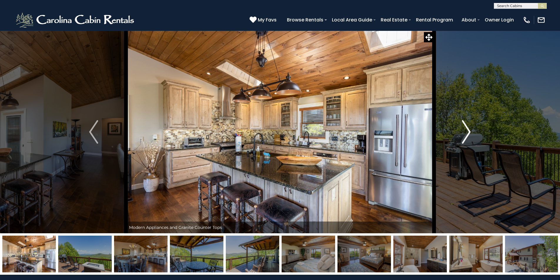
click at [467, 130] on img "Next" at bounding box center [466, 132] width 9 height 24
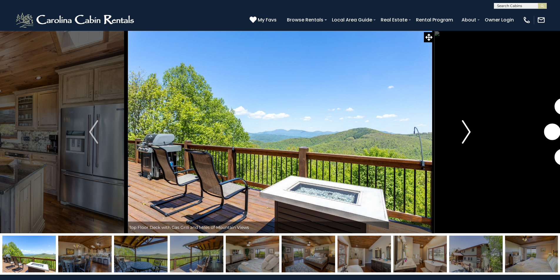
click at [467, 130] on img "Next" at bounding box center [466, 132] width 9 height 24
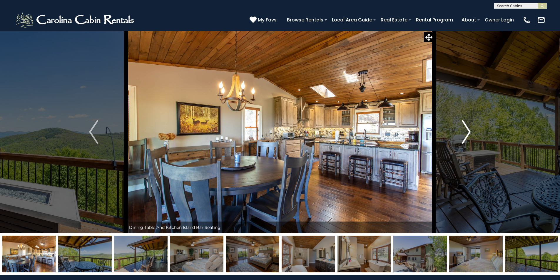
click at [467, 130] on img "Next" at bounding box center [466, 132] width 9 height 24
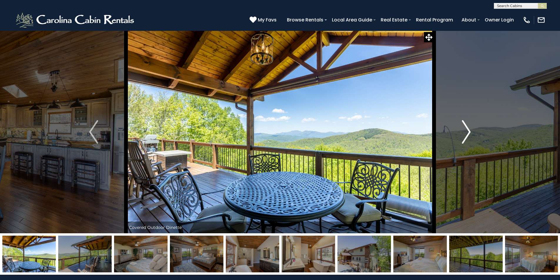
click at [467, 130] on img "Next" at bounding box center [466, 132] width 9 height 24
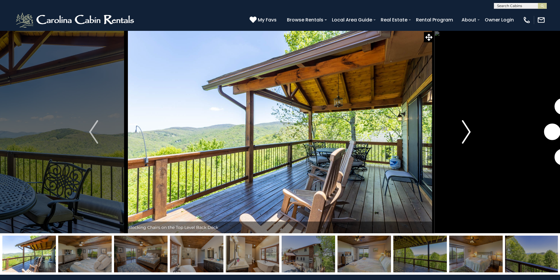
click at [467, 130] on img "Next" at bounding box center [466, 132] width 9 height 24
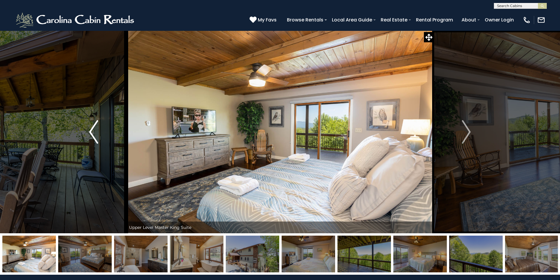
click at [91, 130] on img "Previous" at bounding box center [93, 132] width 9 height 24
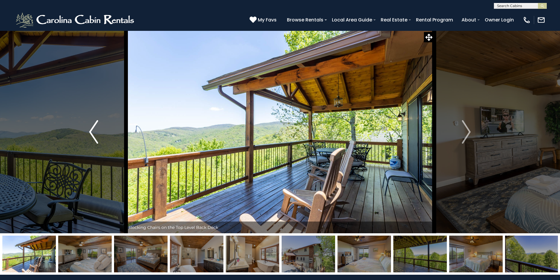
click at [91, 130] on img "Previous" at bounding box center [93, 132] width 9 height 24
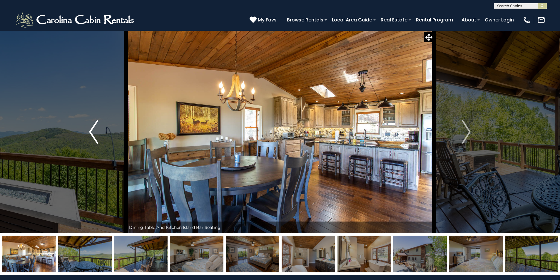
click at [91, 130] on img "Previous" at bounding box center [93, 132] width 9 height 24
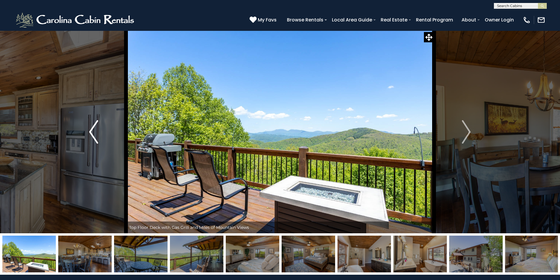
click at [91, 130] on img "Previous" at bounding box center [93, 132] width 9 height 24
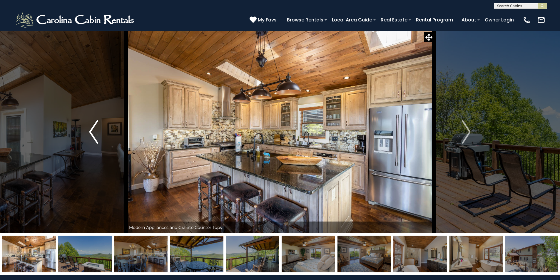
click at [91, 130] on img "Previous" at bounding box center [93, 132] width 9 height 24
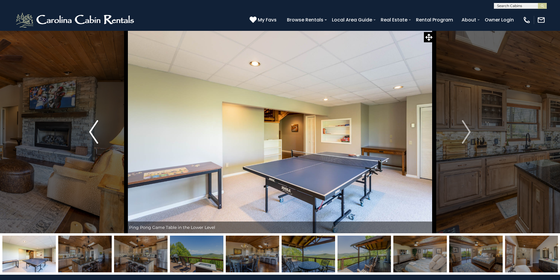
click at [91, 130] on img "Previous" at bounding box center [93, 132] width 9 height 24
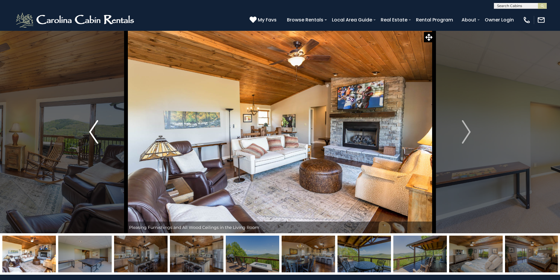
click at [91, 130] on img "Previous" at bounding box center [93, 132] width 9 height 24
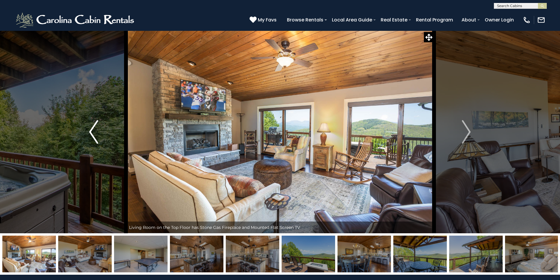
click at [91, 130] on img "Previous" at bounding box center [93, 132] width 9 height 24
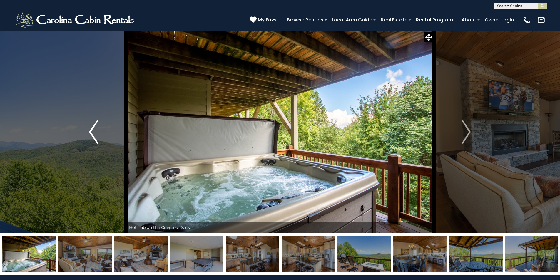
click at [91, 130] on img "Previous" at bounding box center [93, 132] width 9 height 24
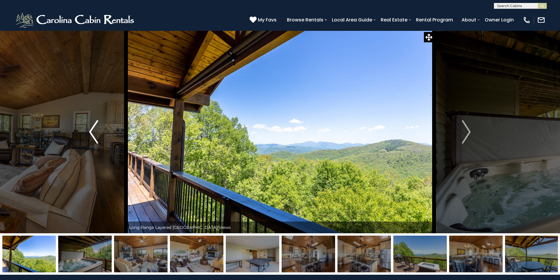
click at [91, 130] on img "Previous" at bounding box center [93, 132] width 9 height 24
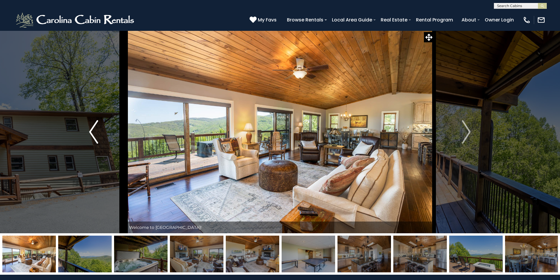
click at [91, 130] on img "Previous" at bounding box center [93, 132] width 9 height 24
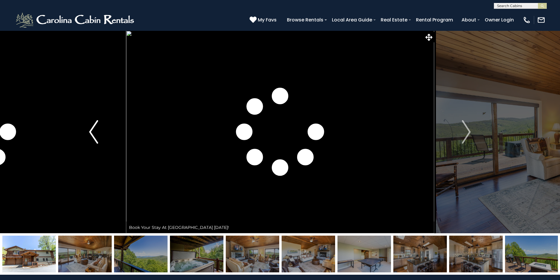
click at [91, 130] on img "Previous" at bounding box center [93, 132] width 9 height 24
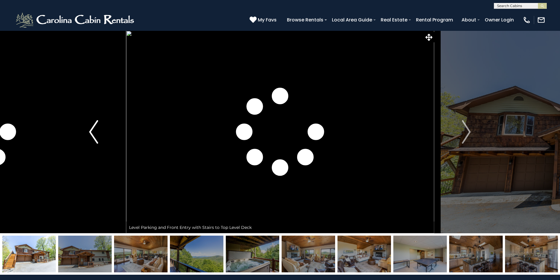
click at [91, 130] on img "Previous" at bounding box center [93, 132] width 9 height 24
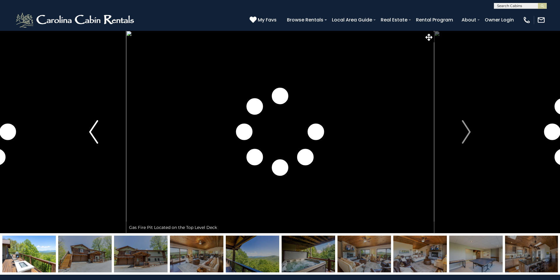
click at [91, 130] on img "Previous" at bounding box center [93, 132] width 9 height 24
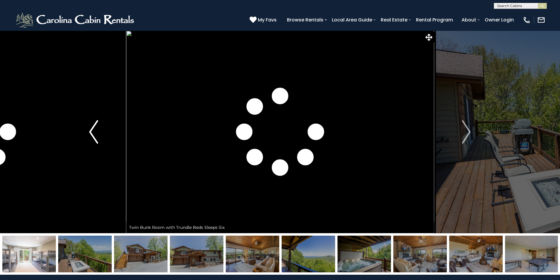
click at [91, 130] on img "Previous" at bounding box center [93, 132] width 9 height 24
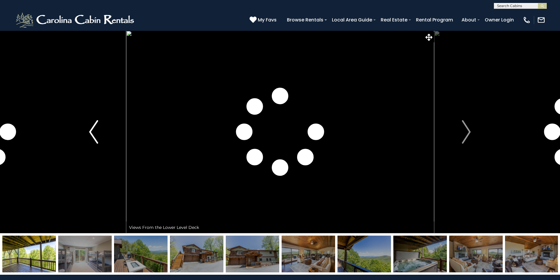
click at [91, 130] on img "Previous" at bounding box center [93, 132] width 9 height 24
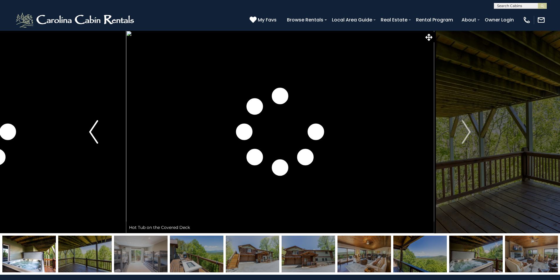
click at [91, 130] on img "Previous" at bounding box center [93, 132] width 9 height 24
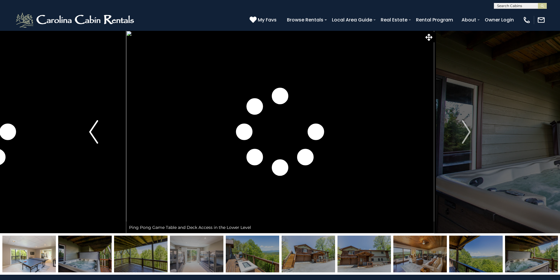
click at [91, 130] on img "Previous" at bounding box center [93, 132] width 9 height 24
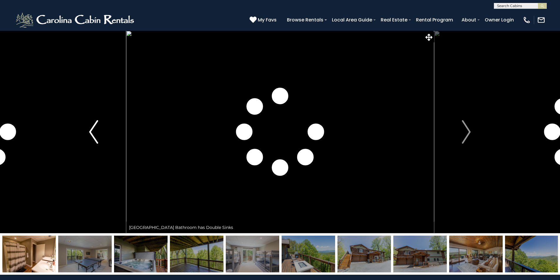
click at [91, 130] on img "Previous" at bounding box center [93, 132] width 9 height 24
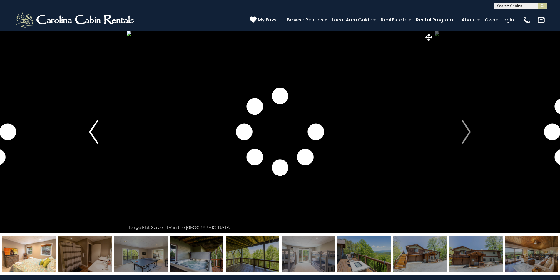
click at [91, 130] on img "Previous" at bounding box center [93, 132] width 9 height 24
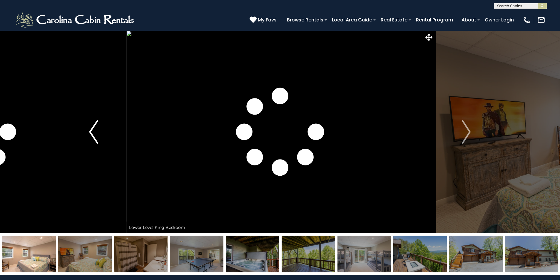
click at [91, 130] on img "Previous" at bounding box center [93, 132] width 9 height 24
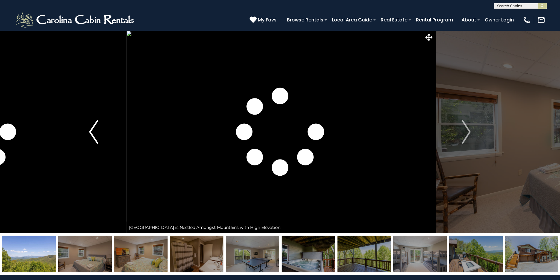
click at [91, 130] on img "Previous" at bounding box center [93, 132] width 9 height 24
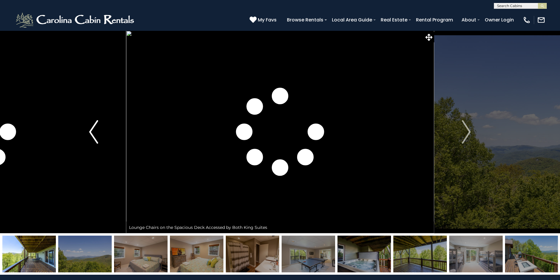
click at [91, 130] on img "Previous" at bounding box center [93, 132] width 9 height 24
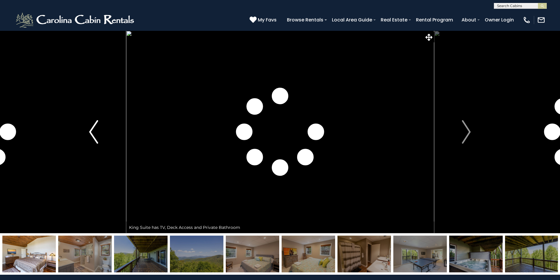
click at [91, 130] on img "Previous" at bounding box center [93, 132] width 9 height 24
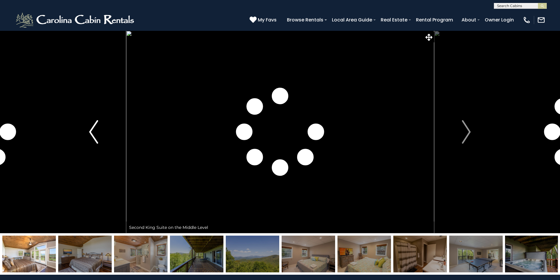
click at [91, 130] on img "Previous" at bounding box center [93, 132] width 9 height 24
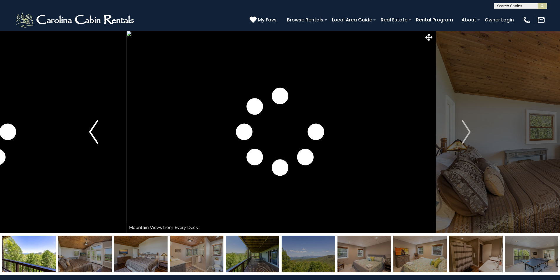
click at [91, 130] on img "Previous" at bounding box center [93, 132] width 9 height 24
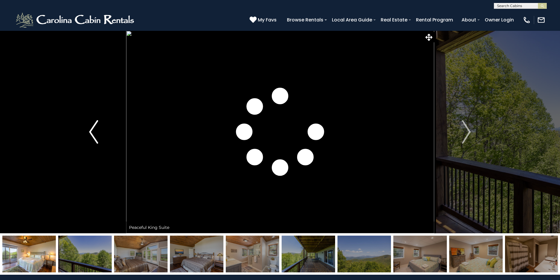
click at [91, 130] on img "Previous" at bounding box center [93, 132] width 9 height 24
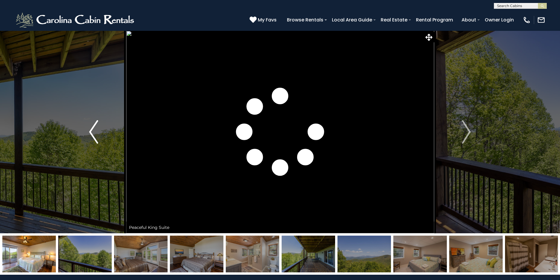
click at [91, 130] on img "Previous" at bounding box center [93, 132] width 9 height 24
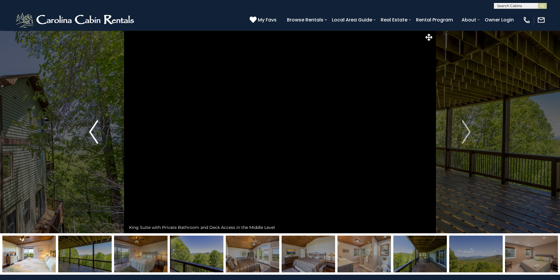
click at [91, 130] on img "Previous" at bounding box center [93, 132] width 9 height 24
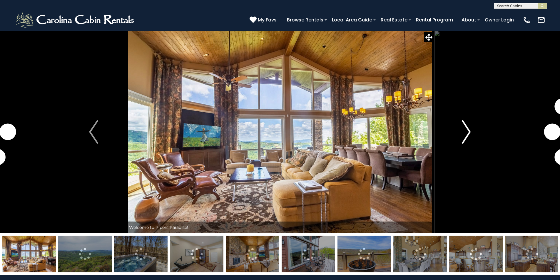
click at [469, 133] on img "Next" at bounding box center [466, 132] width 9 height 24
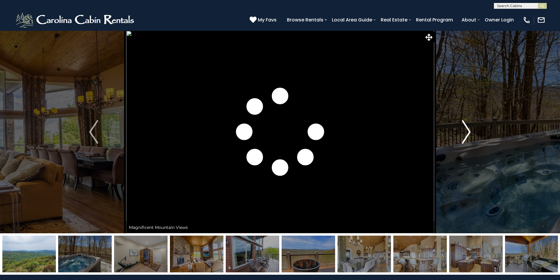
click at [469, 133] on img "Next" at bounding box center [466, 132] width 9 height 24
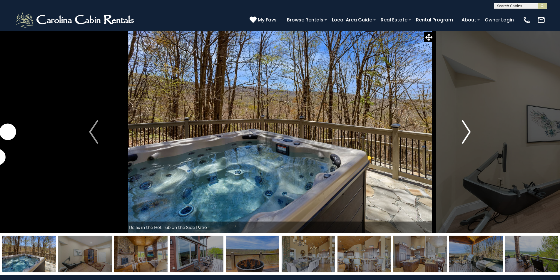
click at [469, 133] on img "Next" at bounding box center [466, 132] width 9 height 24
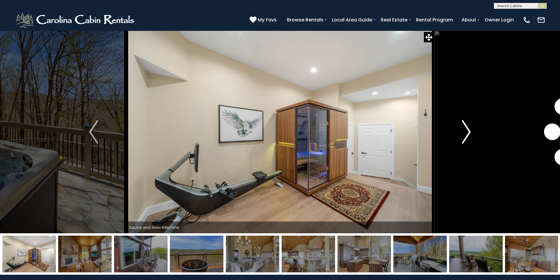
click at [469, 133] on img "Next" at bounding box center [466, 132] width 9 height 24
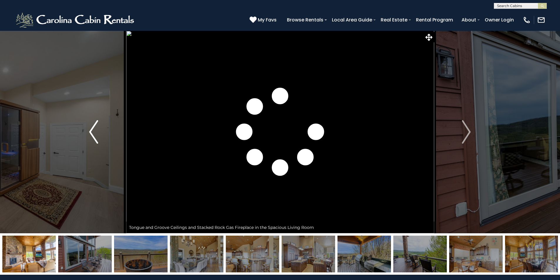
click at [93, 131] on img "Previous" at bounding box center [93, 132] width 9 height 24
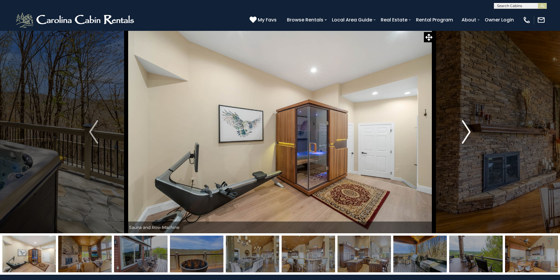
click at [462, 128] on img "Next" at bounding box center [466, 132] width 9 height 24
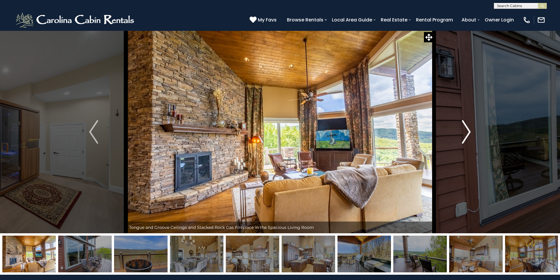
click at [462, 128] on img "Next" at bounding box center [466, 132] width 9 height 24
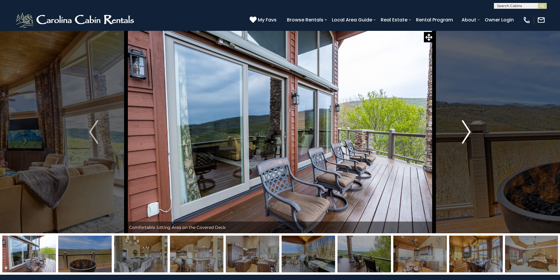
click at [462, 128] on img "Next" at bounding box center [466, 132] width 9 height 24
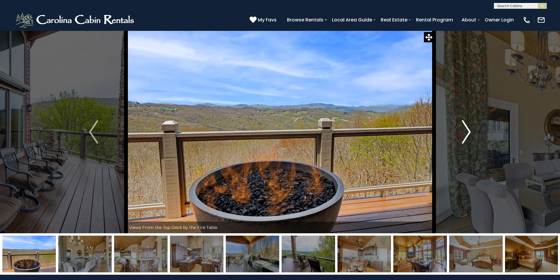
click at [462, 128] on img "Next" at bounding box center [466, 132] width 9 height 24
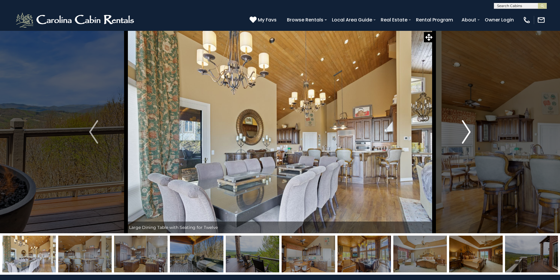
click at [462, 128] on img "Next" at bounding box center [466, 132] width 9 height 24
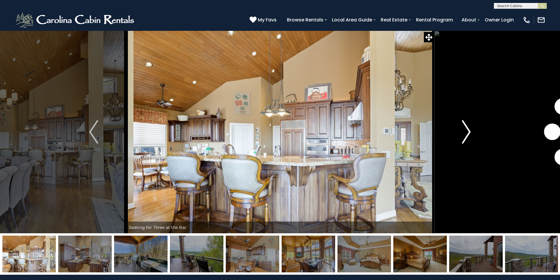
click at [462, 128] on img "Next" at bounding box center [466, 132] width 9 height 24
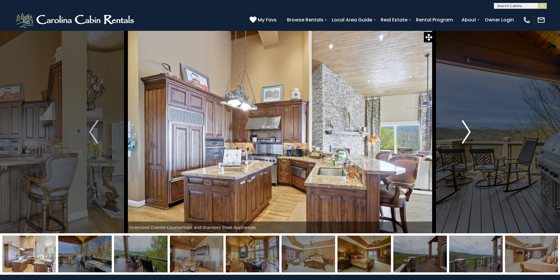
click at [469, 131] on img "Next" at bounding box center [466, 132] width 9 height 24
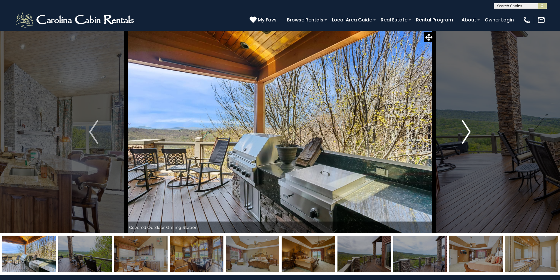
click at [469, 131] on img "Next" at bounding box center [466, 132] width 9 height 24
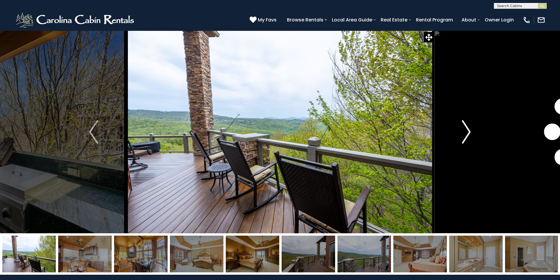
click at [469, 131] on img "Next" at bounding box center [466, 132] width 9 height 24
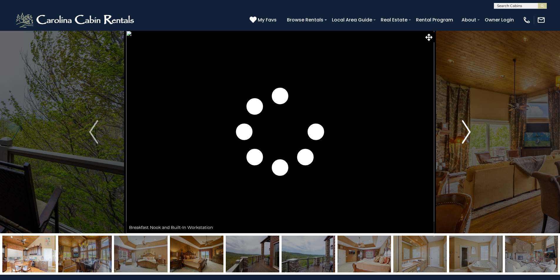
click at [469, 131] on img "Next" at bounding box center [466, 132] width 9 height 24
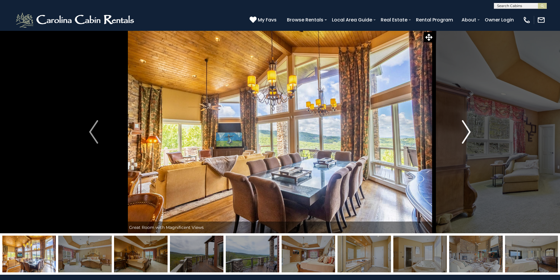
click at [469, 131] on img "Next" at bounding box center [466, 132] width 9 height 24
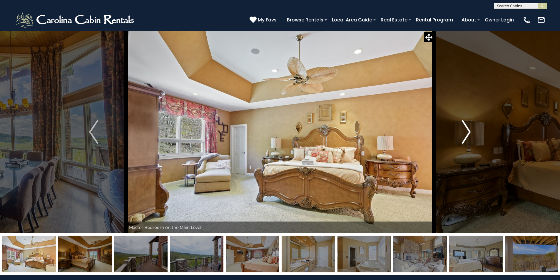
click at [469, 131] on img "Next" at bounding box center [466, 132] width 9 height 24
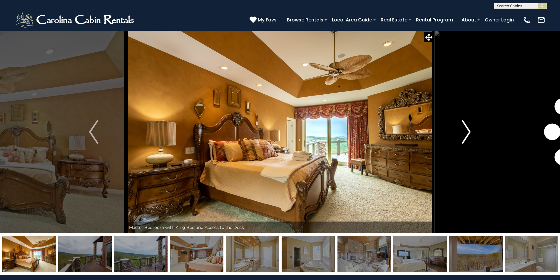
click at [469, 131] on img "Next" at bounding box center [466, 132] width 9 height 24
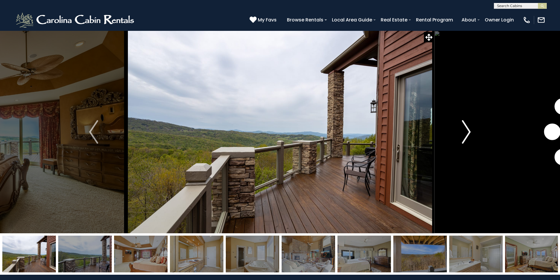
click at [469, 131] on img "Next" at bounding box center [466, 132] width 9 height 24
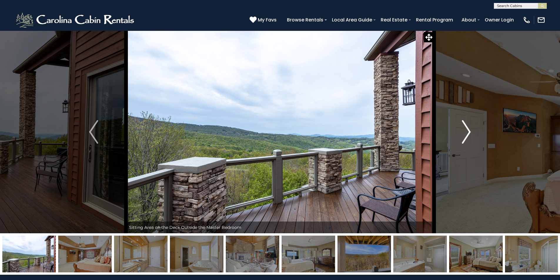
click at [469, 131] on img "Next" at bounding box center [466, 132] width 9 height 24
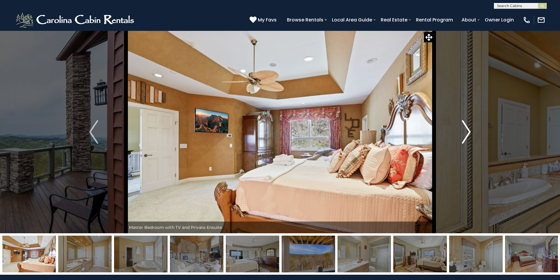
click at [469, 131] on img "Next" at bounding box center [466, 132] width 9 height 24
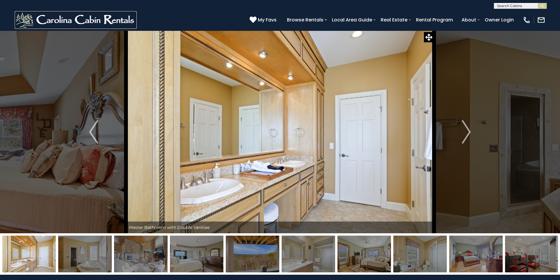
click at [39, 22] on img at bounding box center [76, 20] width 122 height 18
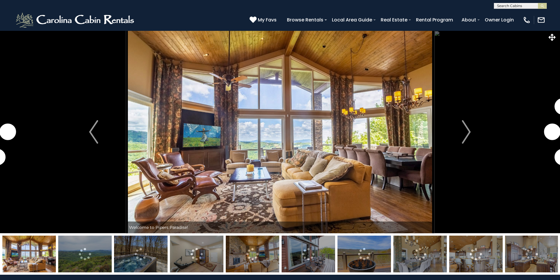
click at [310, 168] on img at bounding box center [280, 132] width 308 height 203
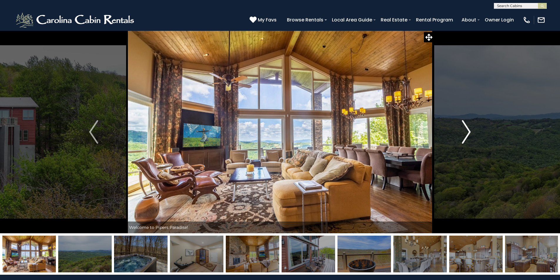
click at [466, 133] on img "Next" at bounding box center [466, 132] width 9 height 24
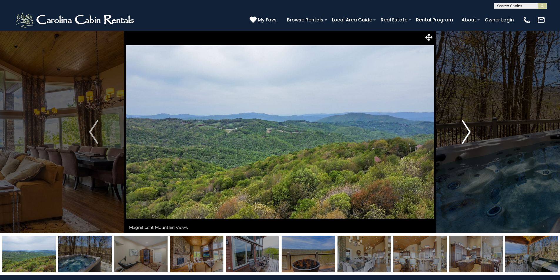
click at [466, 133] on img "Next" at bounding box center [466, 132] width 9 height 24
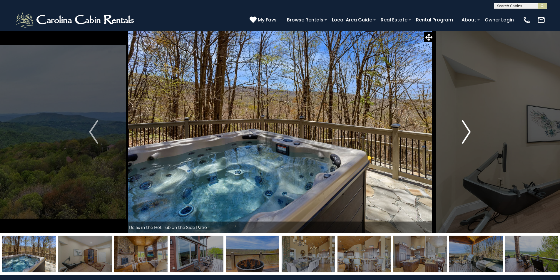
click at [466, 133] on img "Next" at bounding box center [466, 132] width 9 height 24
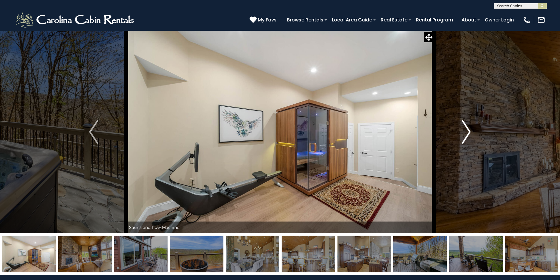
click at [466, 133] on img "Next" at bounding box center [466, 132] width 9 height 24
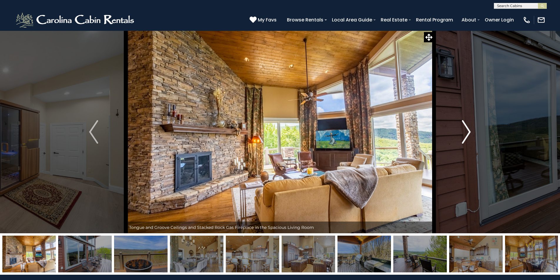
click at [466, 133] on img "Next" at bounding box center [466, 132] width 9 height 24
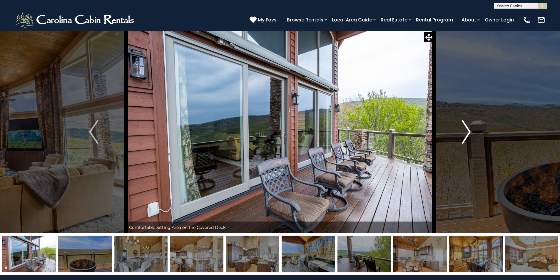
click at [466, 133] on img "Next" at bounding box center [466, 132] width 9 height 24
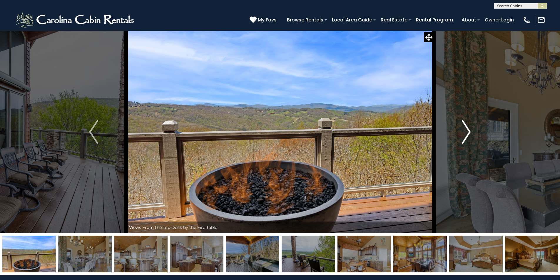
click at [466, 133] on img "Next" at bounding box center [466, 132] width 9 height 24
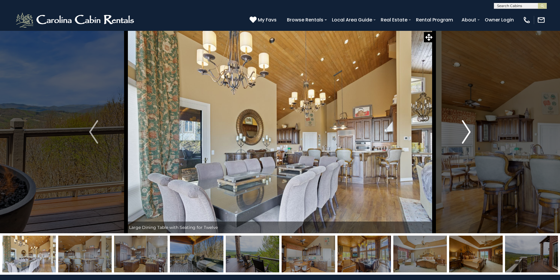
click at [466, 133] on img "Next" at bounding box center [466, 132] width 9 height 24
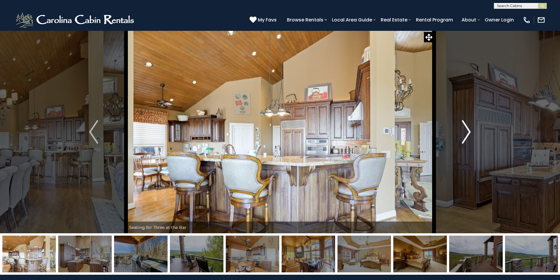
click at [466, 133] on img "Next" at bounding box center [466, 132] width 9 height 24
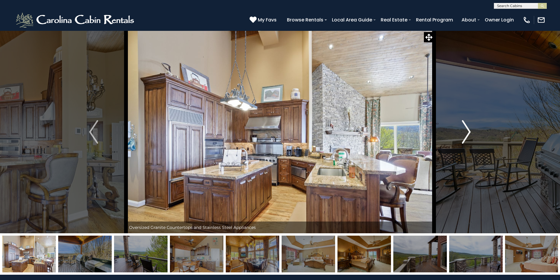
click at [466, 133] on img "Next" at bounding box center [466, 132] width 9 height 24
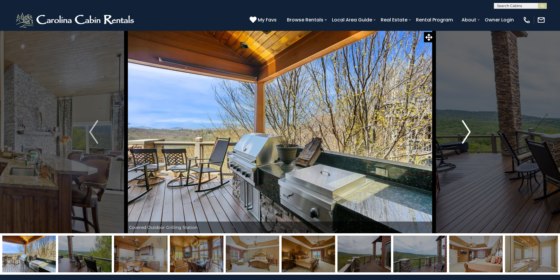
click at [466, 133] on img "Next" at bounding box center [466, 132] width 9 height 24
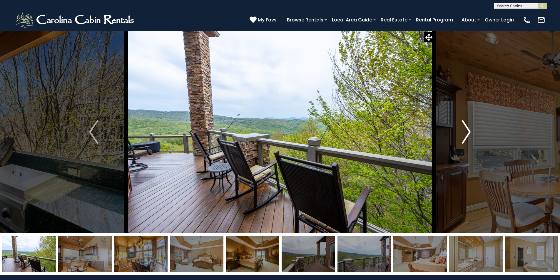
click at [466, 133] on img "Next" at bounding box center [466, 132] width 9 height 24
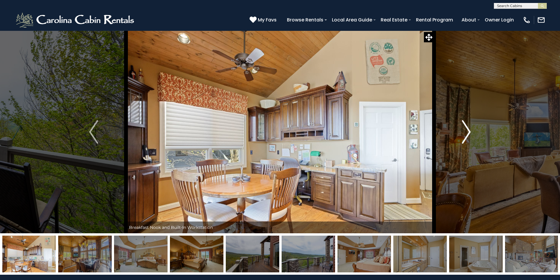
click at [466, 133] on img "Next" at bounding box center [466, 132] width 9 height 24
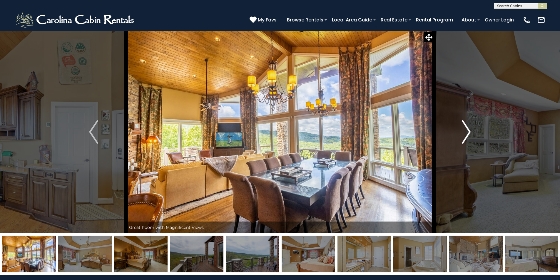
click at [466, 133] on img "Next" at bounding box center [466, 132] width 9 height 24
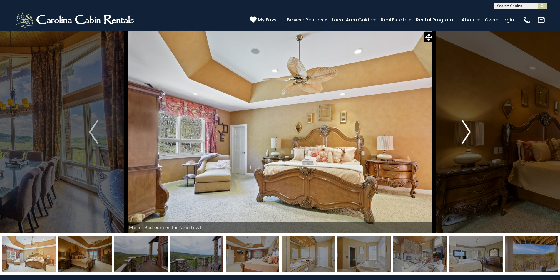
click at [466, 133] on img "Next" at bounding box center [466, 132] width 9 height 24
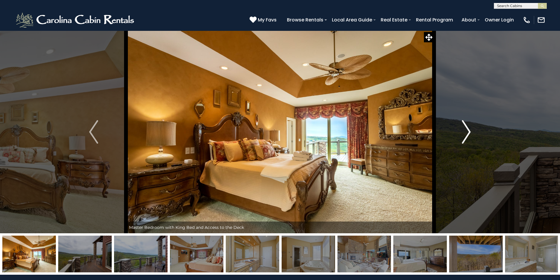
click at [466, 133] on img "Next" at bounding box center [466, 132] width 9 height 24
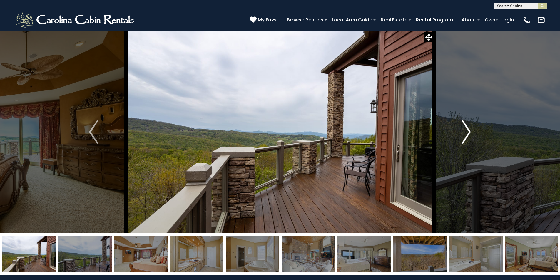
click at [466, 133] on img "Next" at bounding box center [466, 132] width 9 height 24
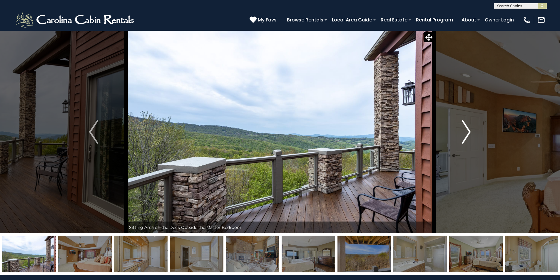
click at [466, 133] on img "Next" at bounding box center [466, 132] width 9 height 24
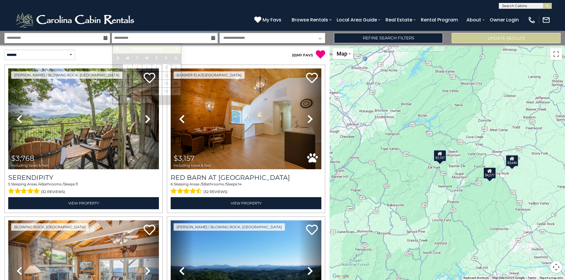
click at [177, 40] on input "**********" at bounding box center [165, 38] width 106 height 10
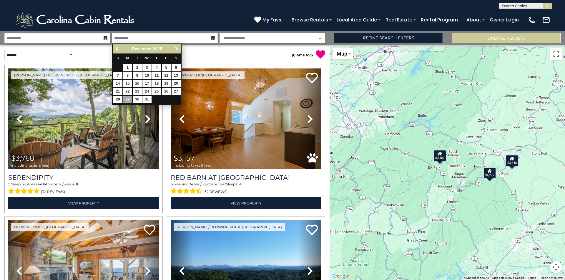
click at [176, 47] on span "Next" at bounding box center [176, 48] width 5 height 5
click at [175, 68] on link "3" at bounding box center [175, 67] width 9 height 7
type input "******"
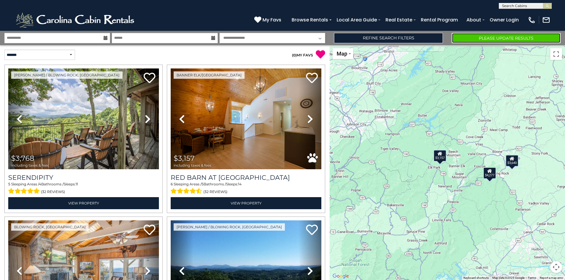
click at [473, 36] on button "Please Update Results" at bounding box center [505, 38] width 109 height 10
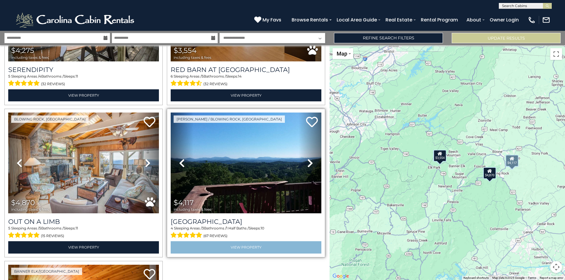
scroll to position [111, 0]
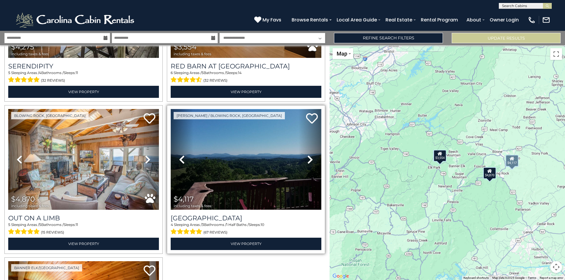
click at [238, 169] on img at bounding box center [246, 159] width 151 height 101
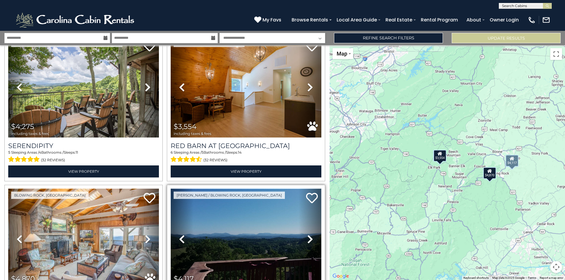
scroll to position [23, 0]
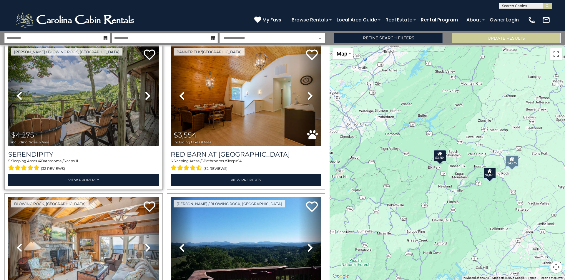
click at [82, 118] on img at bounding box center [83, 95] width 151 height 101
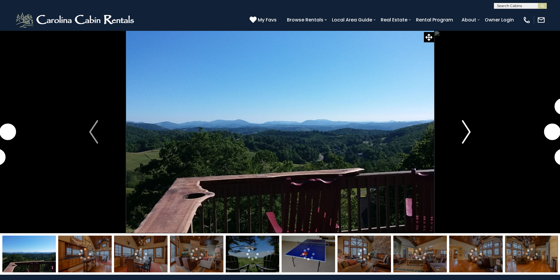
click at [464, 135] on img "Next" at bounding box center [466, 132] width 9 height 24
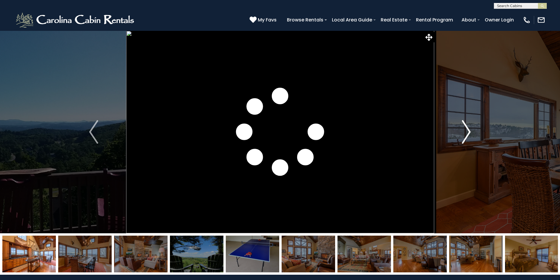
click at [464, 135] on img "Next" at bounding box center [466, 132] width 9 height 24
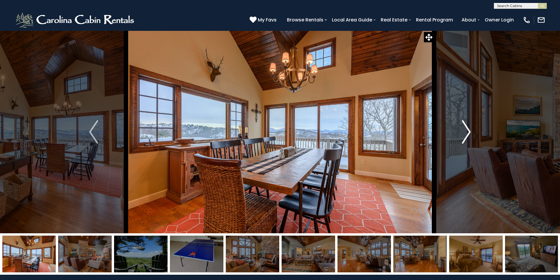
click at [464, 135] on img "Next" at bounding box center [466, 132] width 9 height 24
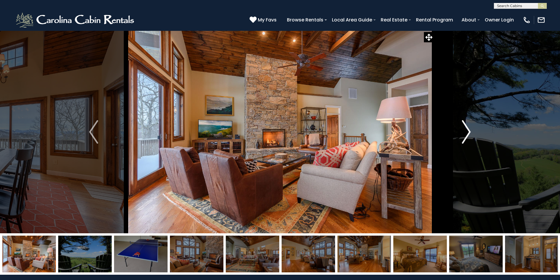
click at [464, 135] on img "Next" at bounding box center [466, 132] width 9 height 24
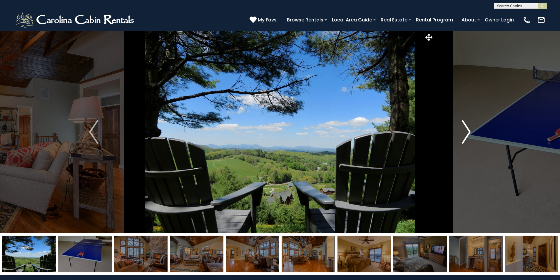
click at [464, 135] on img "Next" at bounding box center [466, 132] width 9 height 24
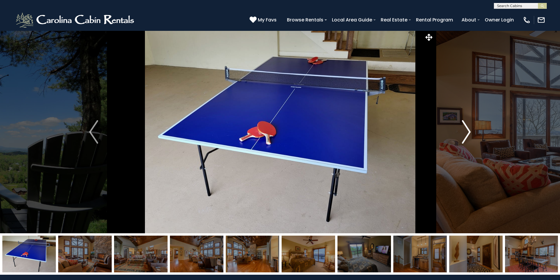
click at [464, 135] on img "Next" at bounding box center [466, 132] width 9 height 24
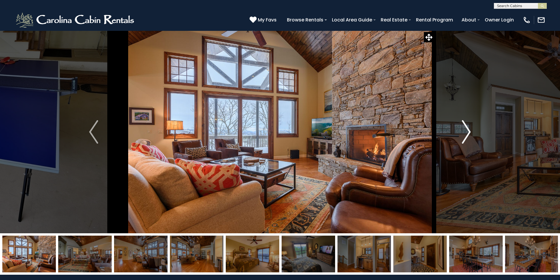
click at [464, 135] on img "Next" at bounding box center [466, 132] width 9 height 24
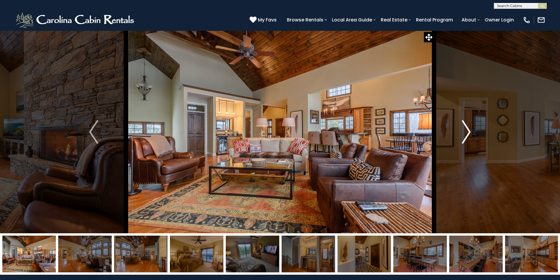
click at [464, 135] on img "Next" at bounding box center [466, 132] width 9 height 24
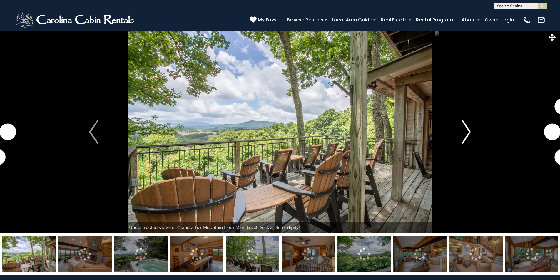
click at [467, 133] on img "Next" at bounding box center [466, 132] width 9 height 24
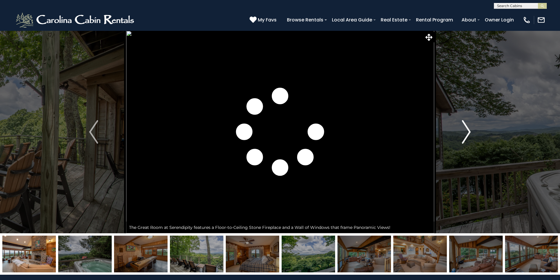
click at [467, 133] on img "Next" at bounding box center [466, 132] width 9 height 24
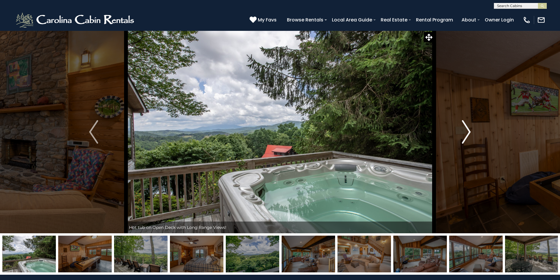
click at [468, 134] on img "Next" at bounding box center [466, 132] width 9 height 24
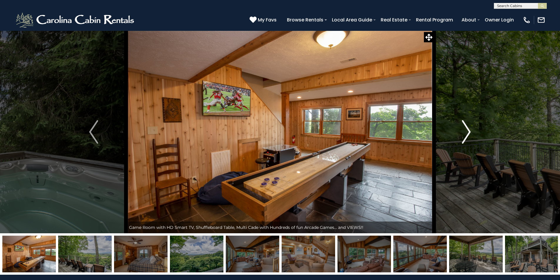
click at [468, 134] on img "Next" at bounding box center [466, 132] width 9 height 24
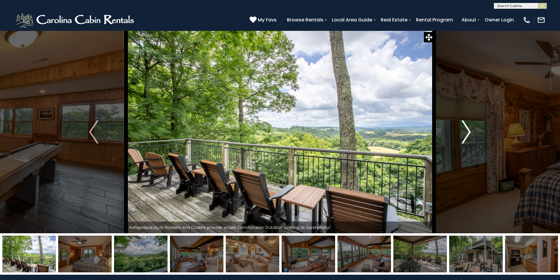
click at [468, 134] on img "Next" at bounding box center [466, 132] width 9 height 24
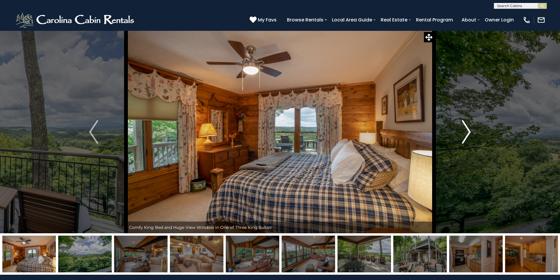
click at [468, 134] on img "Next" at bounding box center [466, 132] width 9 height 24
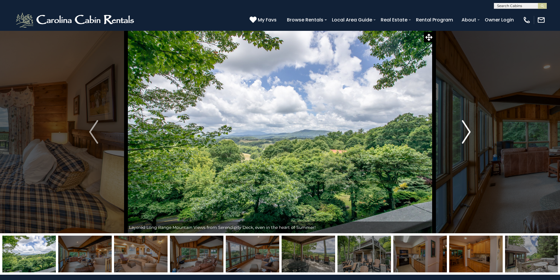
click at [468, 134] on img "Next" at bounding box center [466, 132] width 9 height 24
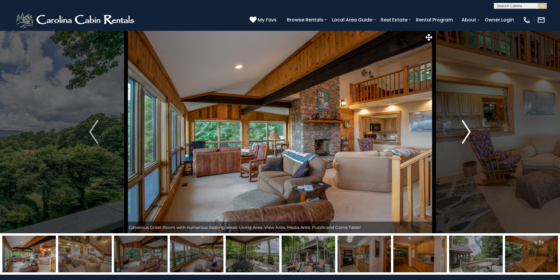
click at [467, 132] on img "Next" at bounding box center [466, 132] width 9 height 24
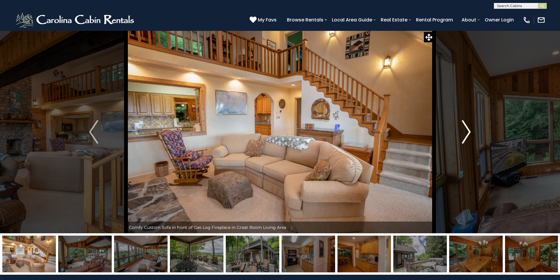
click at [467, 132] on img "Next" at bounding box center [466, 132] width 9 height 24
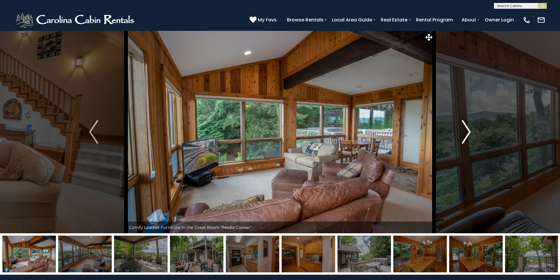
click at [467, 132] on img "Next" at bounding box center [466, 132] width 9 height 24
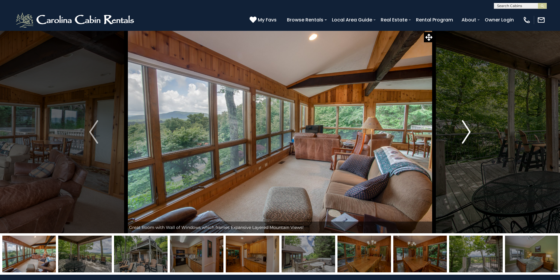
click at [467, 132] on img "Next" at bounding box center [466, 132] width 9 height 24
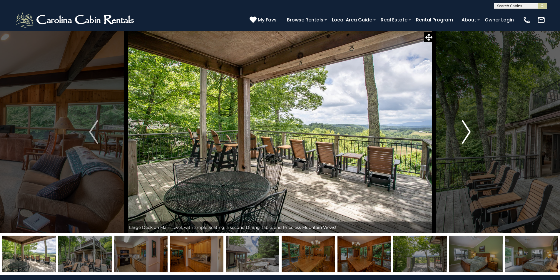
click at [467, 132] on img "Next" at bounding box center [466, 132] width 9 height 24
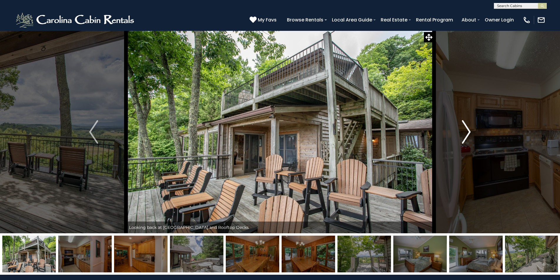
click at [467, 132] on img "Next" at bounding box center [466, 132] width 9 height 24
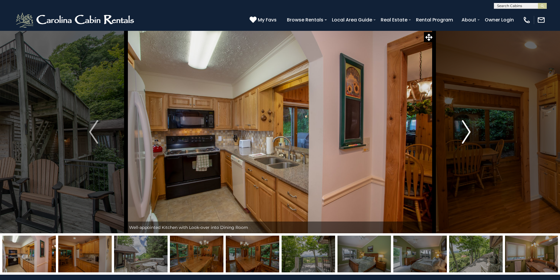
click at [467, 132] on img "Next" at bounding box center [466, 132] width 9 height 24
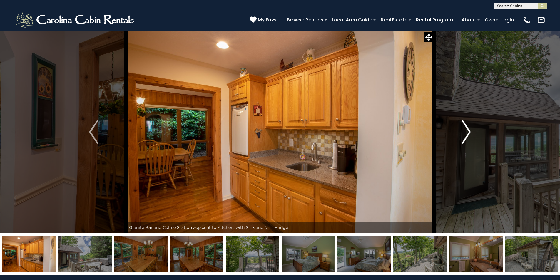
click at [465, 133] on img "Next" at bounding box center [466, 132] width 9 height 24
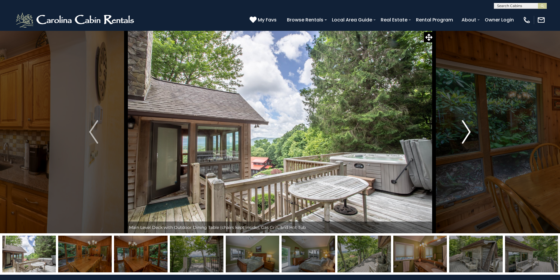
click at [465, 133] on img "Next" at bounding box center [466, 132] width 9 height 24
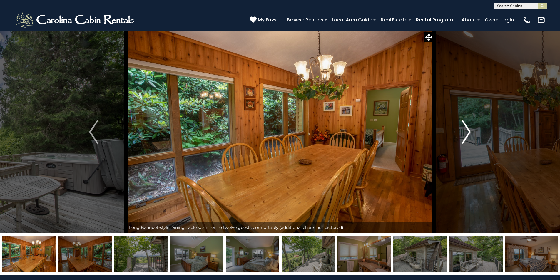
click at [465, 133] on img "Next" at bounding box center [466, 132] width 9 height 24
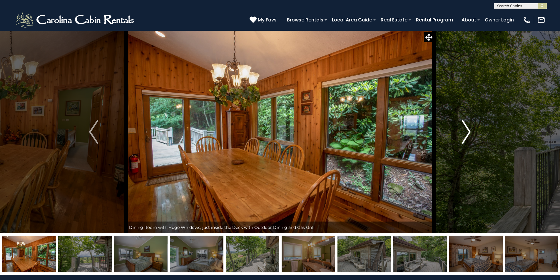
click at [474, 134] on button "Next" at bounding box center [466, 132] width 65 height 203
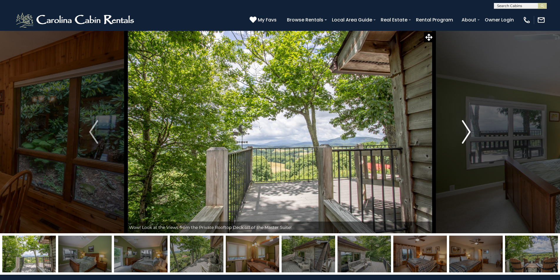
click at [474, 134] on button "Next" at bounding box center [466, 132] width 65 height 203
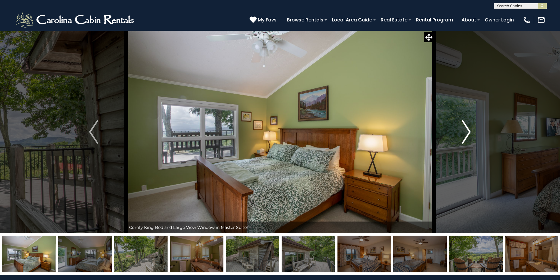
click at [474, 134] on button "Next" at bounding box center [466, 132] width 65 height 203
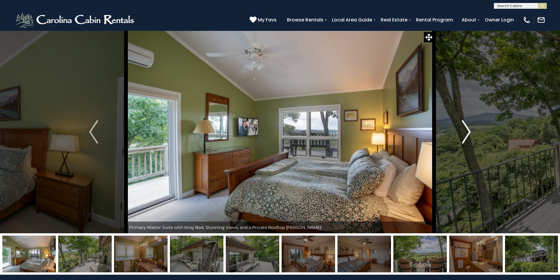
click at [474, 134] on button "Next" at bounding box center [466, 132] width 65 height 203
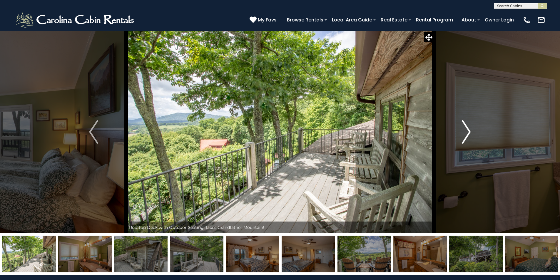
click at [474, 134] on button "Next" at bounding box center [466, 132] width 65 height 203
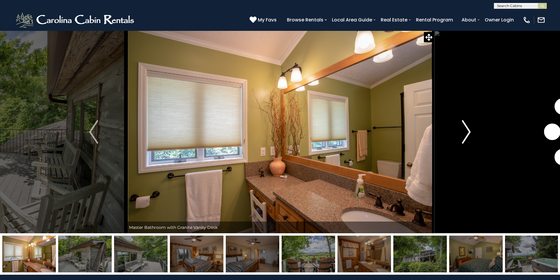
click at [474, 134] on button "Next" at bounding box center [466, 132] width 65 height 203
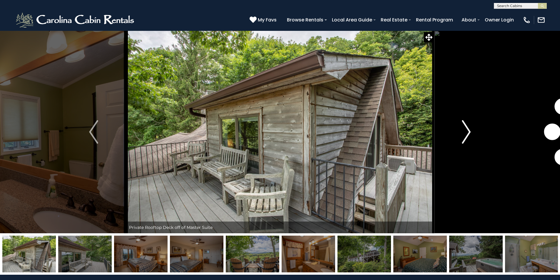
click at [474, 134] on button "Next" at bounding box center [466, 132] width 65 height 203
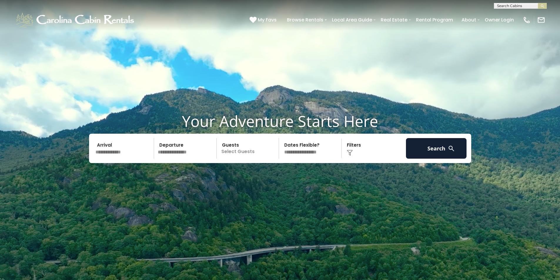
click at [131, 152] on input "text" at bounding box center [123, 148] width 61 height 21
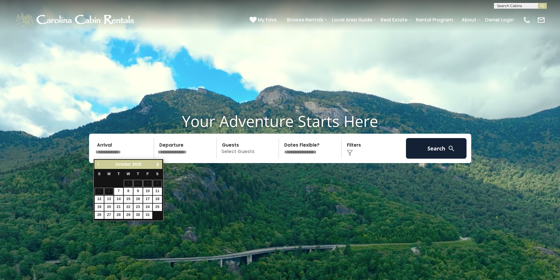
click at [161, 165] on link "Next" at bounding box center [157, 164] width 7 height 7
click at [160, 165] on span "Next" at bounding box center [158, 164] width 5 height 5
click at [97, 165] on span "Previous" at bounding box center [98, 164] width 5 height 5
click at [119, 215] on link "30" at bounding box center [118, 215] width 9 height 7
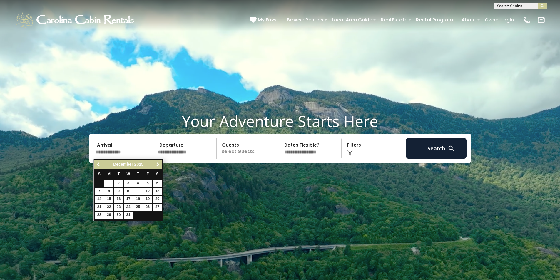
type input "********"
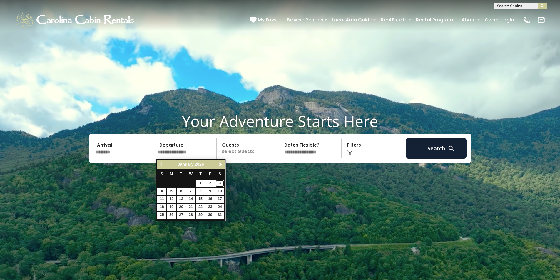
click at [218, 185] on link "3" at bounding box center [219, 183] width 9 height 7
type input "******"
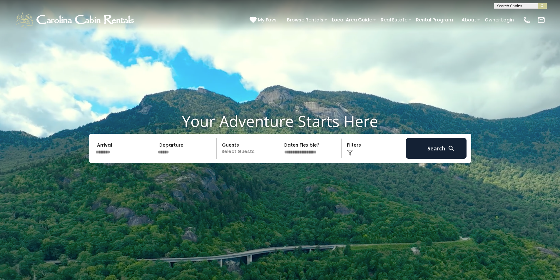
click at [247, 149] on p "Select Guests" at bounding box center [248, 148] width 61 height 21
click at [275, 174] on div "+" at bounding box center [277, 172] width 7 height 7
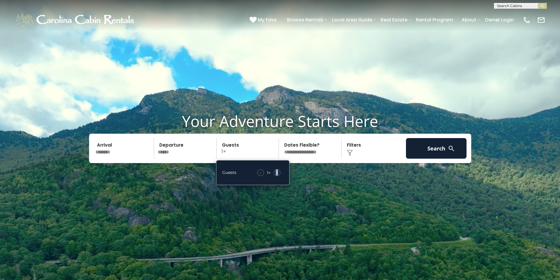
click at [275, 174] on div "+" at bounding box center [277, 172] width 7 height 7
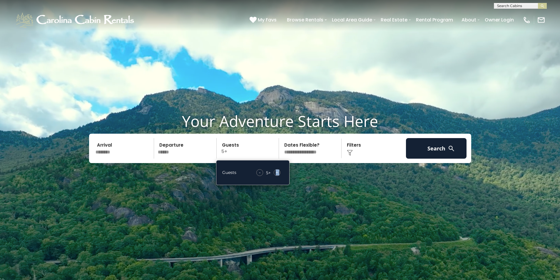
click at [275, 174] on div "+" at bounding box center [277, 172] width 7 height 7
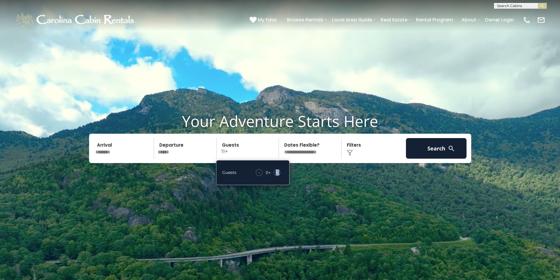
click at [275, 174] on div "+" at bounding box center [277, 172] width 7 height 7
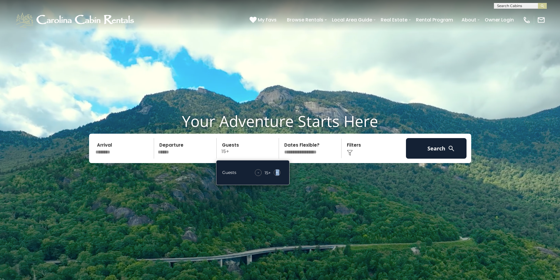
click at [275, 174] on div "+" at bounding box center [277, 172] width 7 height 7
click at [298, 156] on select "**********" at bounding box center [311, 148] width 61 height 21
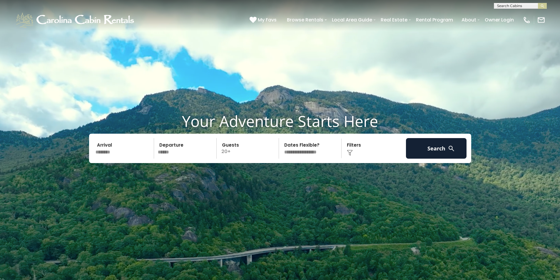
click at [352, 154] on img at bounding box center [350, 153] width 6 height 6
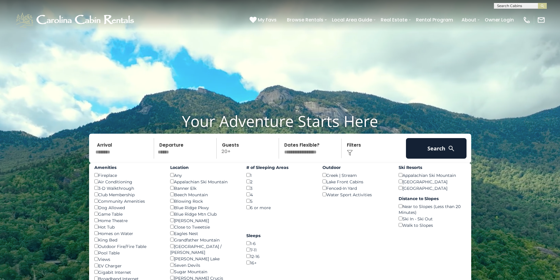
click at [403, 182] on div "Beech Mountain Resort ()" at bounding box center [432, 181] width 67 height 6
click at [400, 178] on div "Appalachian Ski Mountain ()" at bounding box center [432, 175] width 67 height 6
click at [173, 191] on div "Banner Elk ()" at bounding box center [203, 188] width 67 height 6
click at [173, 190] on div "Banner Elk ()" at bounding box center [203, 188] width 67 height 6
click at [441, 146] on button "Search" at bounding box center [436, 148] width 61 height 21
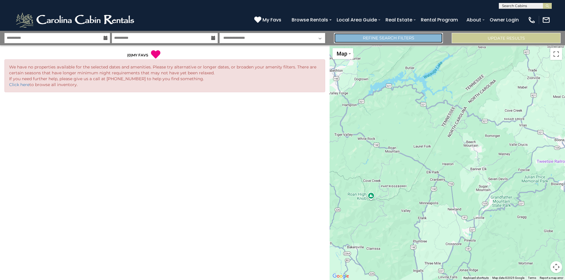
click at [390, 36] on link "Refine Search Filters" at bounding box center [388, 38] width 109 height 10
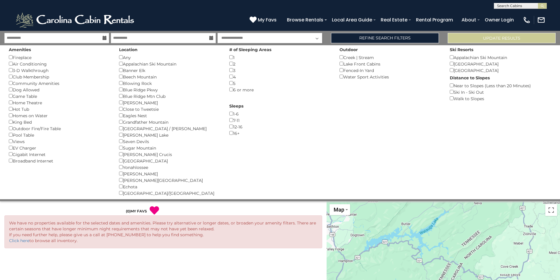
click at [455, 86] on div "Near to Slopes (Less than 20 Minutes) ()" at bounding box center [500, 85] width 101 height 6
click at [465, 36] on button "Please Update Results" at bounding box center [502, 38] width 108 height 10
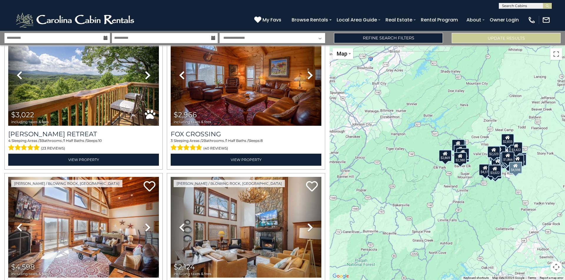
scroll to position [617, 0]
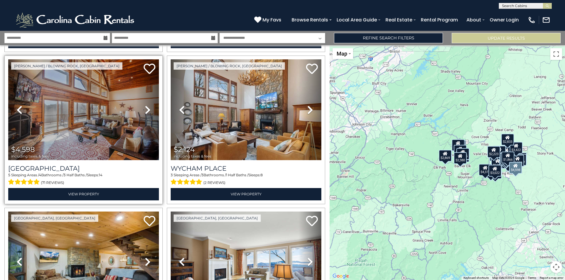
click at [145, 108] on icon at bounding box center [148, 109] width 6 height 9
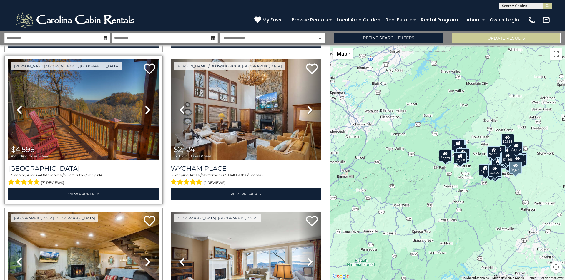
click at [145, 109] on icon at bounding box center [148, 109] width 6 height 9
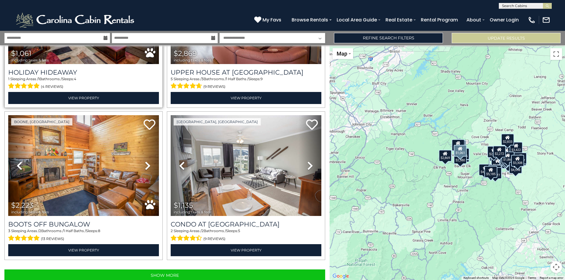
scroll to position [2084, 0]
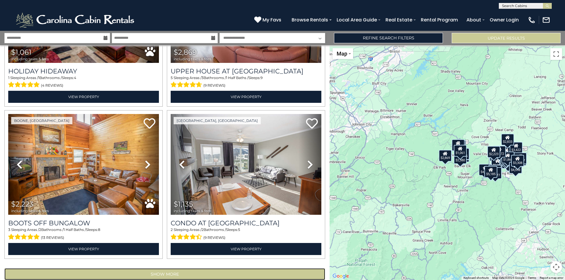
click at [146, 268] on button "Show More" at bounding box center [164, 274] width 320 height 12
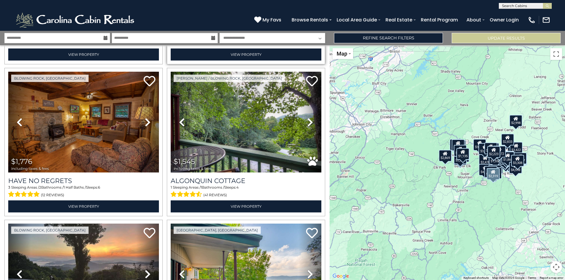
scroll to position [2437, 0]
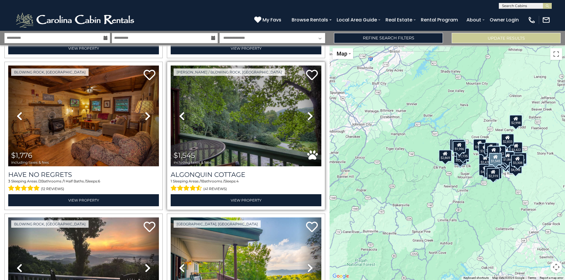
click at [310, 111] on icon at bounding box center [310, 115] width 6 height 9
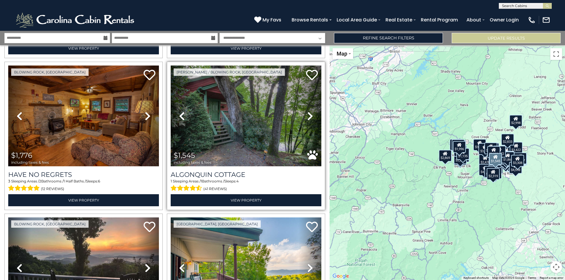
click at [310, 111] on icon at bounding box center [310, 115] width 6 height 9
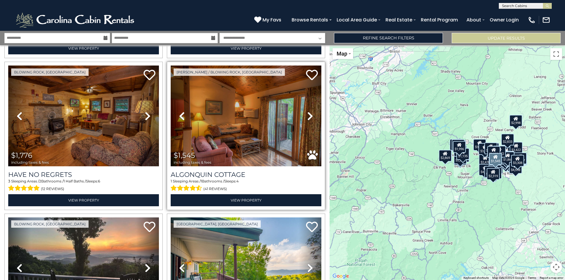
click at [310, 111] on icon at bounding box center [310, 115] width 6 height 9
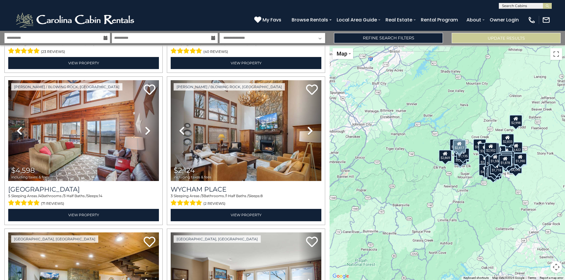
scroll to position [587, 0]
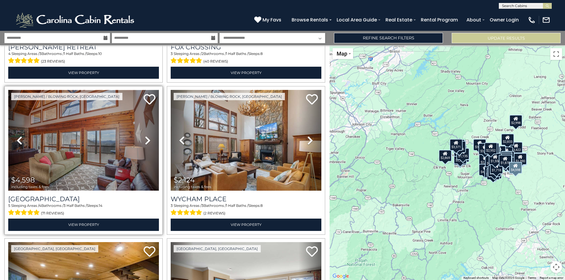
click at [103, 138] on img at bounding box center [83, 140] width 151 height 101
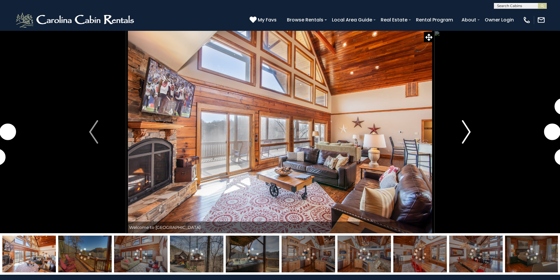
click at [469, 135] on img "Next" at bounding box center [466, 132] width 9 height 24
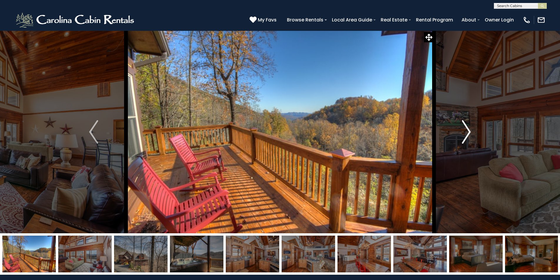
click at [467, 135] on img "Next" at bounding box center [466, 132] width 9 height 24
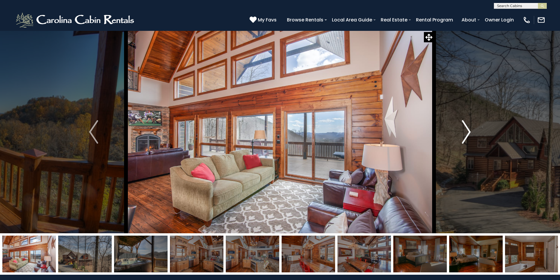
click at [467, 135] on img "Next" at bounding box center [466, 132] width 9 height 24
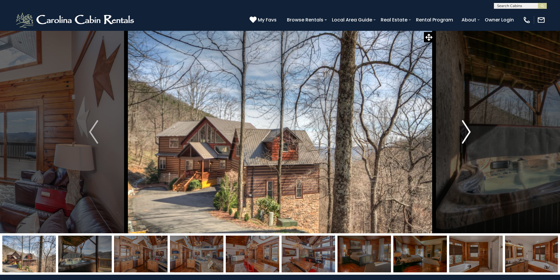
click at [467, 135] on img "Next" at bounding box center [466, 132] width 9 height 24
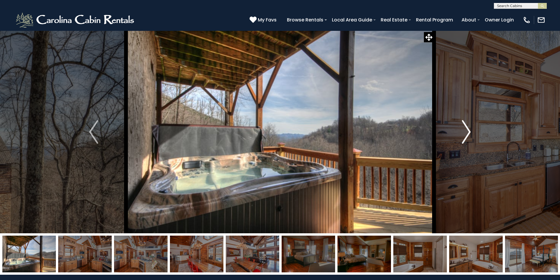
click at [467, 135] on img "Next" at bounding box center [466, 132] width 9 height 24
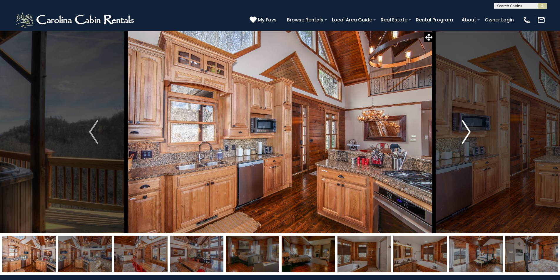
click at [467, 135] on img "Next" at bounding box center [466, 132] width 9 height 24
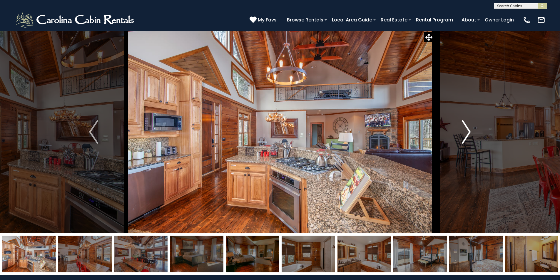
click at [467, 135] on img "Next" at bounding box center [466, 132] width 9 height 24
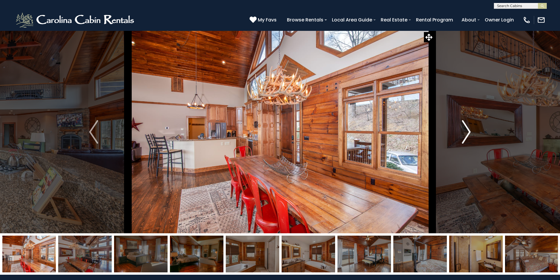
click at [466, 131] on img "Next" at bounding box center [466, 132] width 9 height 24
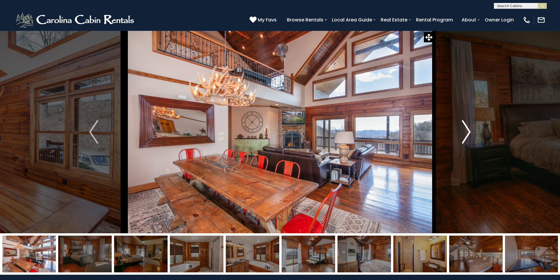
click at [466, 131] on img "Next" at bounding box center [466, 132] width 9 height 24
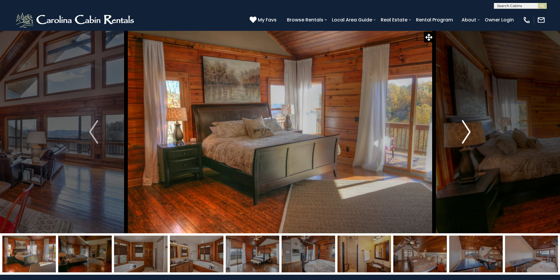
click at [469, 130] on img "Next" at bounding box center [466, 132] width 9 height 24
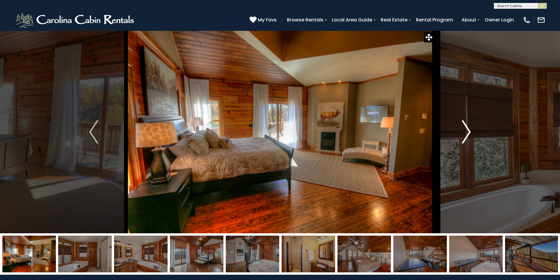
click at [469, 130] on img "Next" at bounding box center [466, 132] width 9 height 24
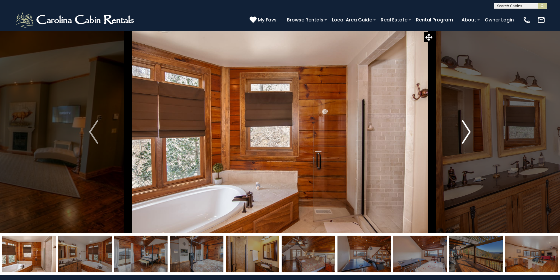
click at [469, 130] on img "Next" at bounding box center [466, 132] width 9 height 24
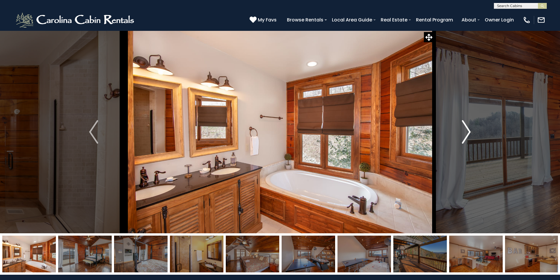
click at [469, 130] on img "Next" at bounding box center [466, 132] width 9 height 24
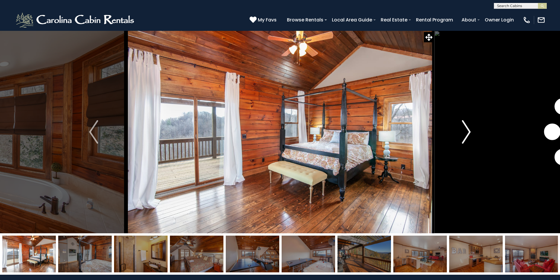
click at [469, 130] on img "Next" at bounding box center [466, 132] width 9 height 24
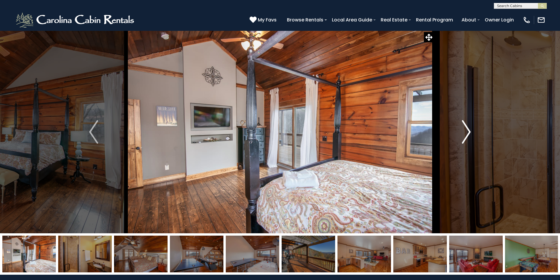
click at [469, 130] on img "Next" at bounding box center [466, 132] width 9 height 24
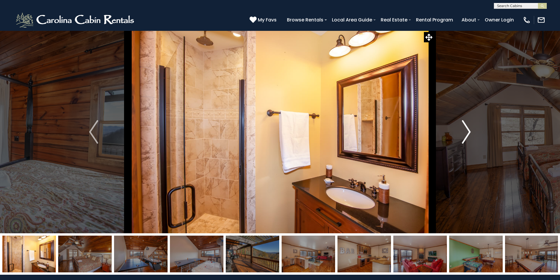
click at [469, 130] on img "Next" at bounding box center [466, 132] width 9 height 24
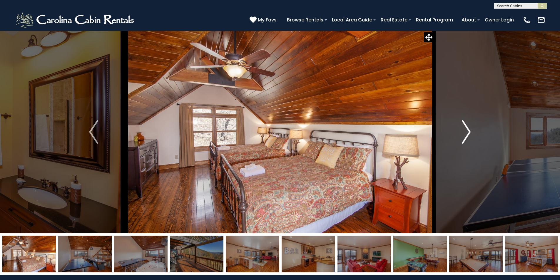
click at [469, 130] on img "Next" at bounding box center [466, 132] width 9 height 24
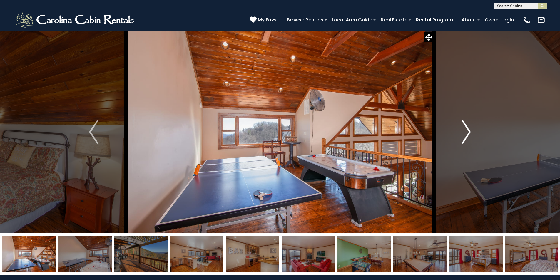
click at [469, 130] on img "Next" at bounding box center [466, 132] width 9 height 24
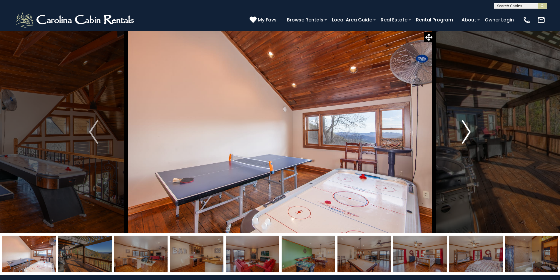
click at [469, 130] on img "Next" at bounding box center [466, 132] width 9 height 24
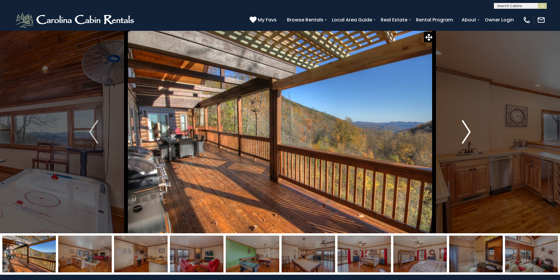
click at [469, 130] on img "Next" at bounding box center [466, 132] width 9 height 24
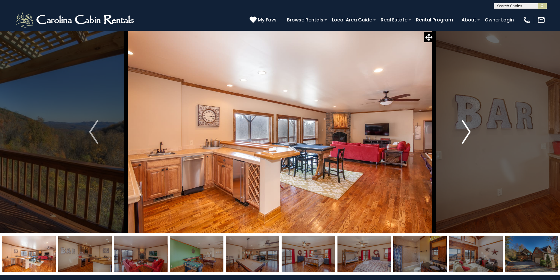
click at [469, 130] on img "Next" at bounding box center [466, 132] width 9 height 24
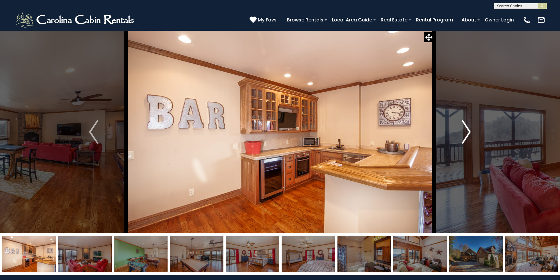
click at [469, 130] on img "Next" at bounding box center [466, 132] width 9 height 24
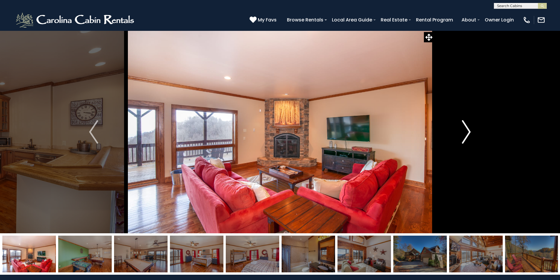
click at [469, 130] on img "Next" at bounding box center [466, 132] width 9 height 24
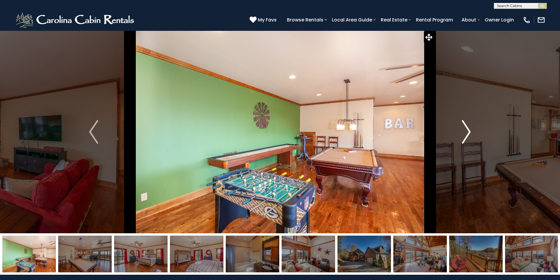
click at [469, 130] on img "Next" at bounding box center [466, 132] width 9 height 24
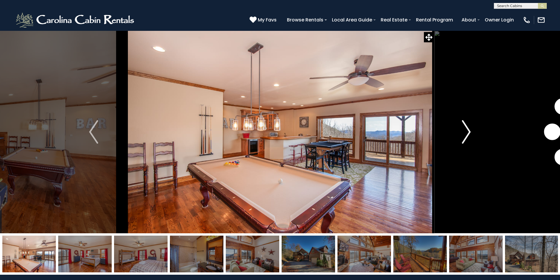
click at [469, 130] on img "Next" at bounding box center [466, 132] width 9 height 24
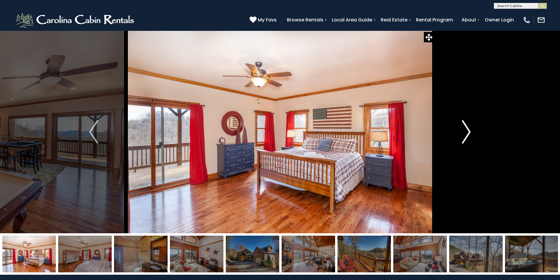
click at [469, 130] on img "Next" at bounding box center [466, 132] width 9 height 24
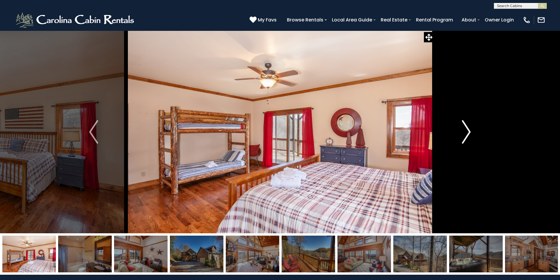
click at [469, 130] on img "Next" at bounding box center [466, 132] width 9 height 24
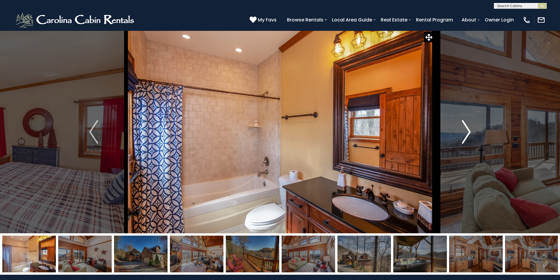
click at [469, 130] on img "Next" at bounding box center [466, 132] width 9 height 24
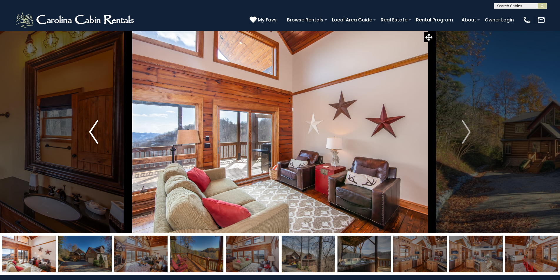
drag, startPoint x: 85, startPoint y: 132, endPoint x: 88, endPoint y: 132, distance: 3.0
click at [86, 132] on button "Previous" at bounding box center [93, 132] width 65 height 203
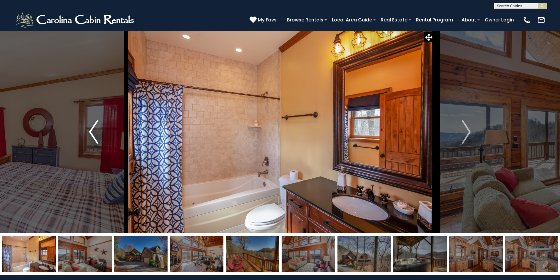
click at [89, 132] on button "Previous" at bounding box center [93, 132] width 65 height 203
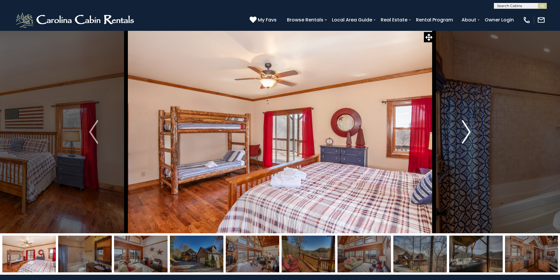
click at [467, 129] on img "Next" at bounding box center [466, 132] width 9 height 24
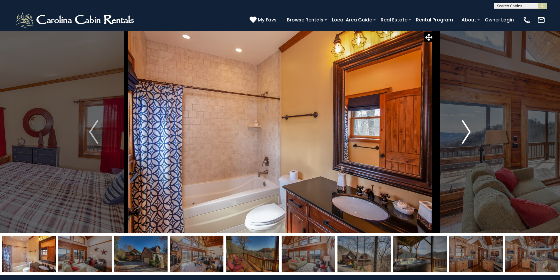
click at [467, 129] on img "Next" at bounding box center [466, 132] width 9 height 24
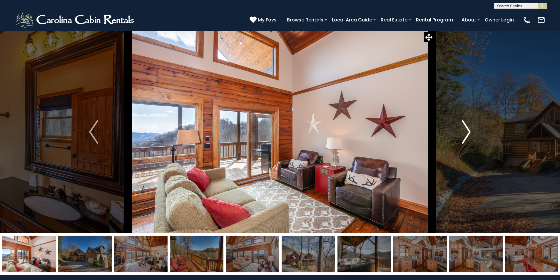
click at [467, 129] on img "Next" at bounding box center [466, 132] width 9 height 24
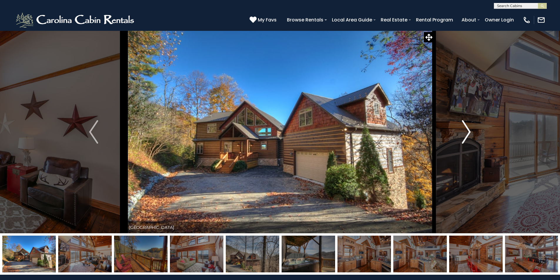
click at [467, 129] on img "Next" at bounding box center [466, 132] width 9 height 24
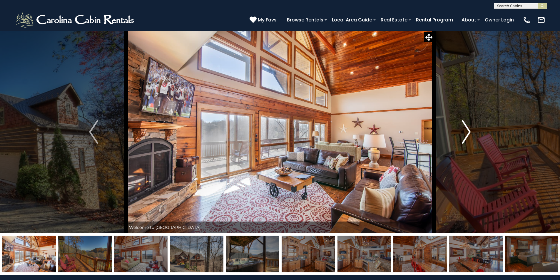
click at [467, 129] on img "Next" at bounding box center [466, 132] width 9 height 24
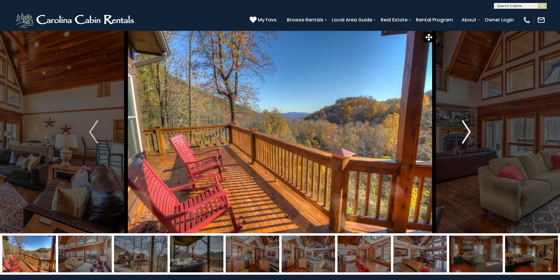
click at [467, 129] on img "Next" at bounding box center [466, 132] width 9 height 24
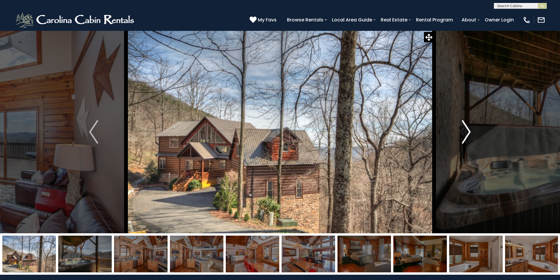
click at [467, 129] on img "Next" at bounding box center [466, 132] width 9 height 24
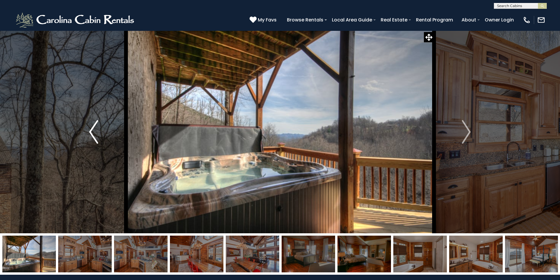
click at [93, 131] on img "Previous" at bounding box center [93, 132] width 9 height 24
